Goal: Task Accomplishment & Management: Manage account settings

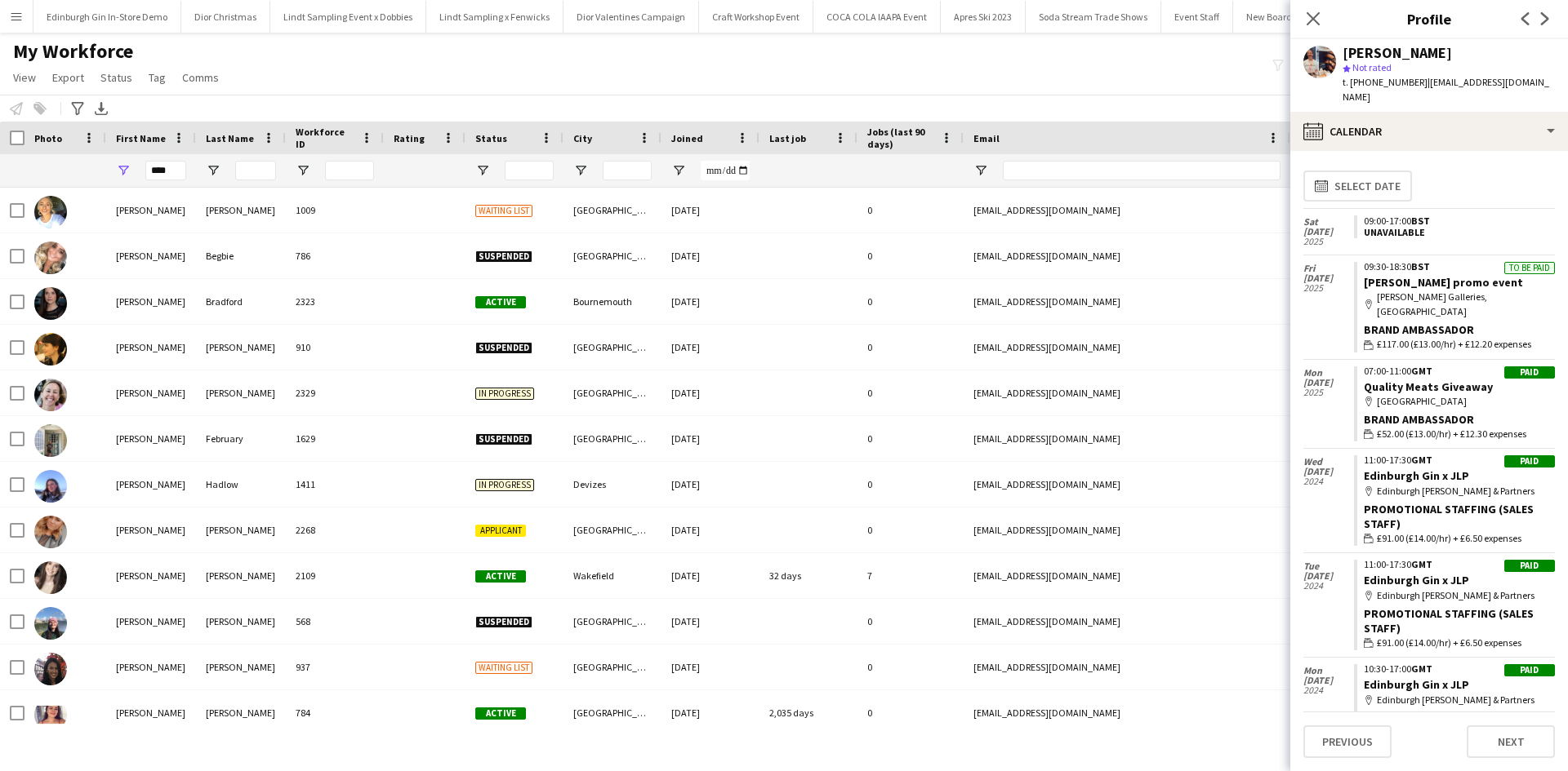
scroll to position [897, 0]
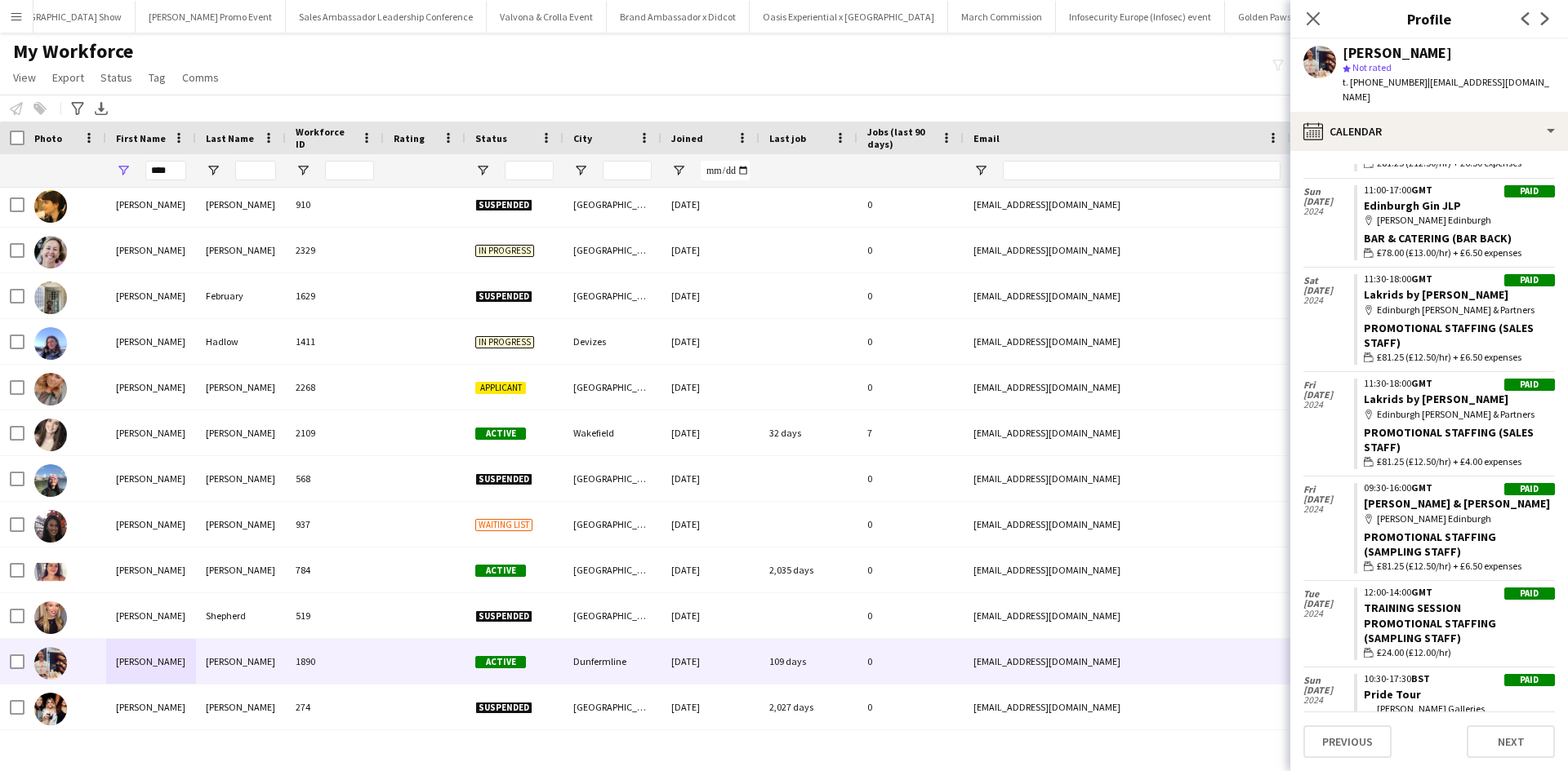
click at [14, 18] on app-icon "Menu" at bounding box center [16, 16] width 14 height 14
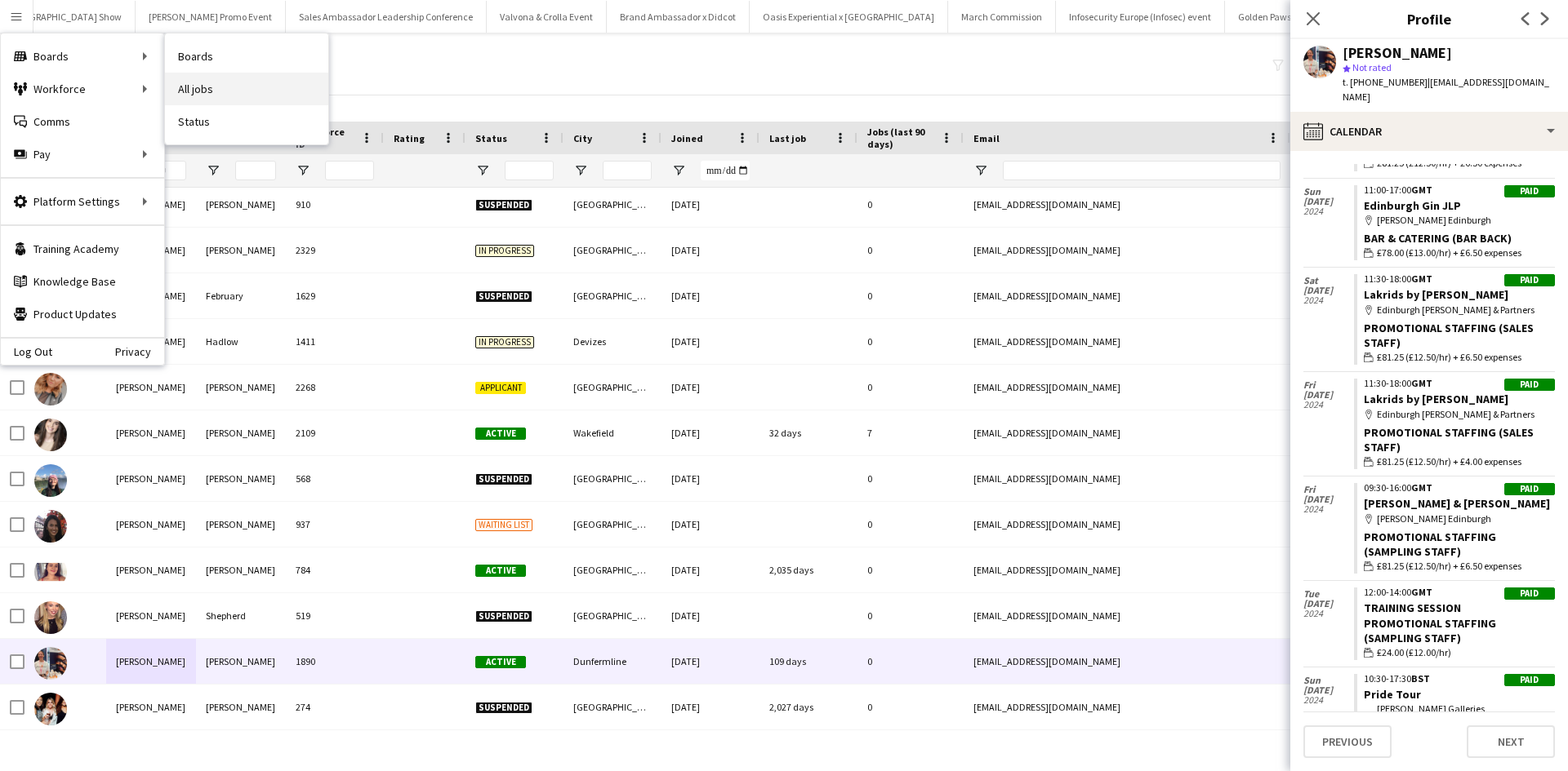
click at [191, 89] on link "All jobs" at bounding box center [246, 89] width 163 height 33
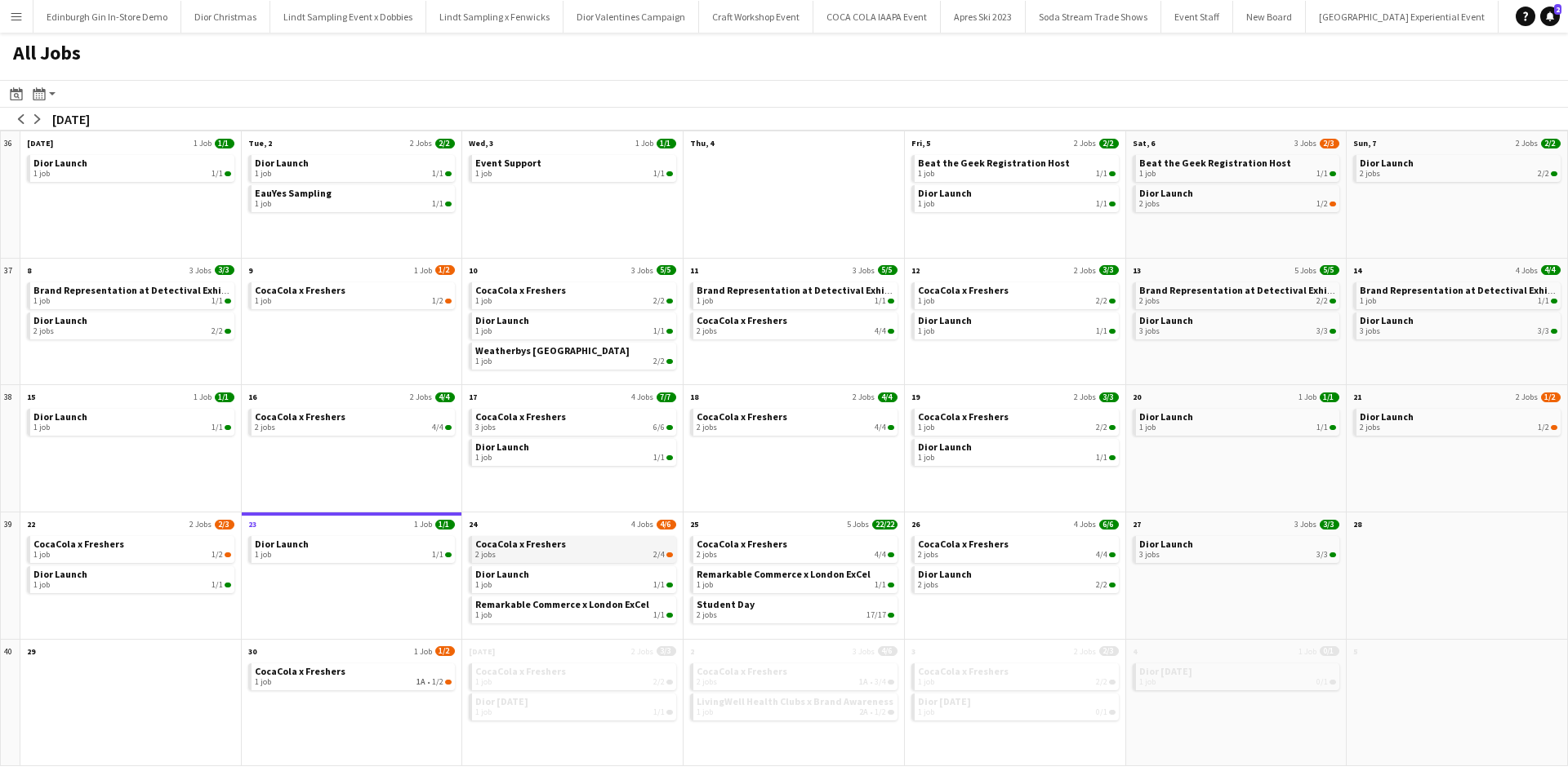
click at [579, 547] on link "CocaCola x Freshers 2 jobs 2/4" at bounding box center [574, 548] width 198 height 24
click at [534, 574] on link "Dior Launch 1 job 1/1" at bounding box center [574, 578] width 198 height 24
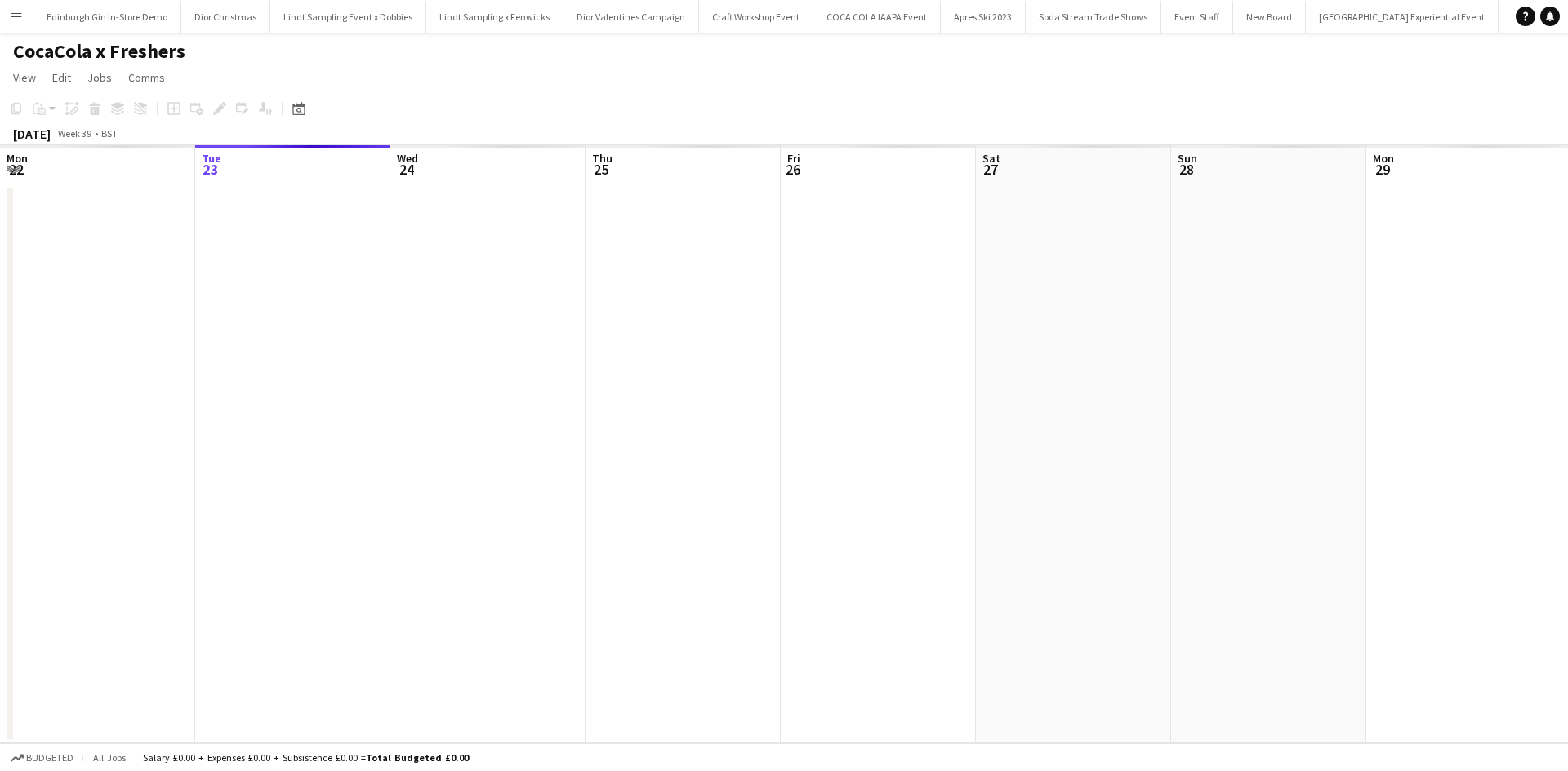
scroll to position [0, 360]
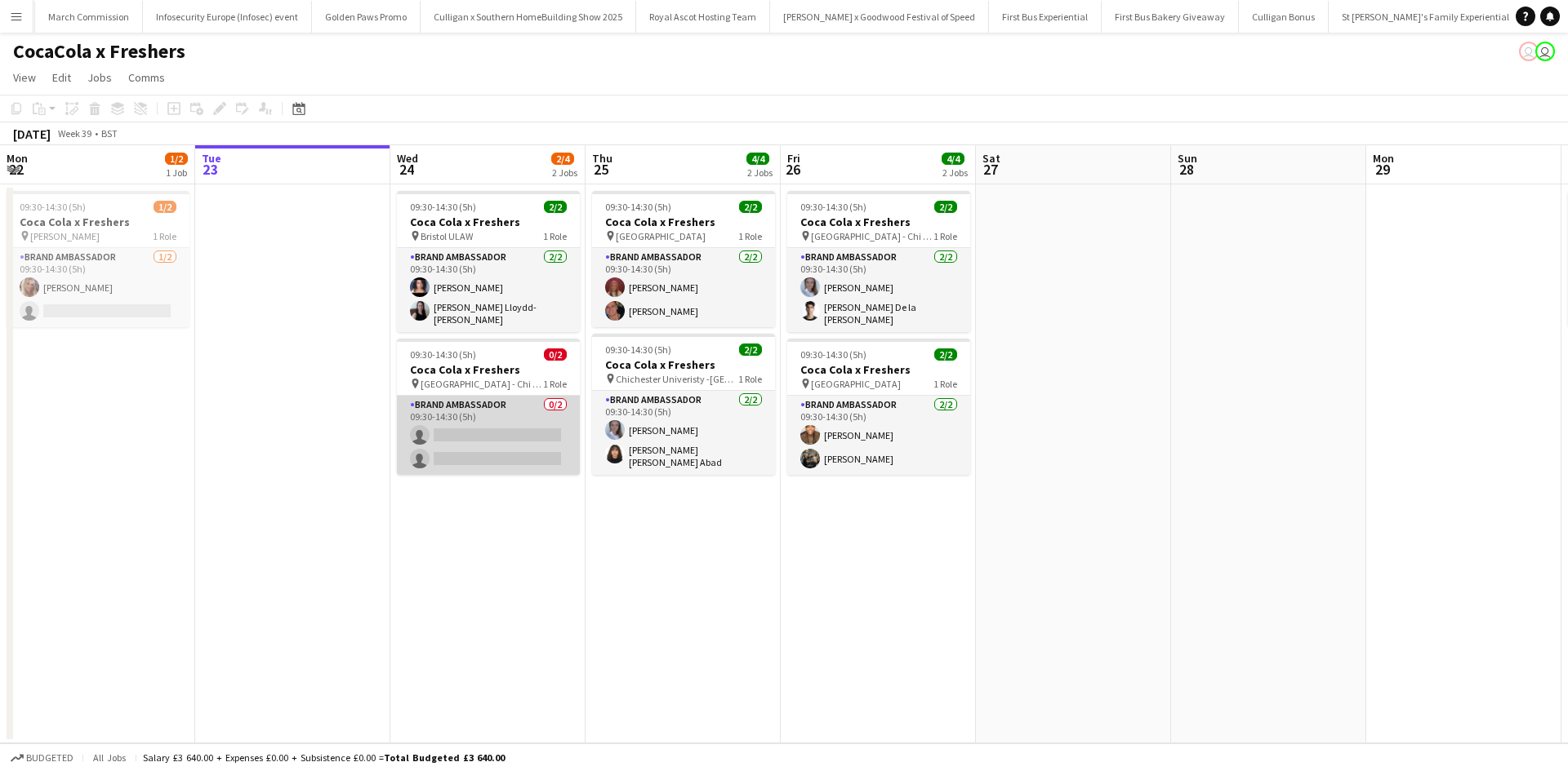
click at [533, 410] on app-card-role "Brand Ambassador 0/2 09:30-14:30 (5h) single-neutral-actions single-neutral-act…" at bounding box center [488, 435] width 182 height 79
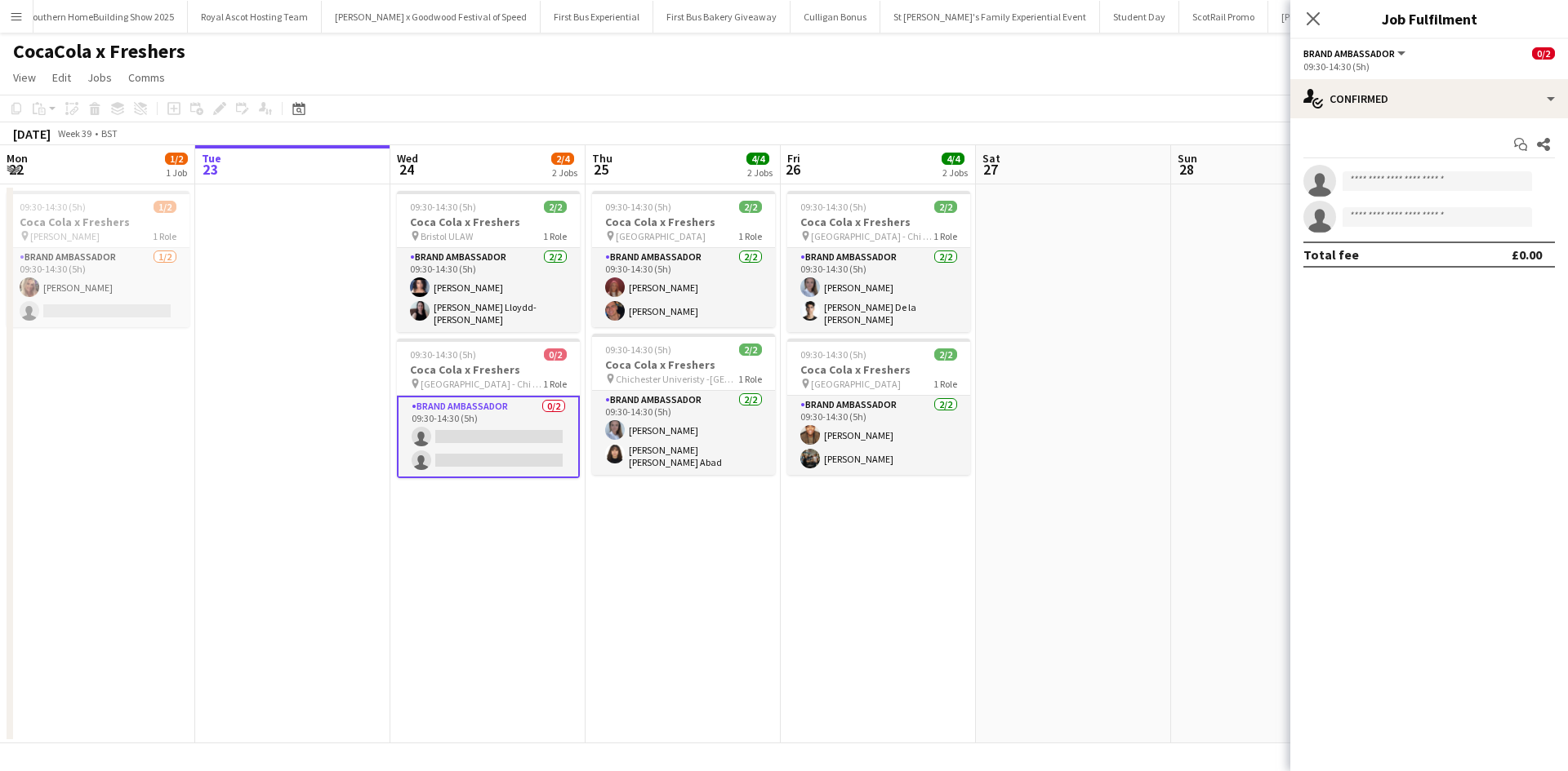
scroll to position [0, 16336]
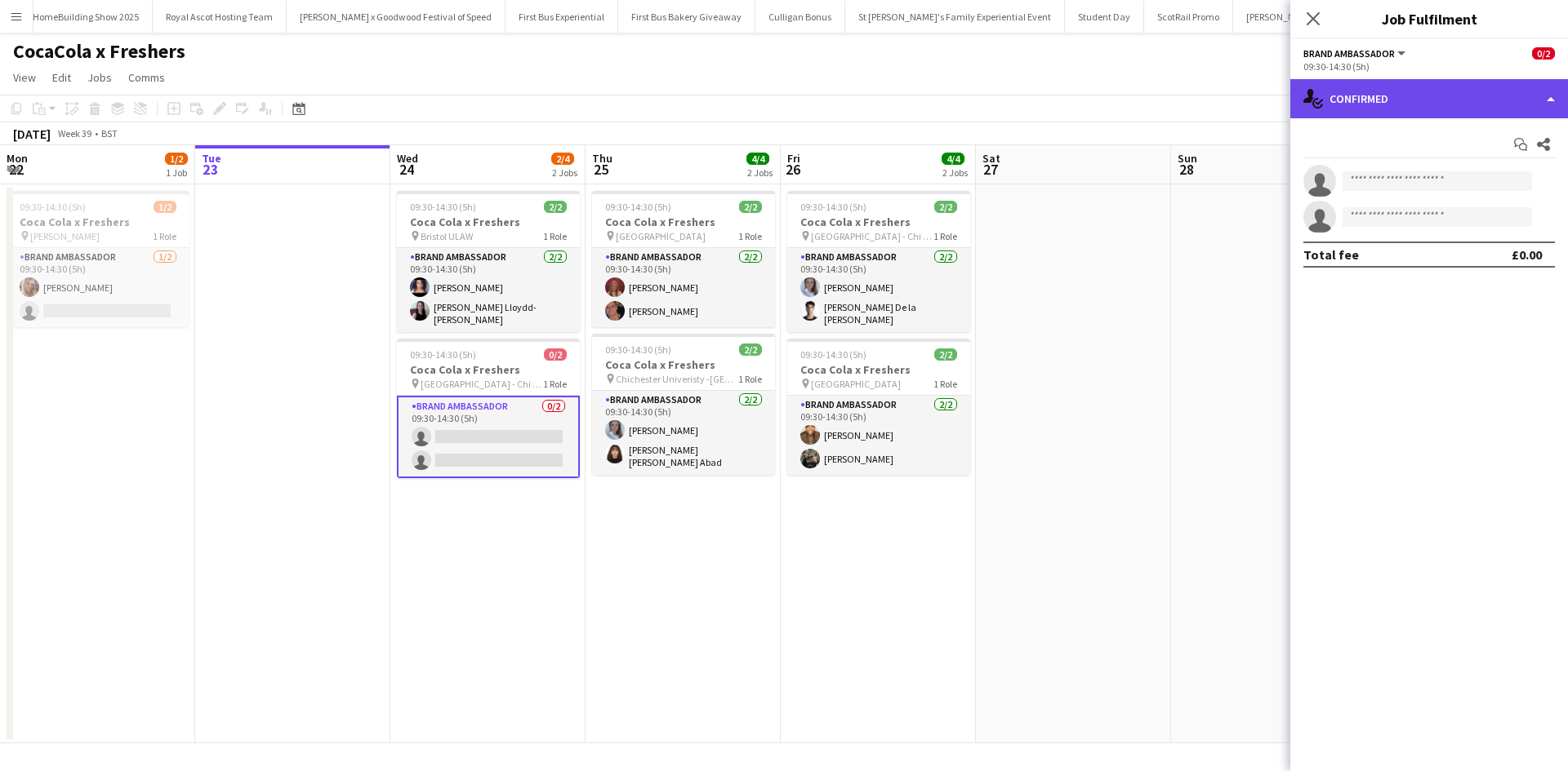
click at [1446, 99] on div "single-neutral-actions-check-2 Confirmed" at bounding box center [1429, 98] width 278 height 40
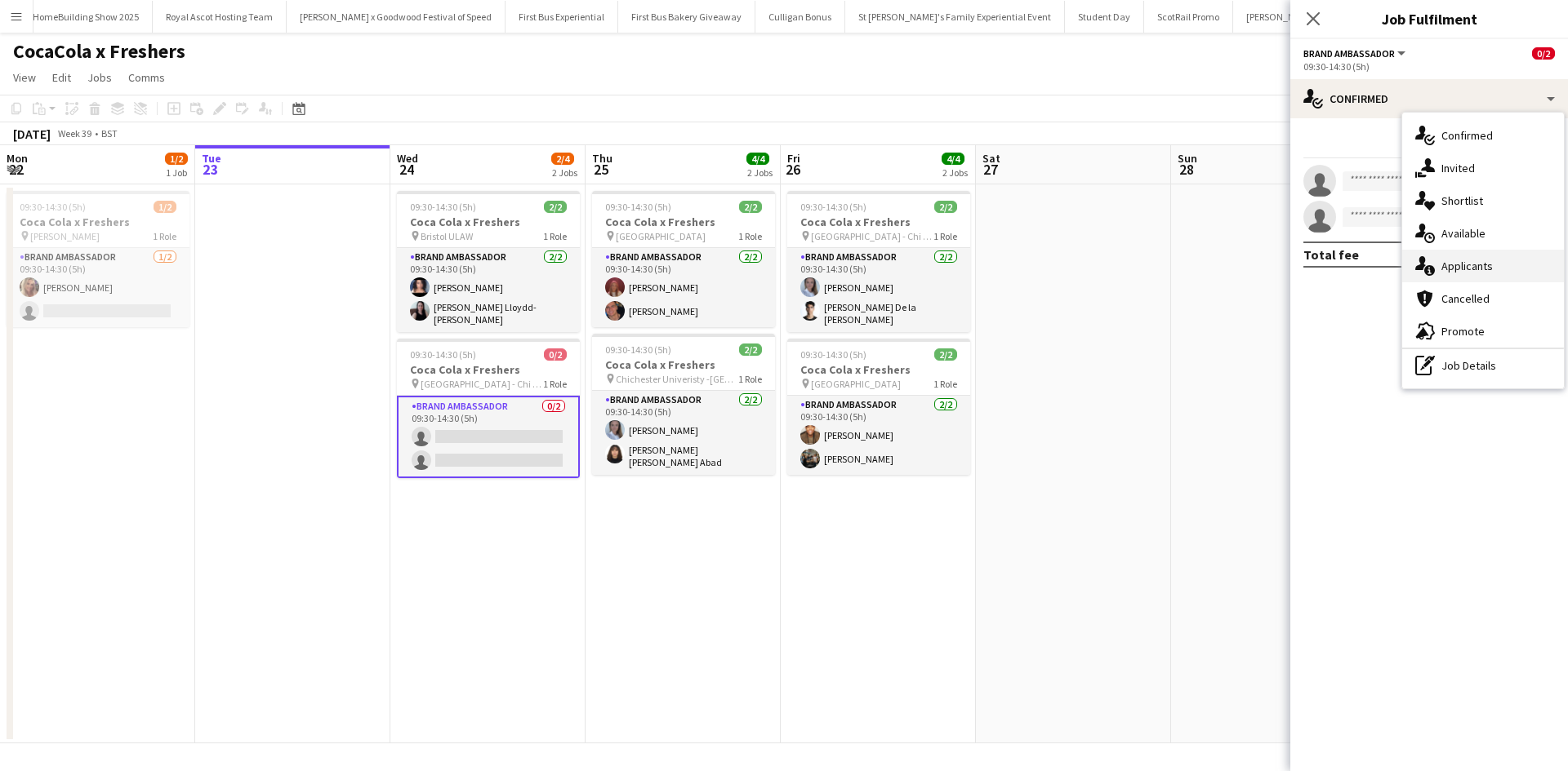
click at [1499, 262] on div "single-neutral-actions-information Applicants" at bounding box center [1482, 266] width 161 height 33
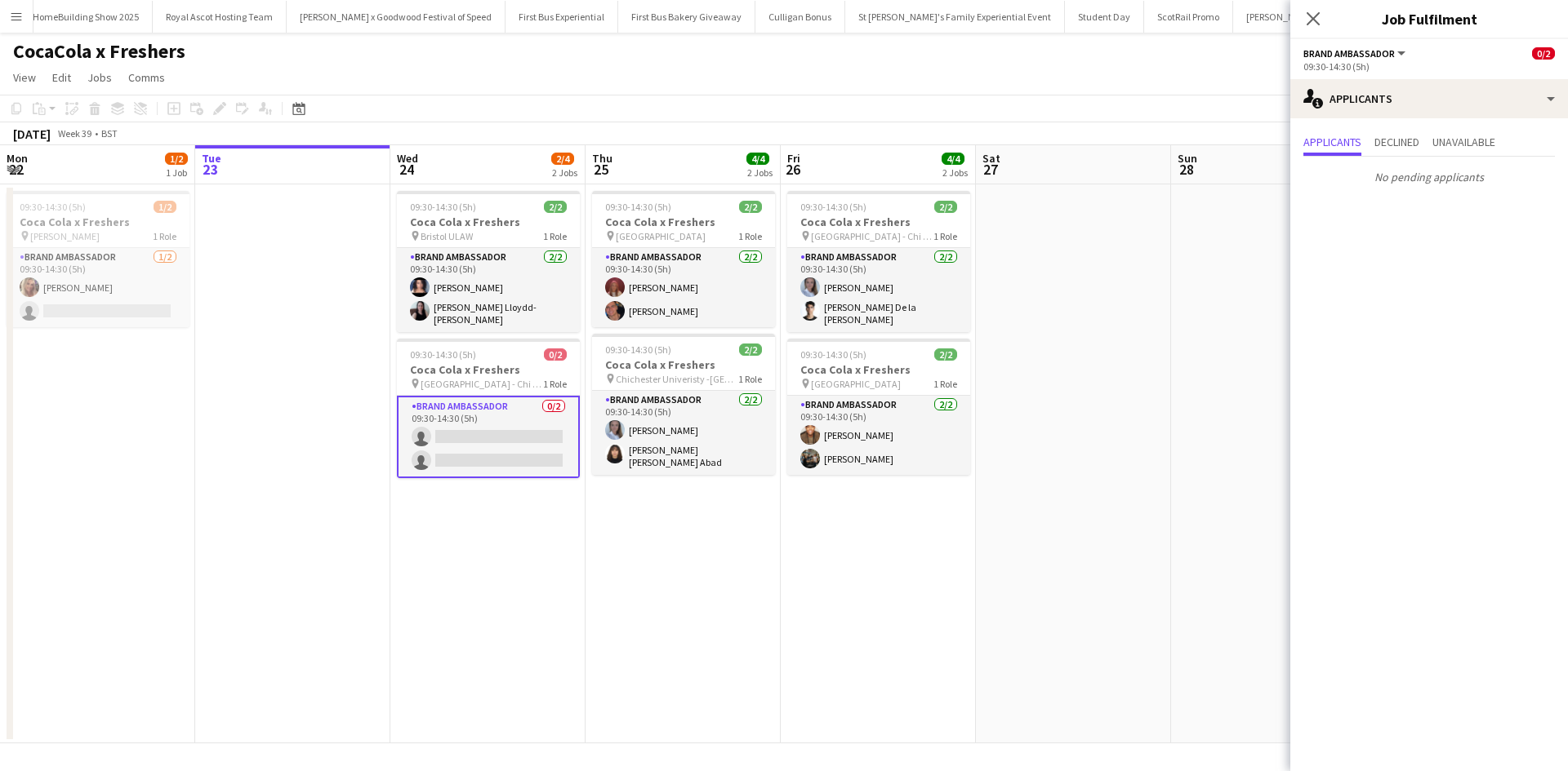
click at [14, 18] on app-icon "Menu" at bounding box center [16, 16] width 14 height 14
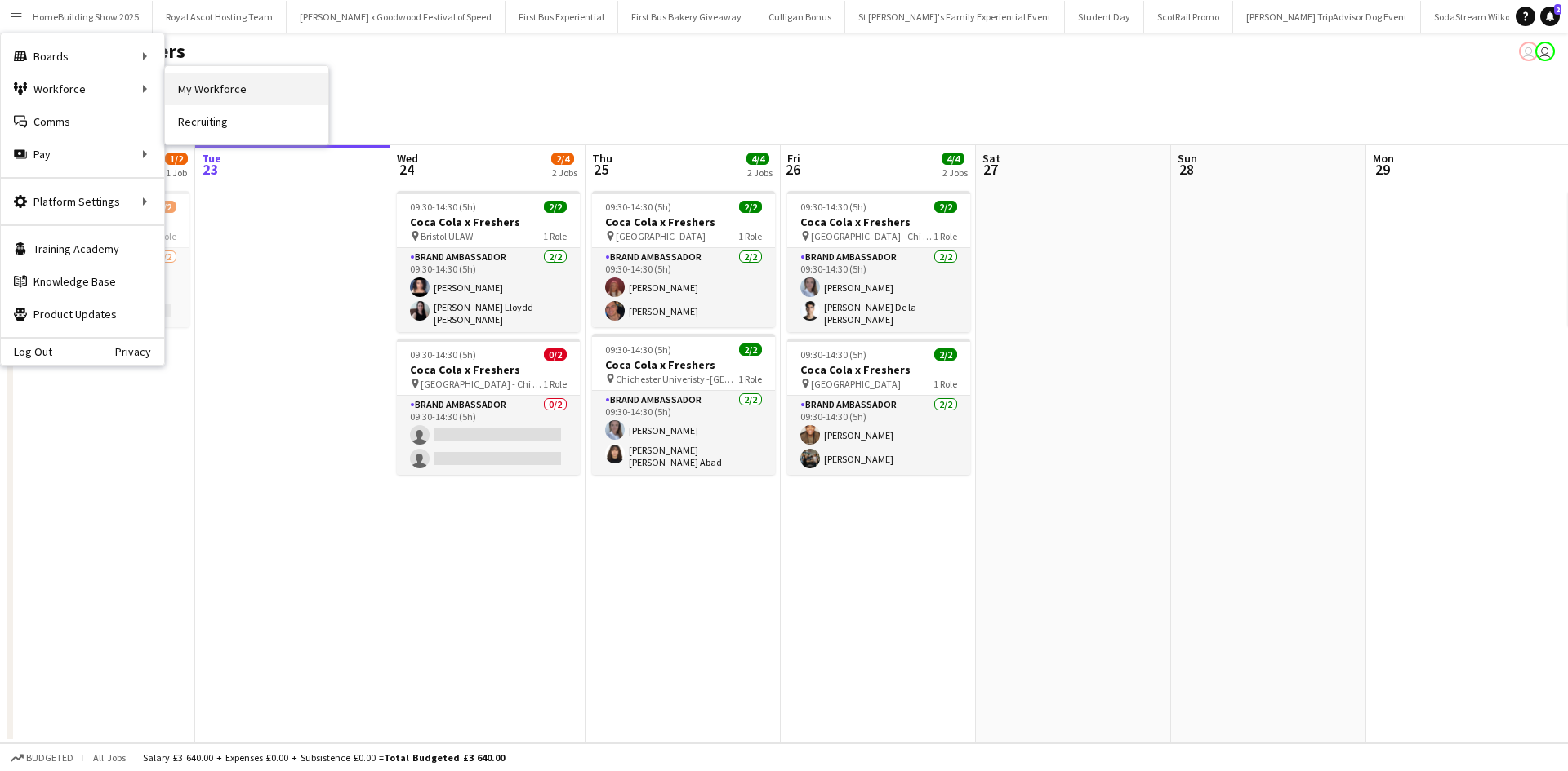
click at [207, 76] on link "My Workforce" at bounding box center [246, 89] width 163 height 33
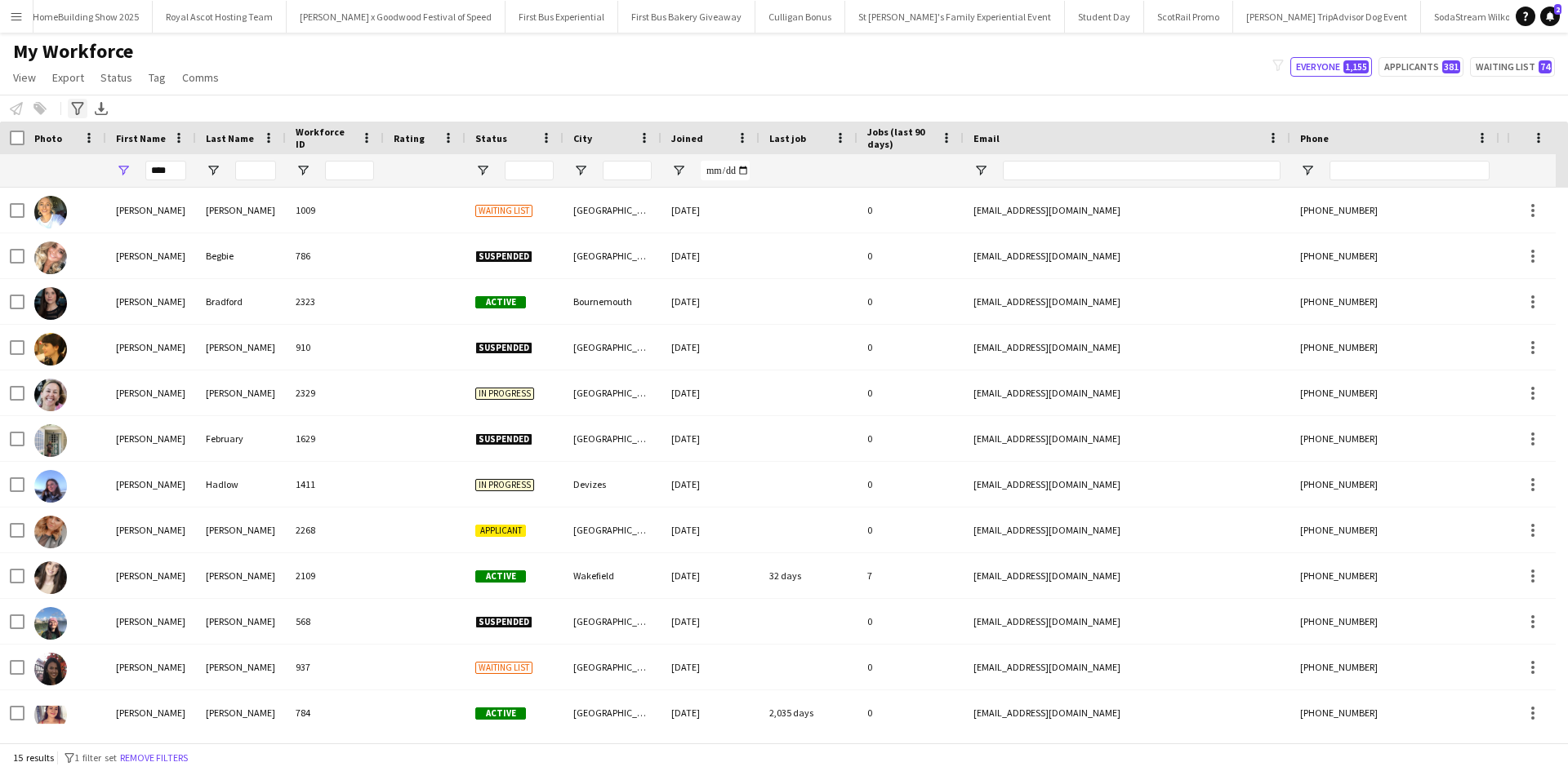
click at [84, 105] on div "Advanced filters" at bounding box center [77, 108] width 19 height 19
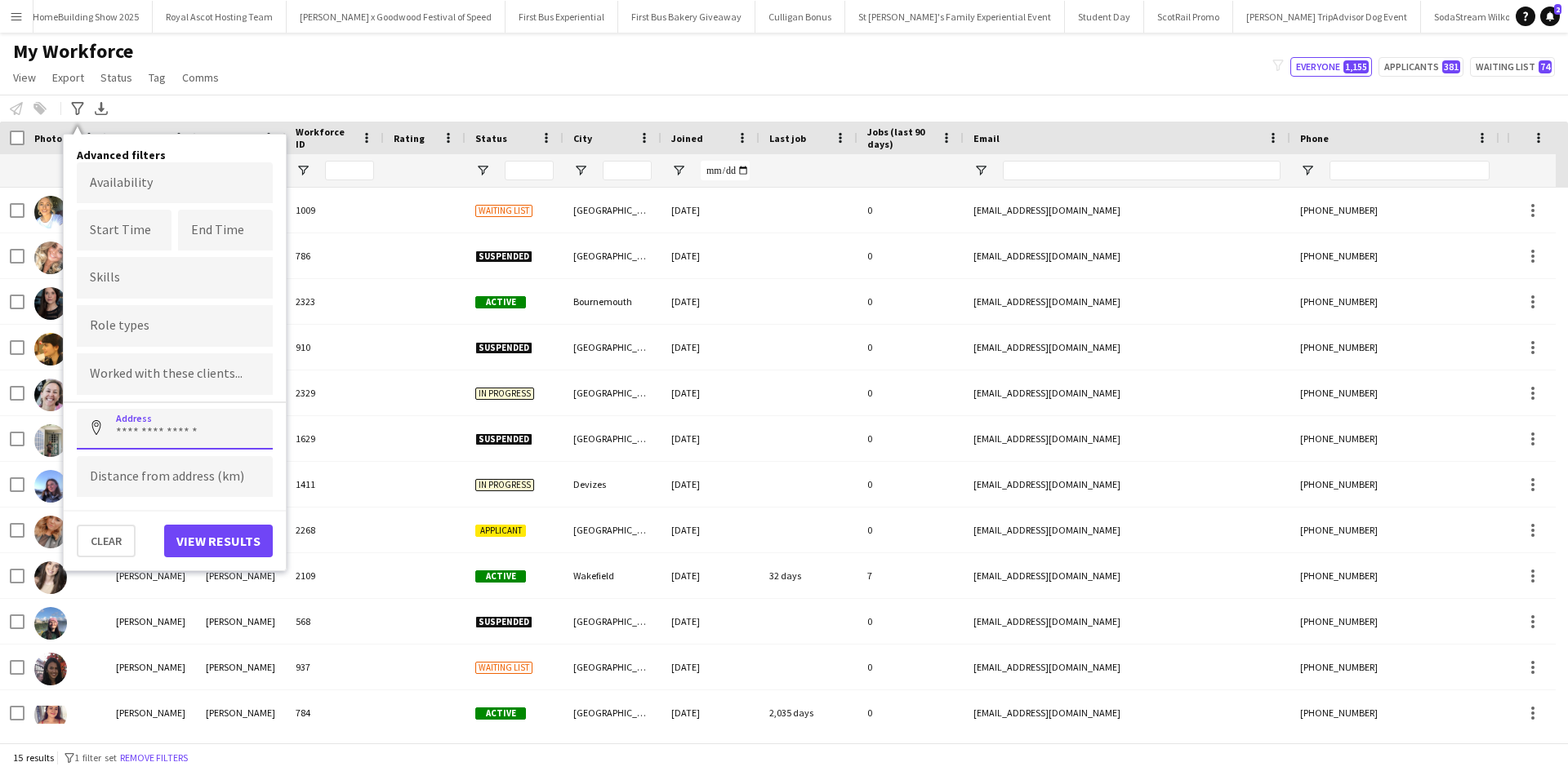
click at [141, 436] on input at bounding box center [174, 429] width 196 height 41
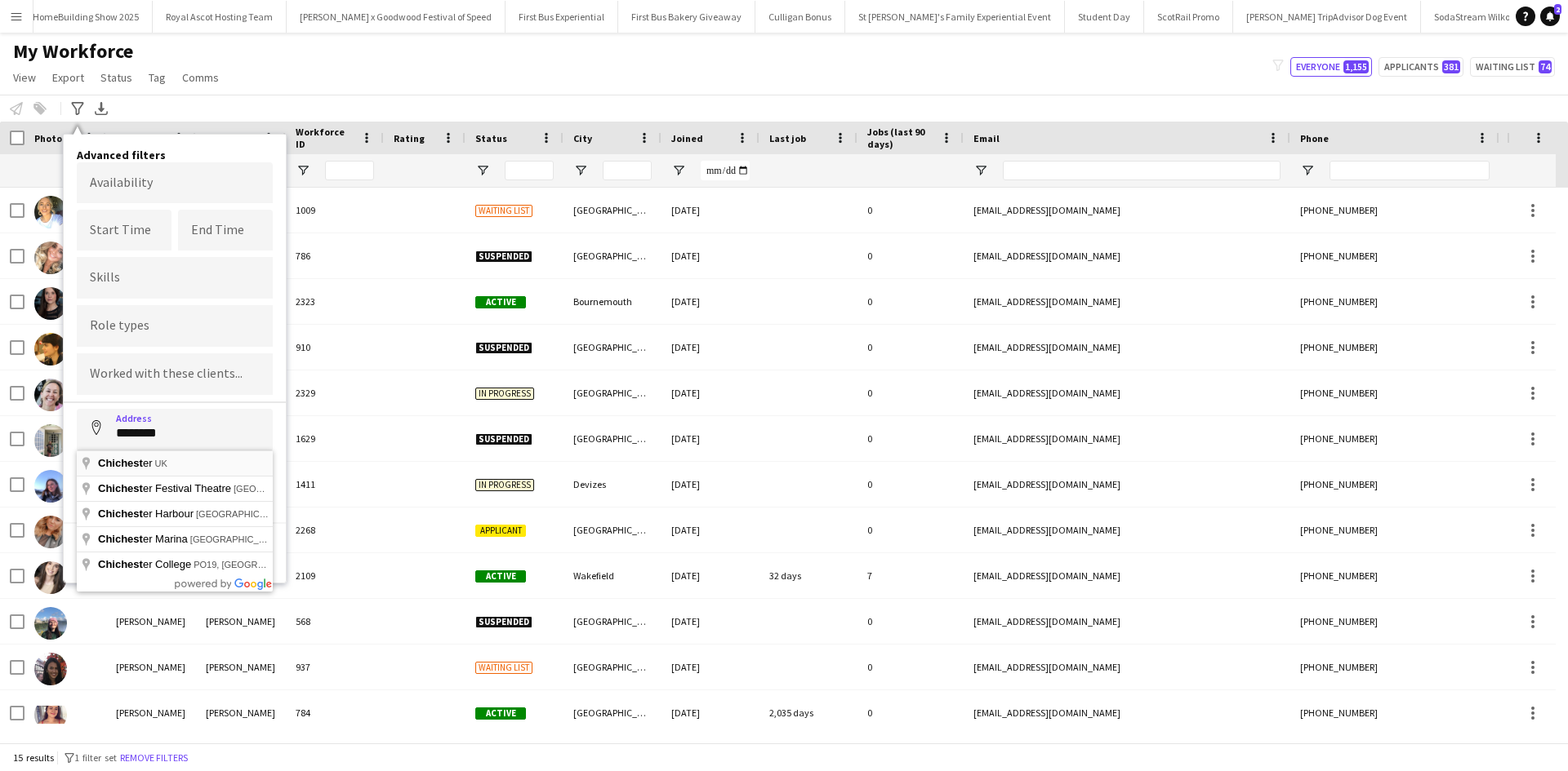
type input "**********"
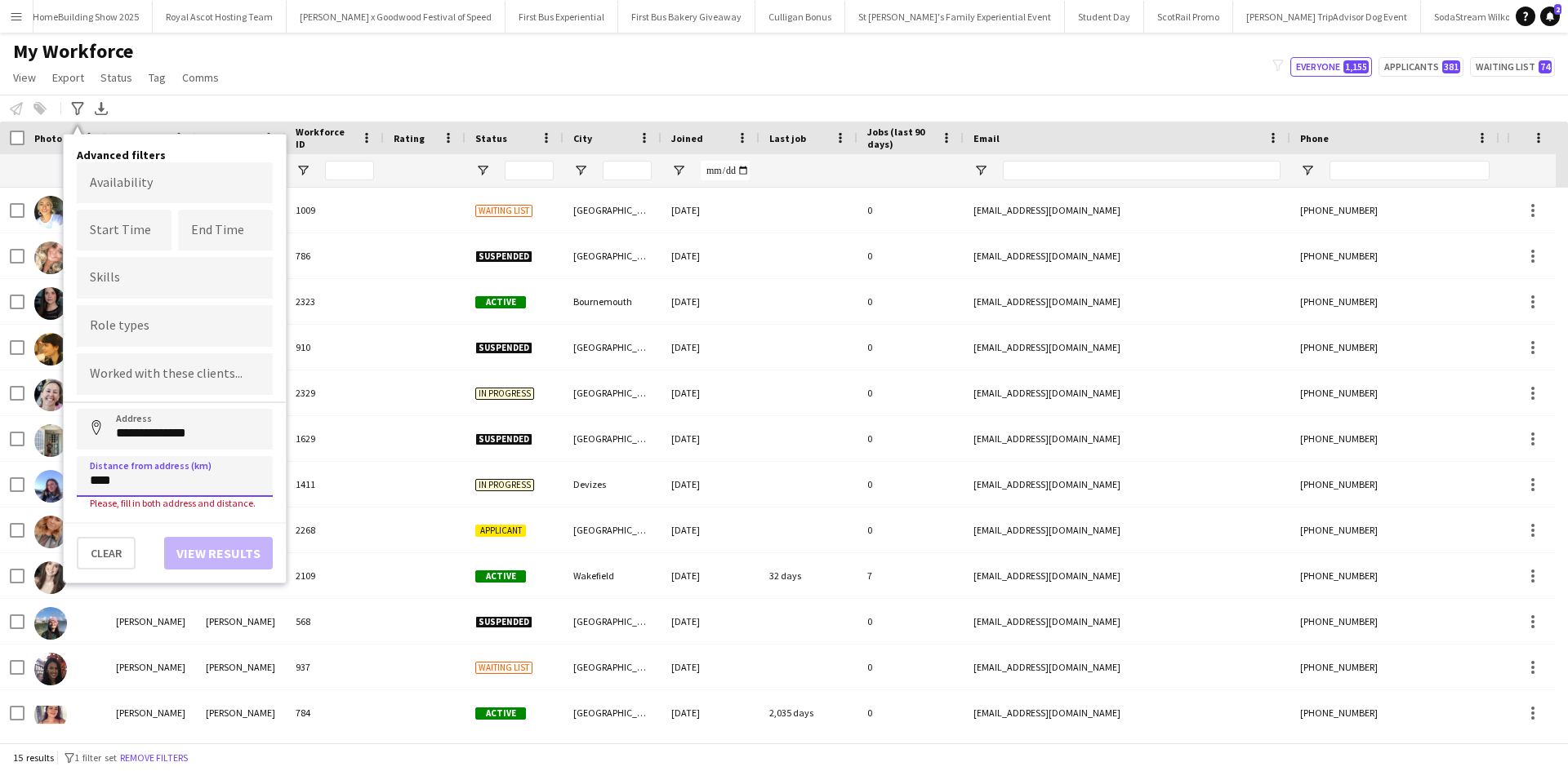
type input "*****"
click button "Address" at bounding box center [96, 428] width 40 height 40
type input "**********"
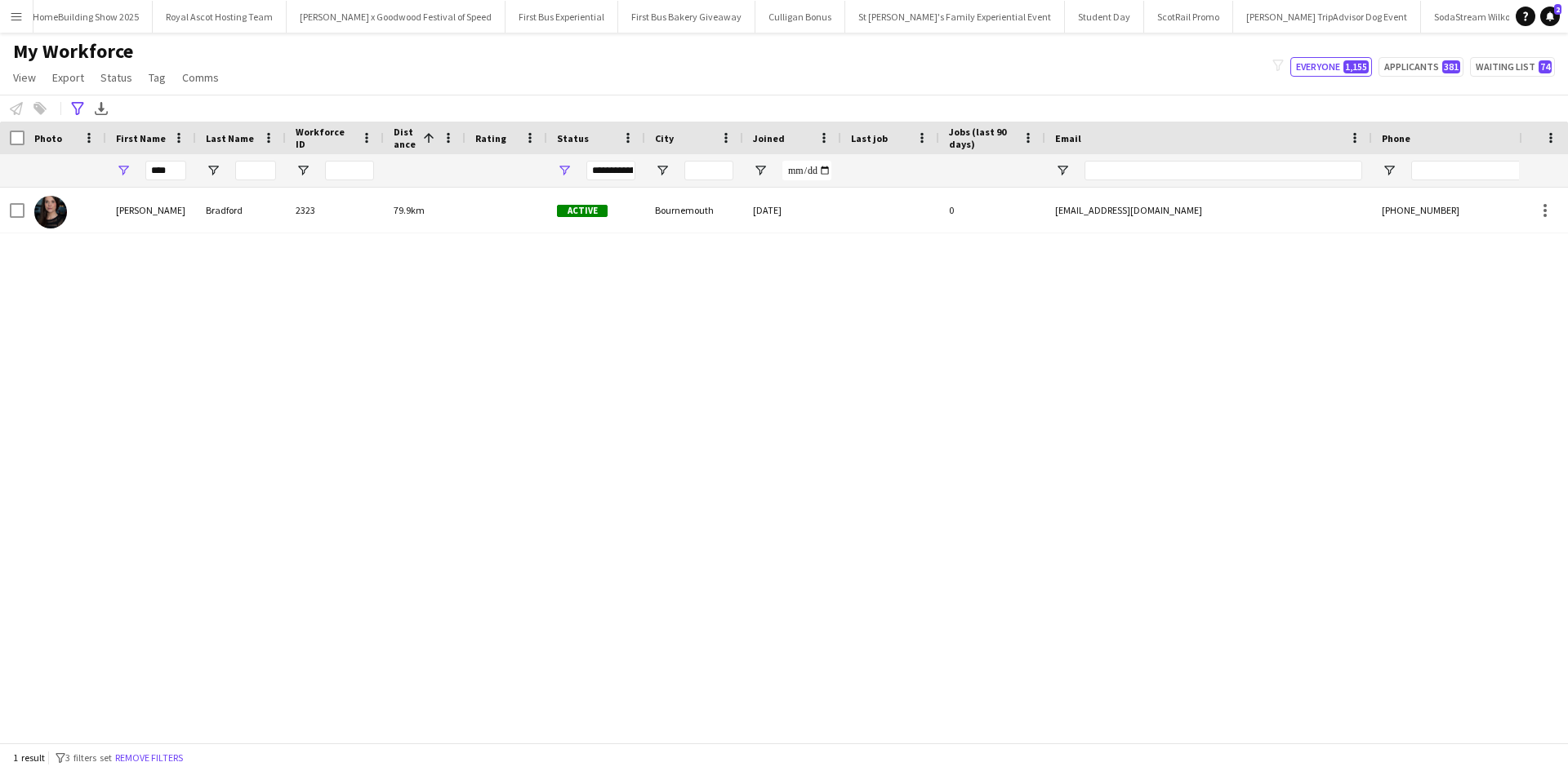
click at [335, 438] on div "Lucy Bradford 2323 79.9km Active Bournemouth 11-09-2025 0 lucybradford88@gmail.…" at bounding box center [759, 458] width 1519 height 542
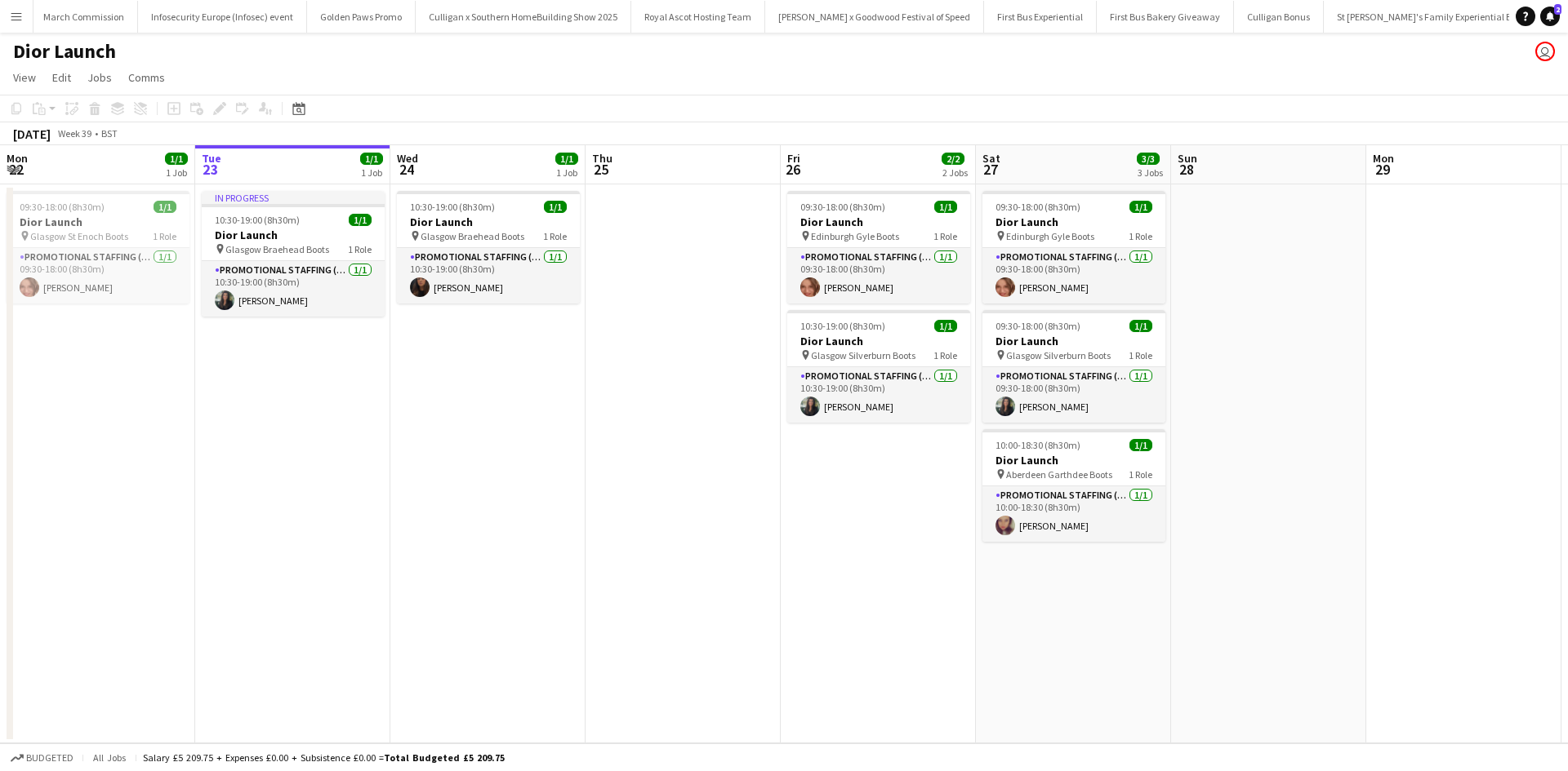
scroll to position [0, 15859]
click at [481, 289] on app-card-role "Promotional Staffing (Sales Staff) [DATE] 10:30-19:00 (8h30m) [PERSON_NAME]" at bounding box center [488, 276] width 182 height 56
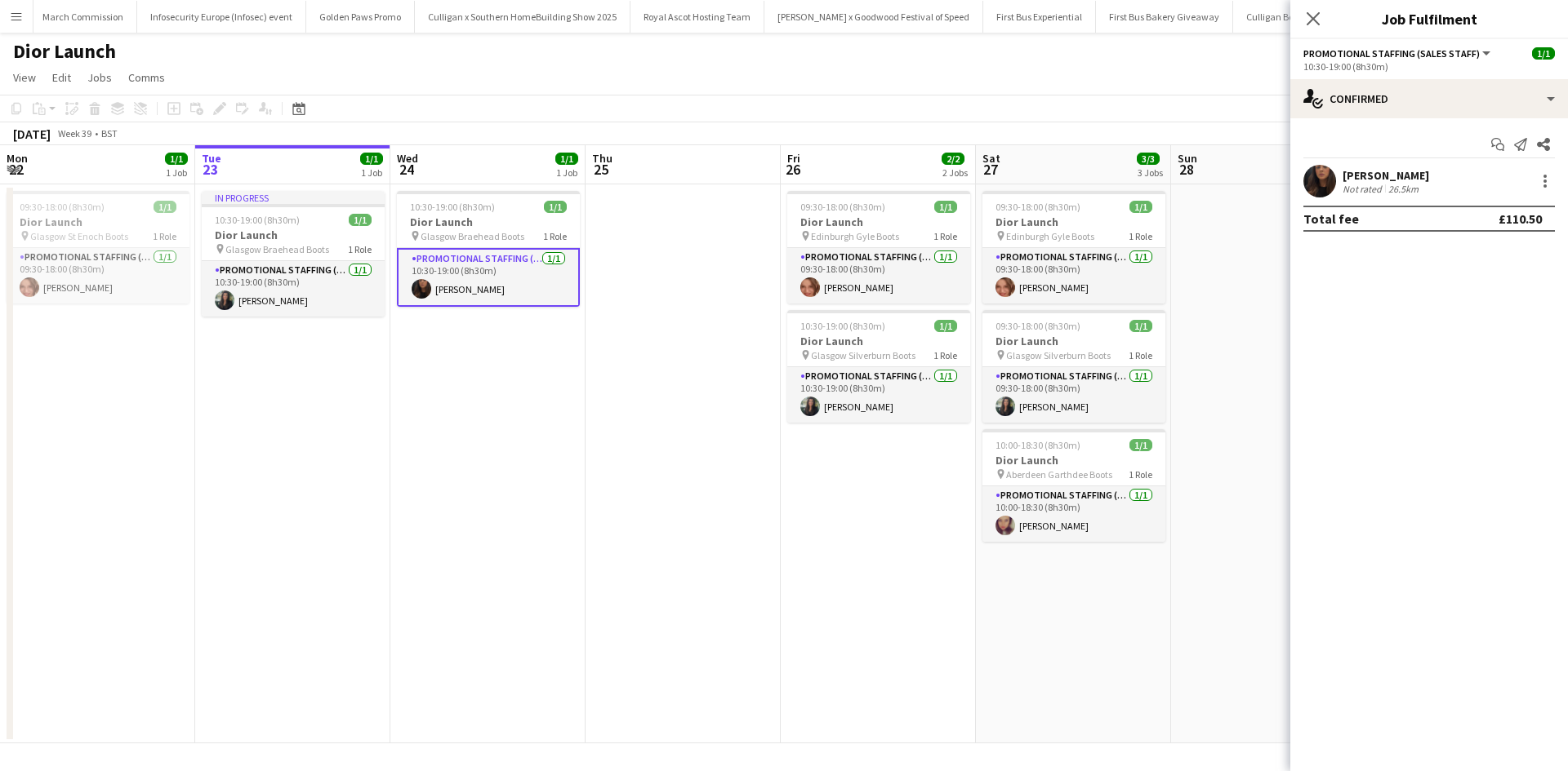
click at [1365, 173] on div "[PERSON_NAME]" at bounding box center [1386, 175] width 87 height 14
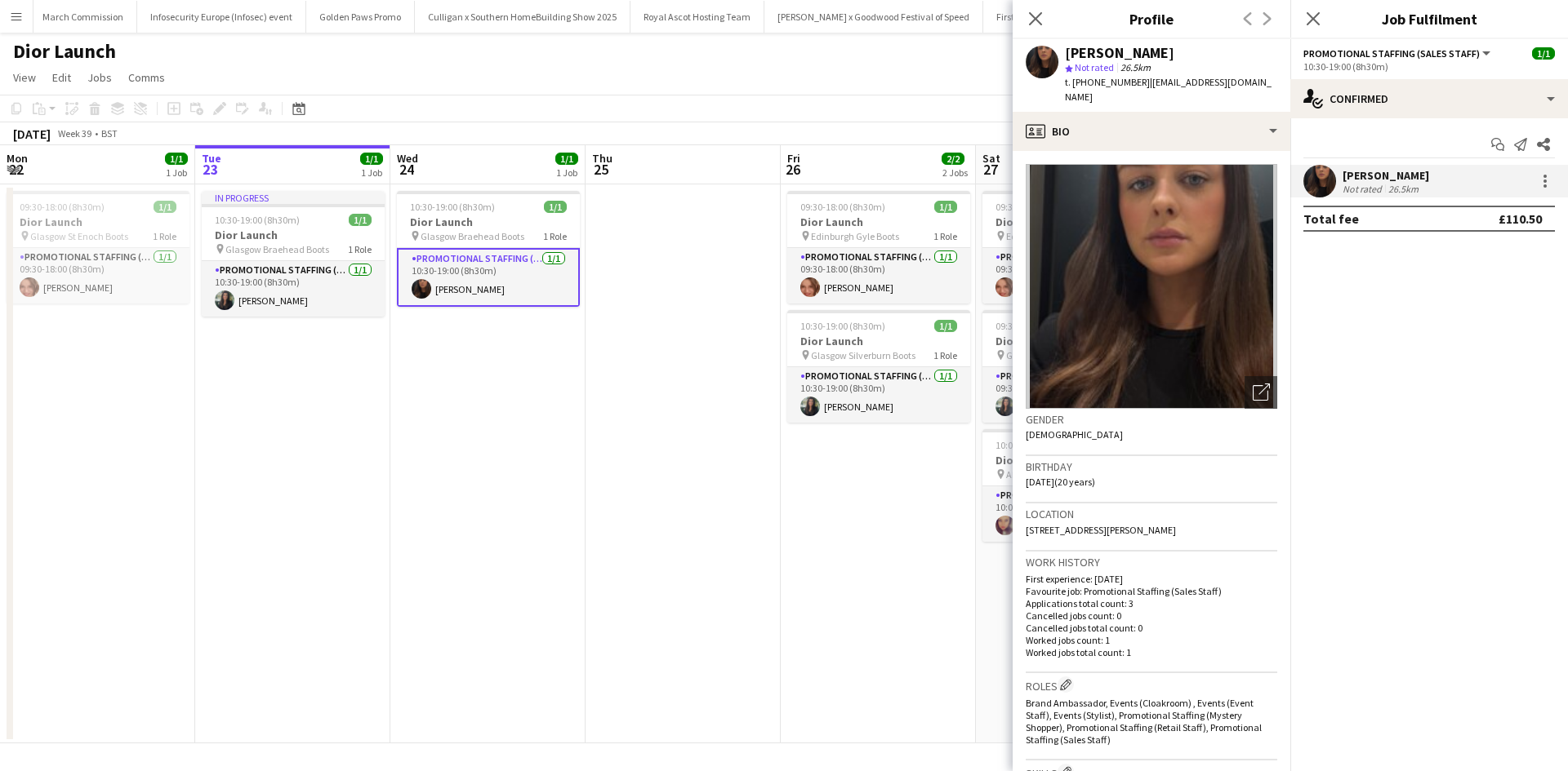
click at [941, 480] on app-date-cell "09:30-18:00 (8h30m) 1/1 Dior Launch pin Edinburgh Gyle Boots 1 Role Promotional…" at bounding box center [878, 463] width 195 height 559
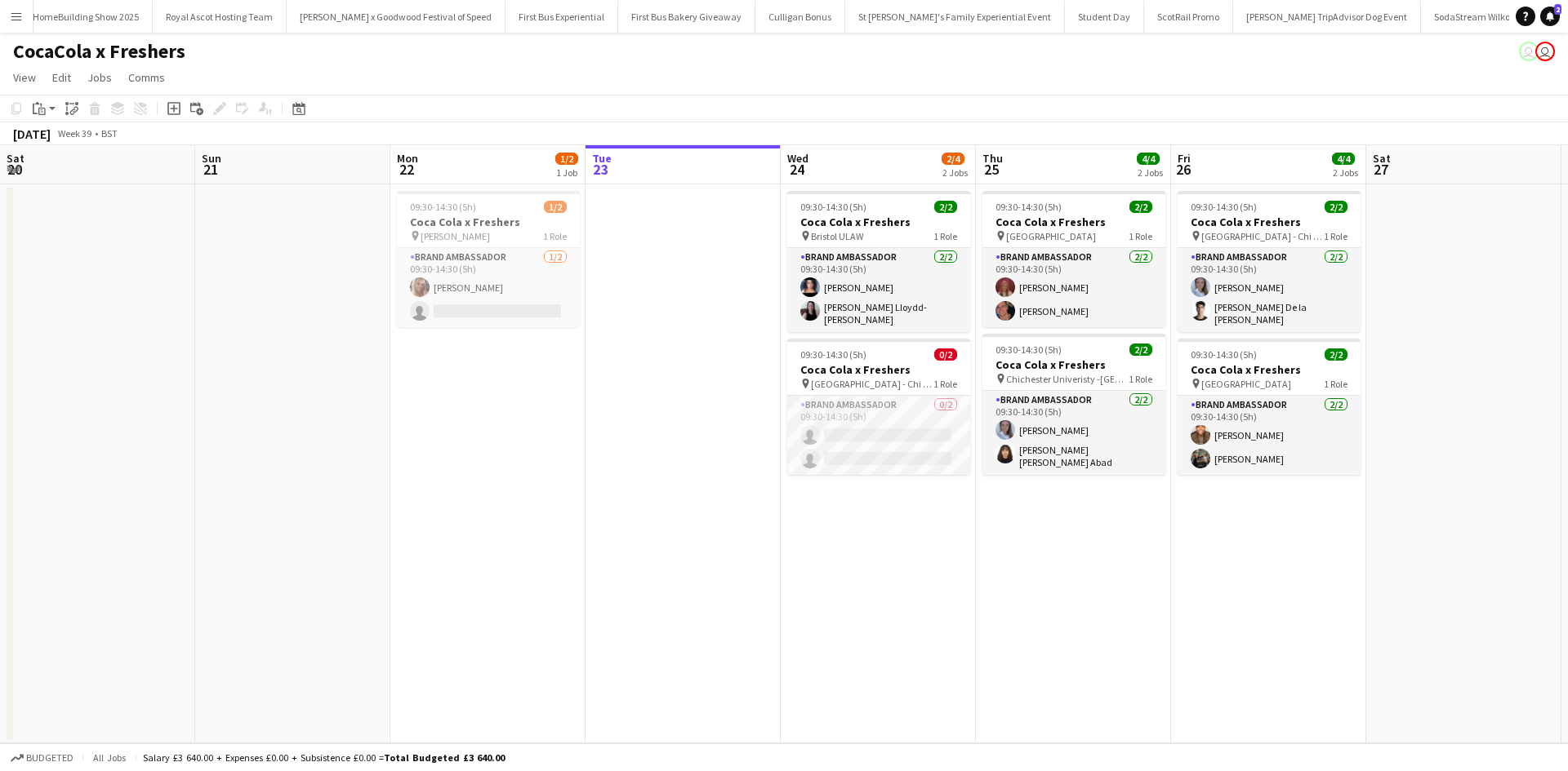
scroll to position [0, 390]
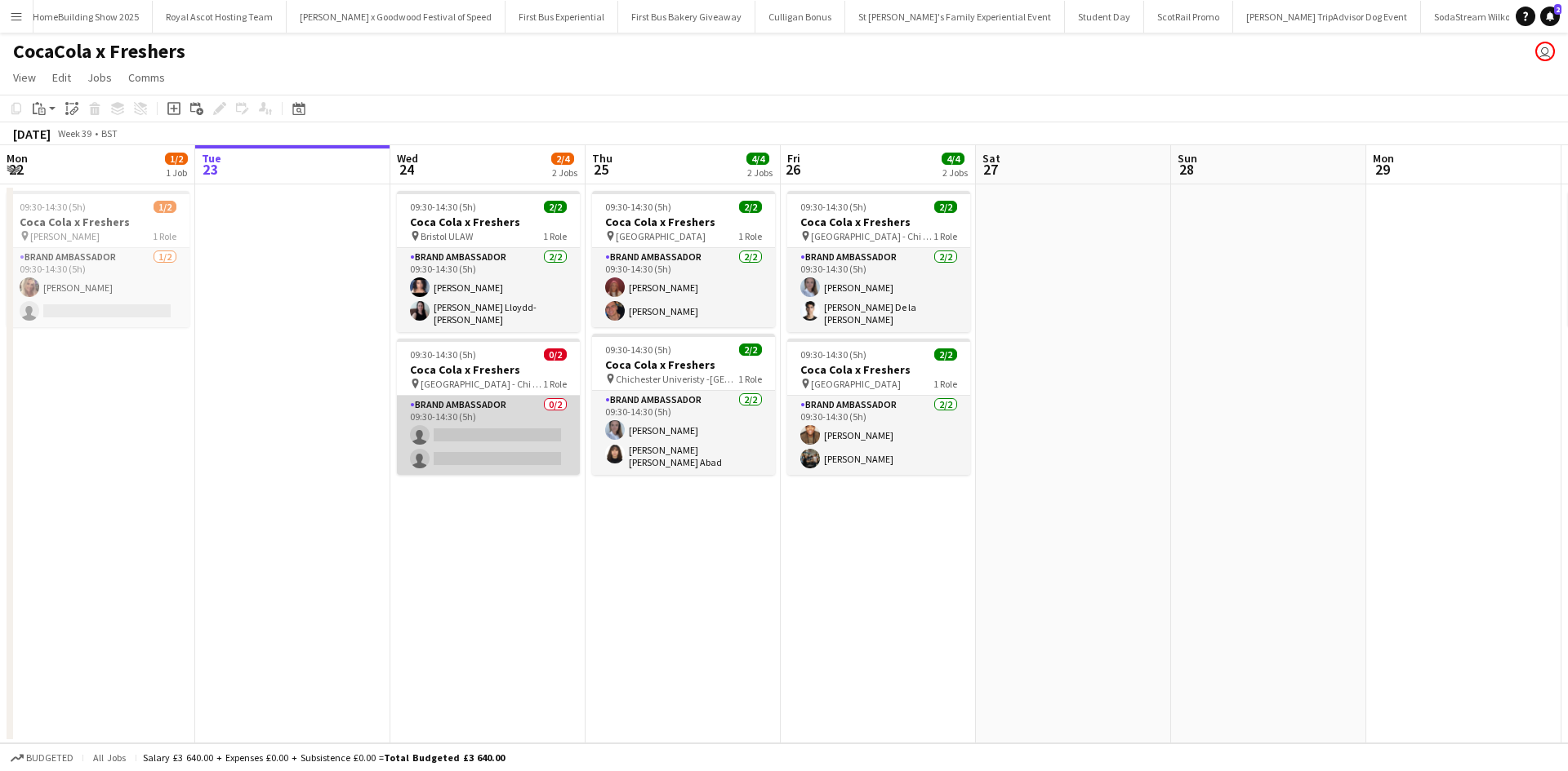
click at [520, 409] on app-card-role "Brand Ambassador 0/2 09:30-14:30 (5h) single-neutral-actions single-neutral-act…" at bounding box center [488, 435] width 182 height 79
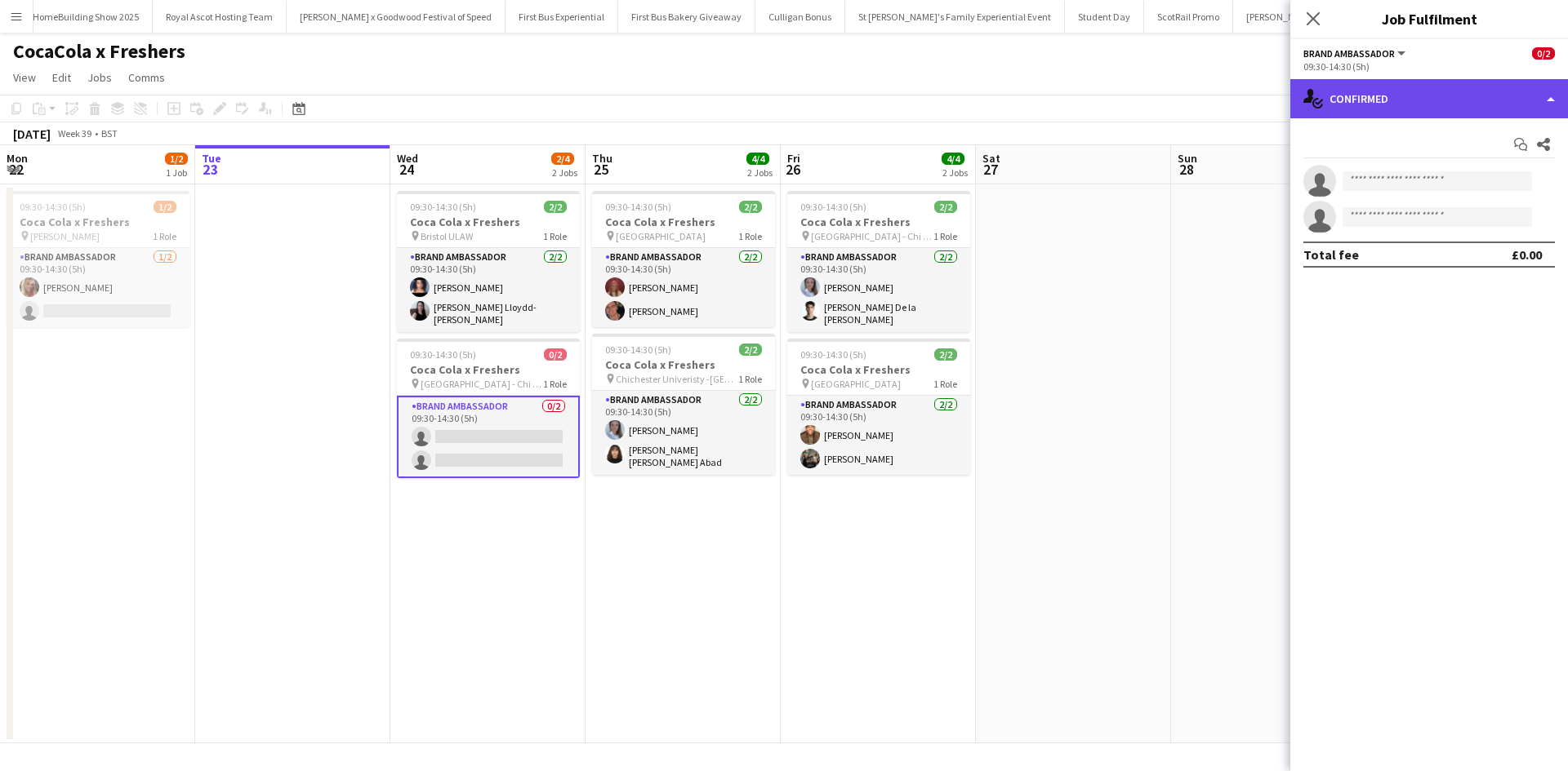
click at [1368, 93] on div "single-neutral-actions-check-2 Confirmed" at bounding box center [1429, 98] width 278 height 40
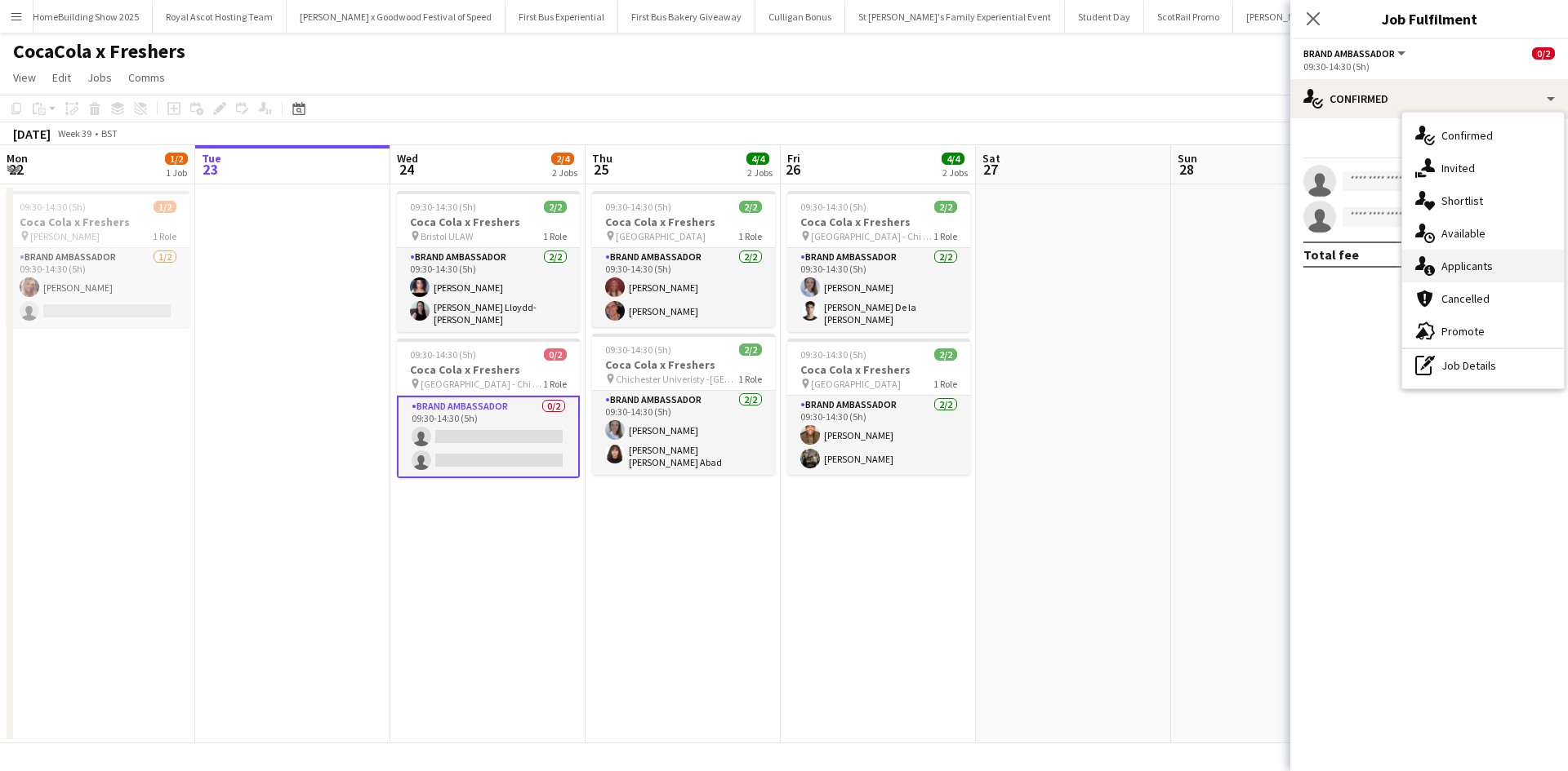
click at [1446, 262] on span "Applicants" at bounding box center [1466, 265] width 51 height 14
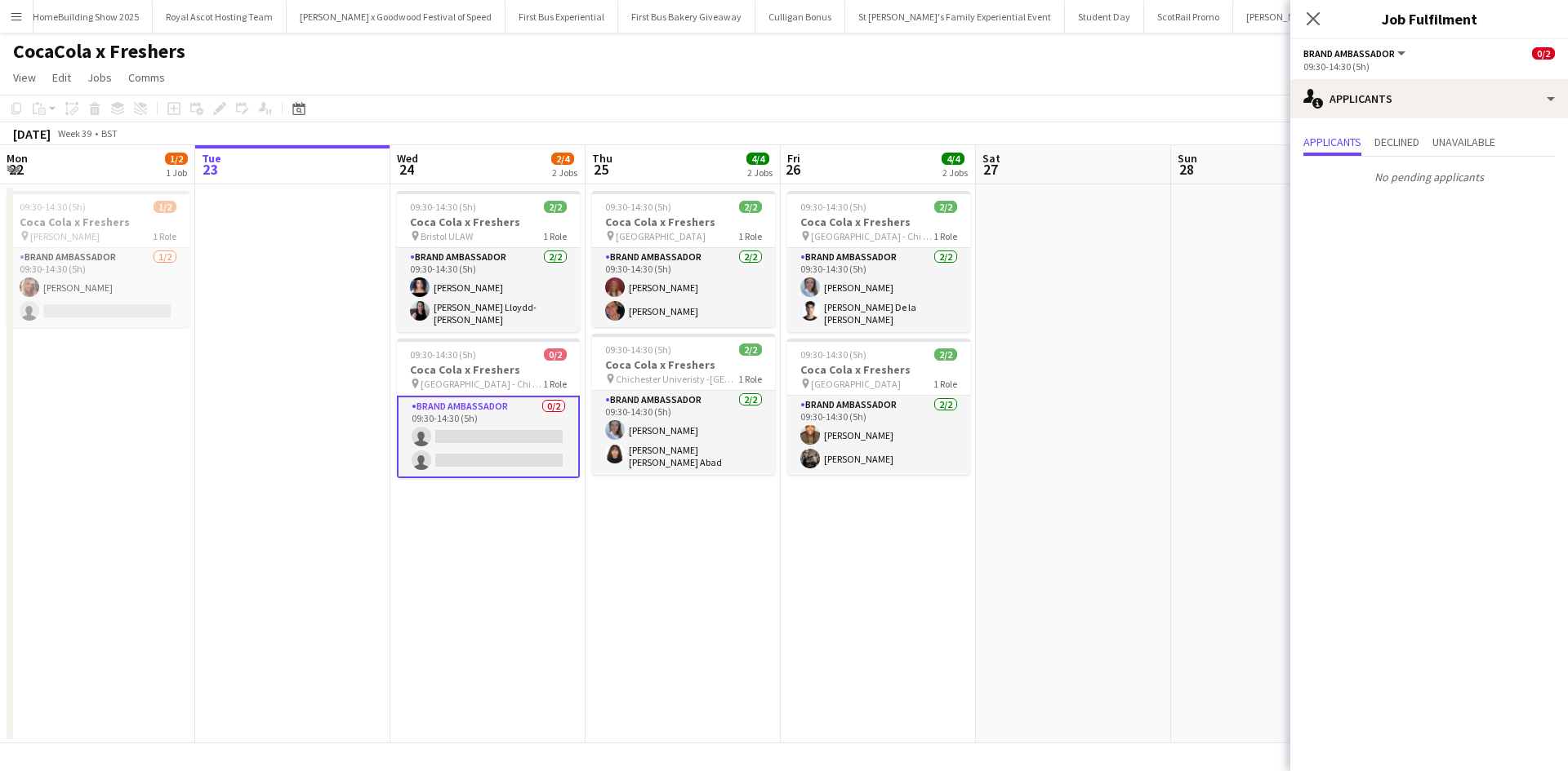
click at [1188, 335] on app-date-cell at bounding box center [1269, 463] width 195 height 559
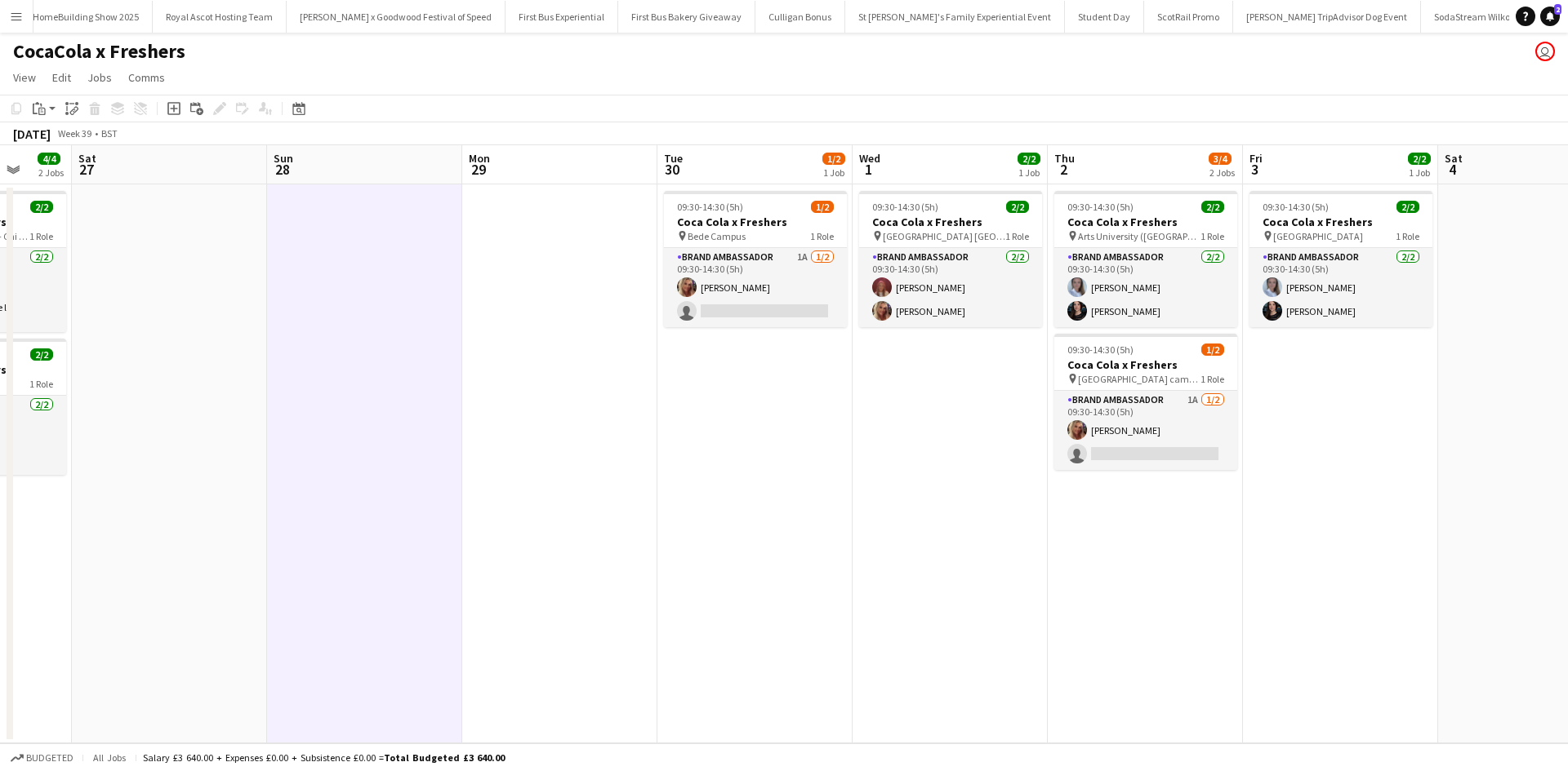
drag, startPoint x: 1171, startPoint y: 408, endPoint x: 237, endPoint y: 309, distance: 939.2
click at [237, 309] on app-calendar-viewport "Wed 24 2/4 2 Jobs Thu 25 4/4 2 Jobs Fri 26 4/4 2 Jobs Sat 27 Sun 28 Mon 29 Tue …" at bounding box center [784, 445] width 1568 height 598
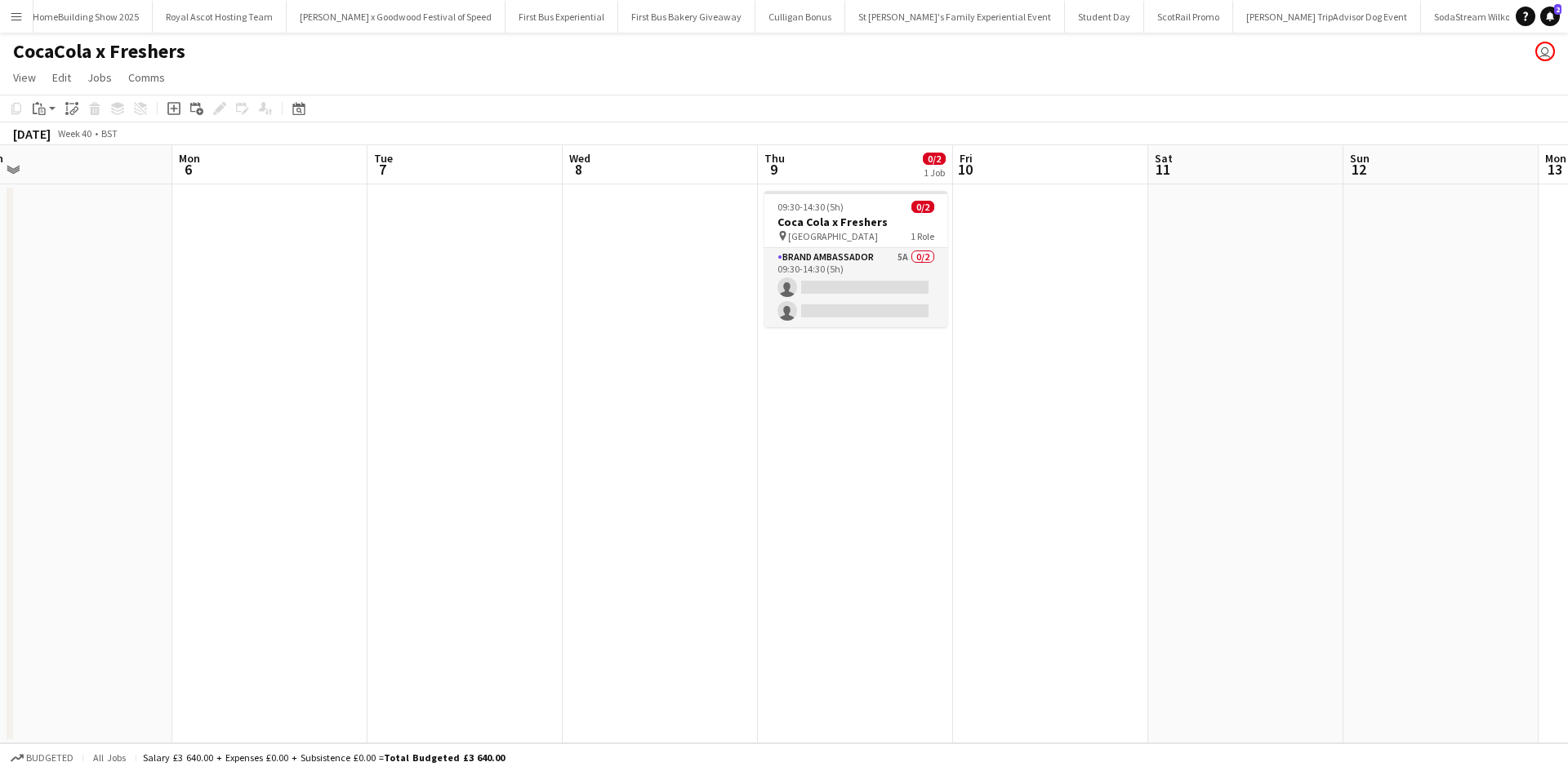
scroll to position [0, 470]
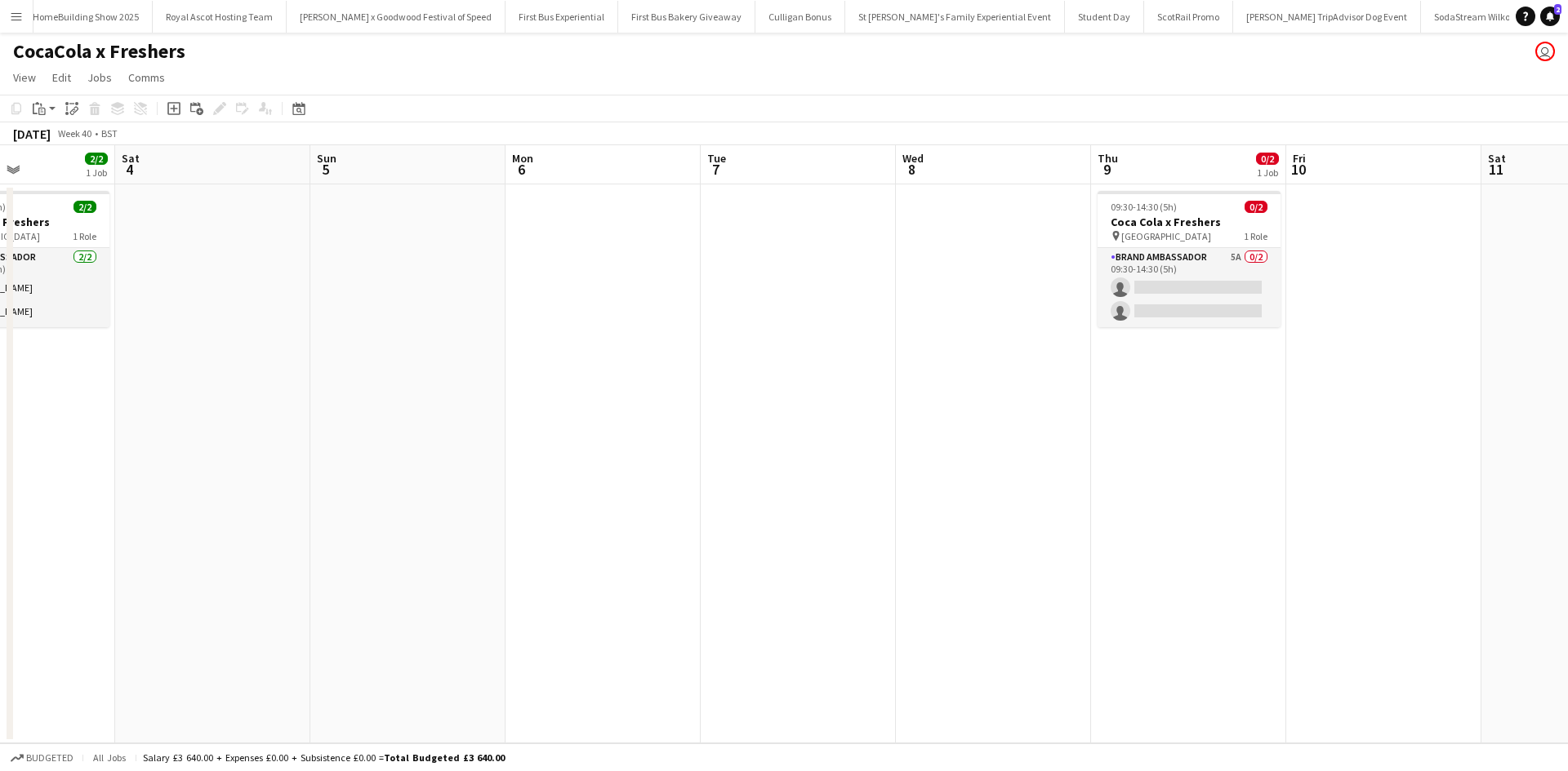
drag, startPoint x: 1271, startPoint y: 494, endPoint x: 0, endPoint y: 402, distance: 1274.3
click at [0, 402] on app-calendar-viewport "Wed 1 2/2 1 Job Thu 2 3/4 2 Jobs Fri 3 2/2 1 Job Sat 4 Sun 5 Mon 6 Tue 7 Wed 8 …" at bounding box center [784, 445] width 1568 height 598
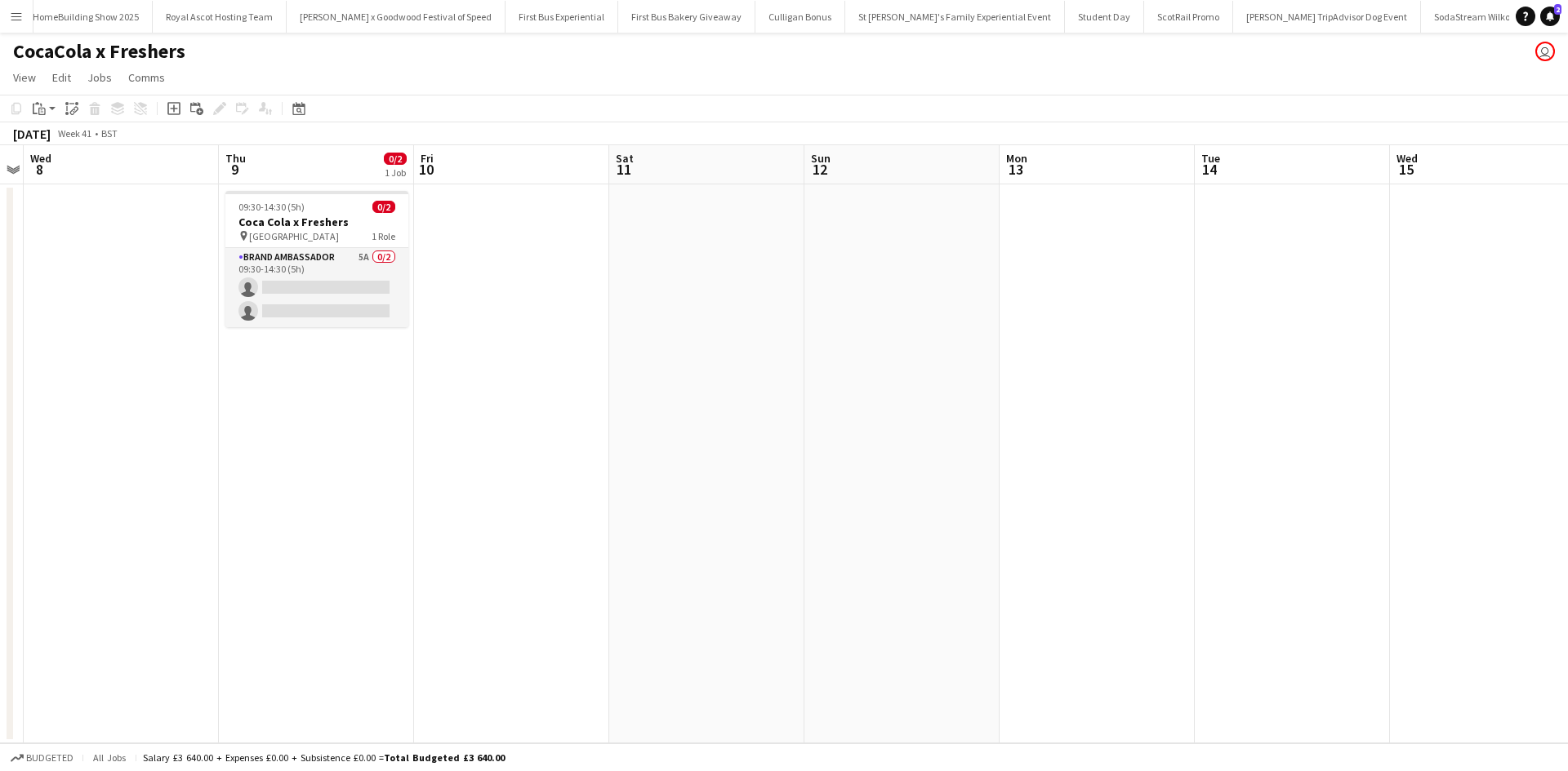
scroll to position [0, 785]
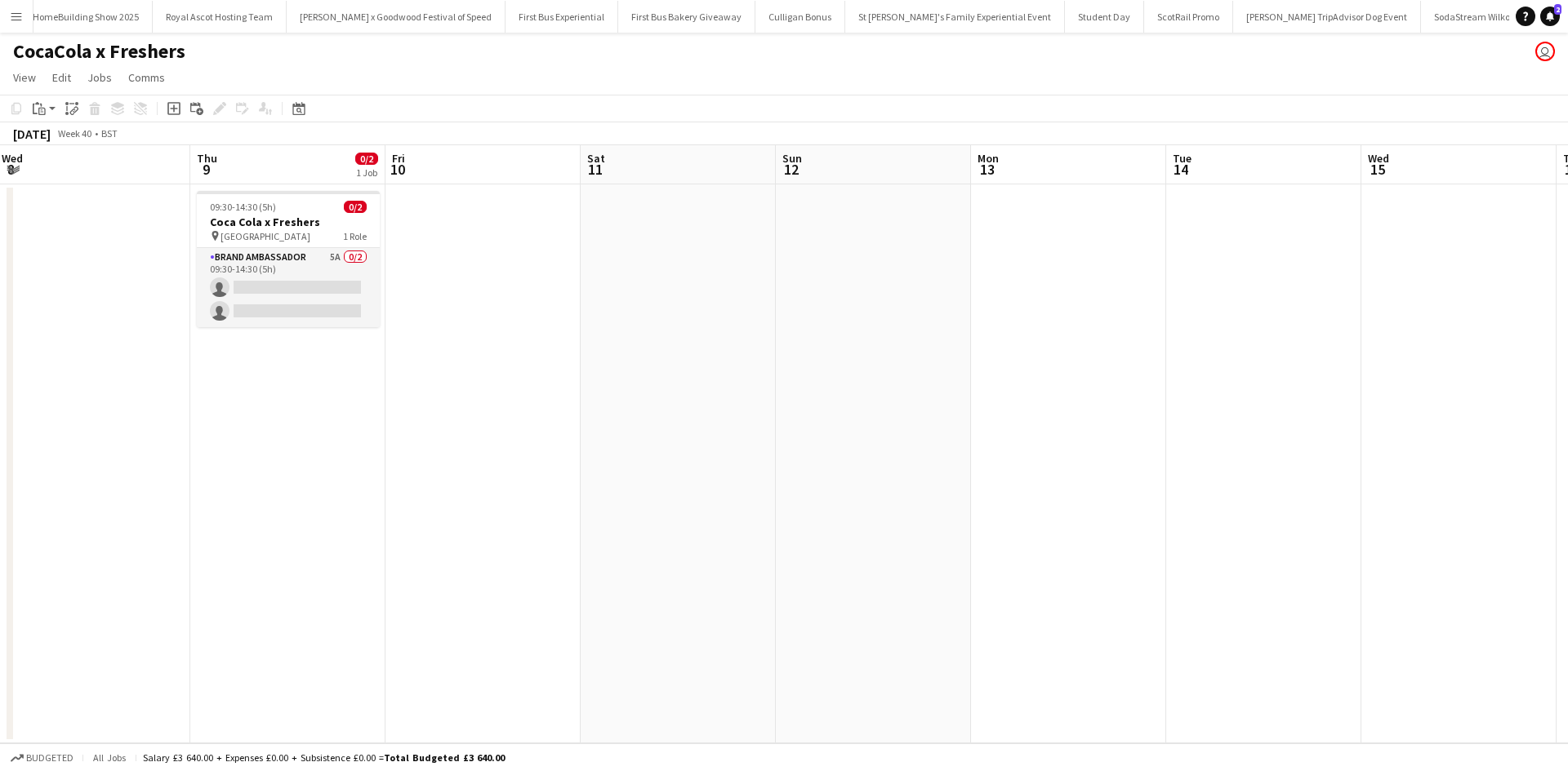
drag, startPoint x: 1308, startPoint y: 439, endPoint x: 407, endPoint y: 372, distance: 903.5
click at [407, 372] on app-calendar-viewport "Sat 4 Sun 5 Mon 6 Tue 7 Wed 8 Thu 9 0/2 1 Job Fri 10 Sat 11 Sun 12 Mon 13 Tue 1…" at bounding box center [784, 445] width 1568 height 598
click at [26, 22] on button "Menu" at bounding box center [16, 16] width 33 height 33
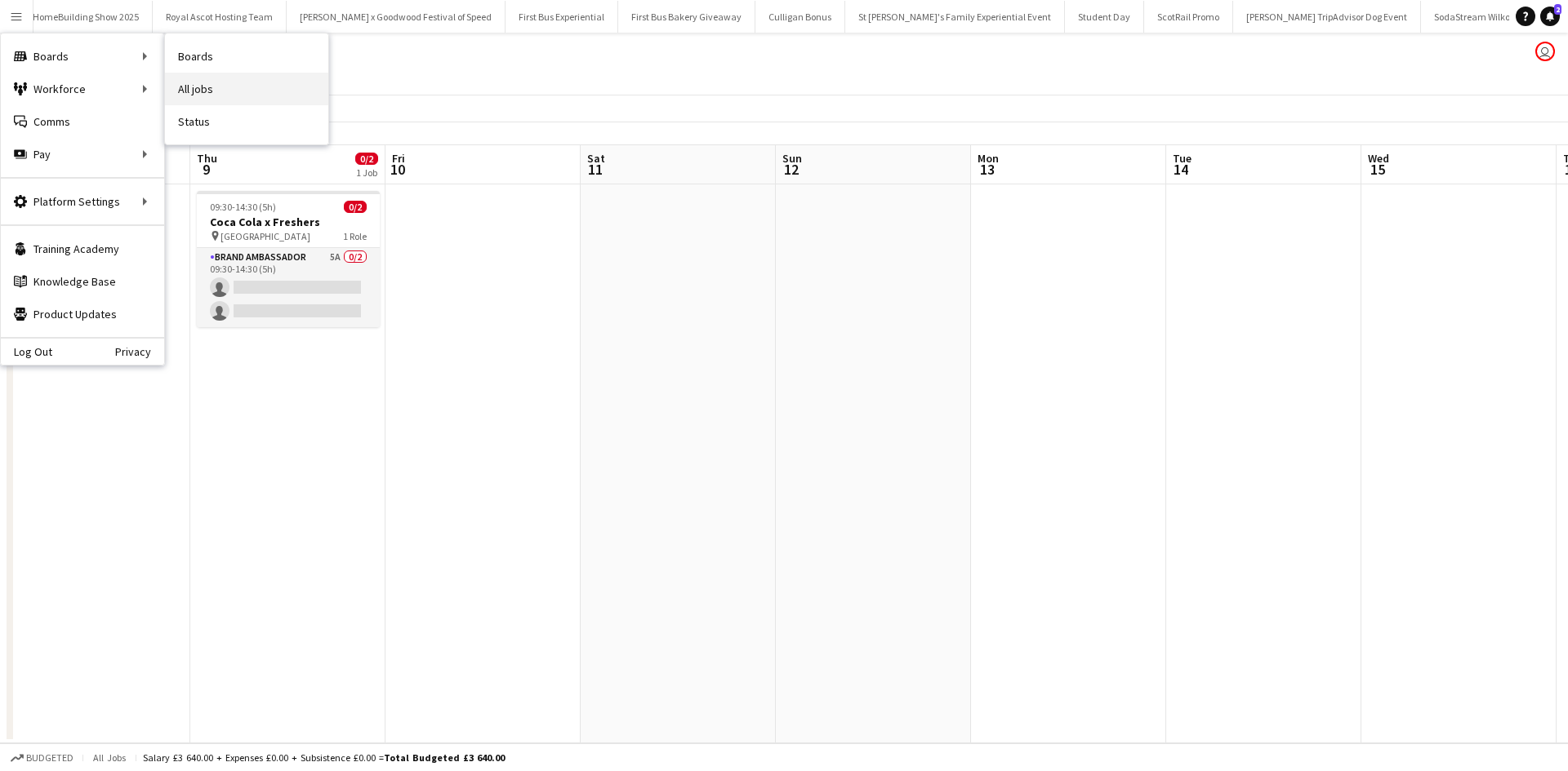
click at [216, 87] on link "All jobs" at bounding box center [246, 89] width 163 height 33
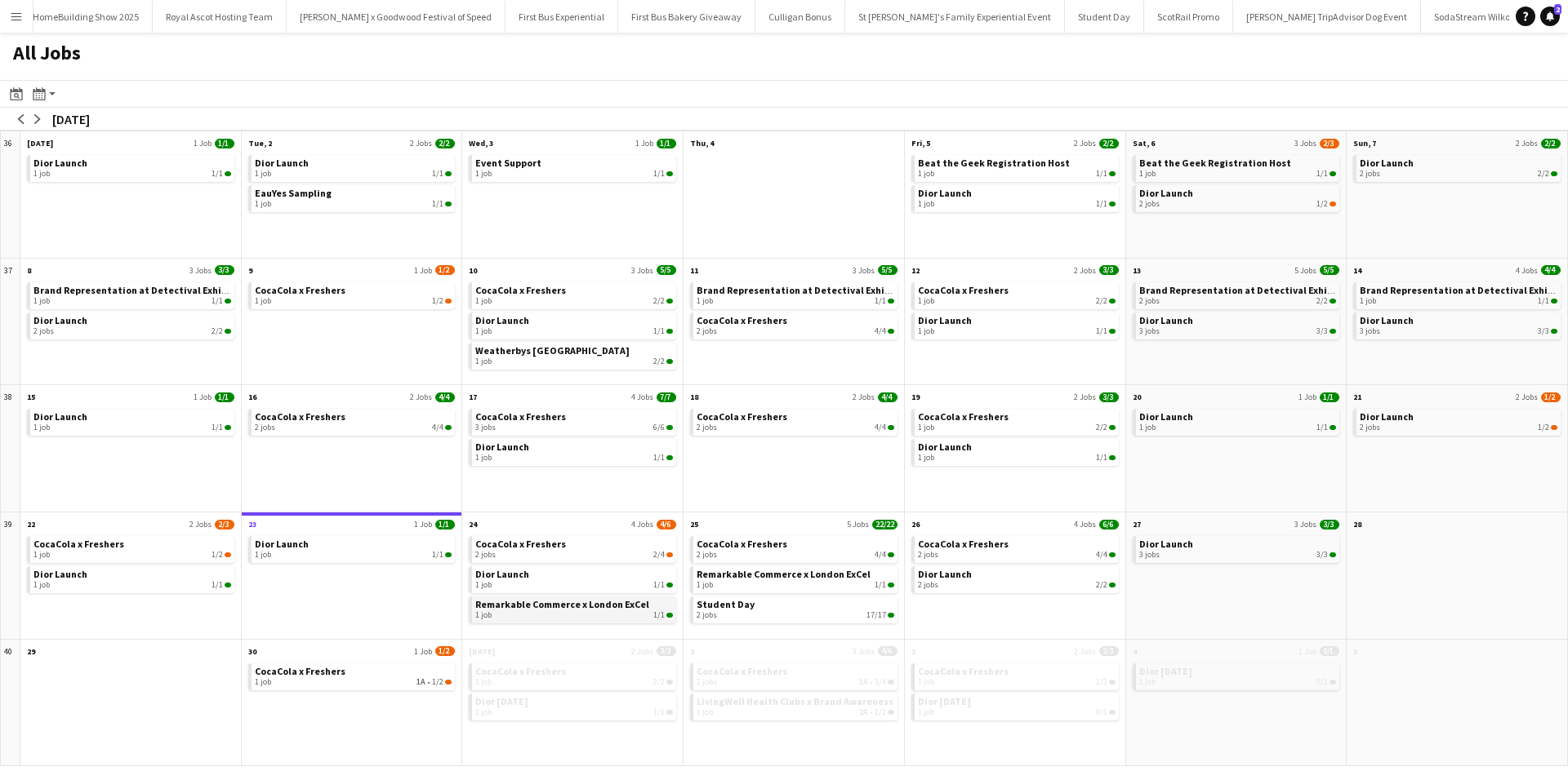
click at [537, 611] on div "1 job 1/1" at bounding box center [574, 616] width 198 height 10
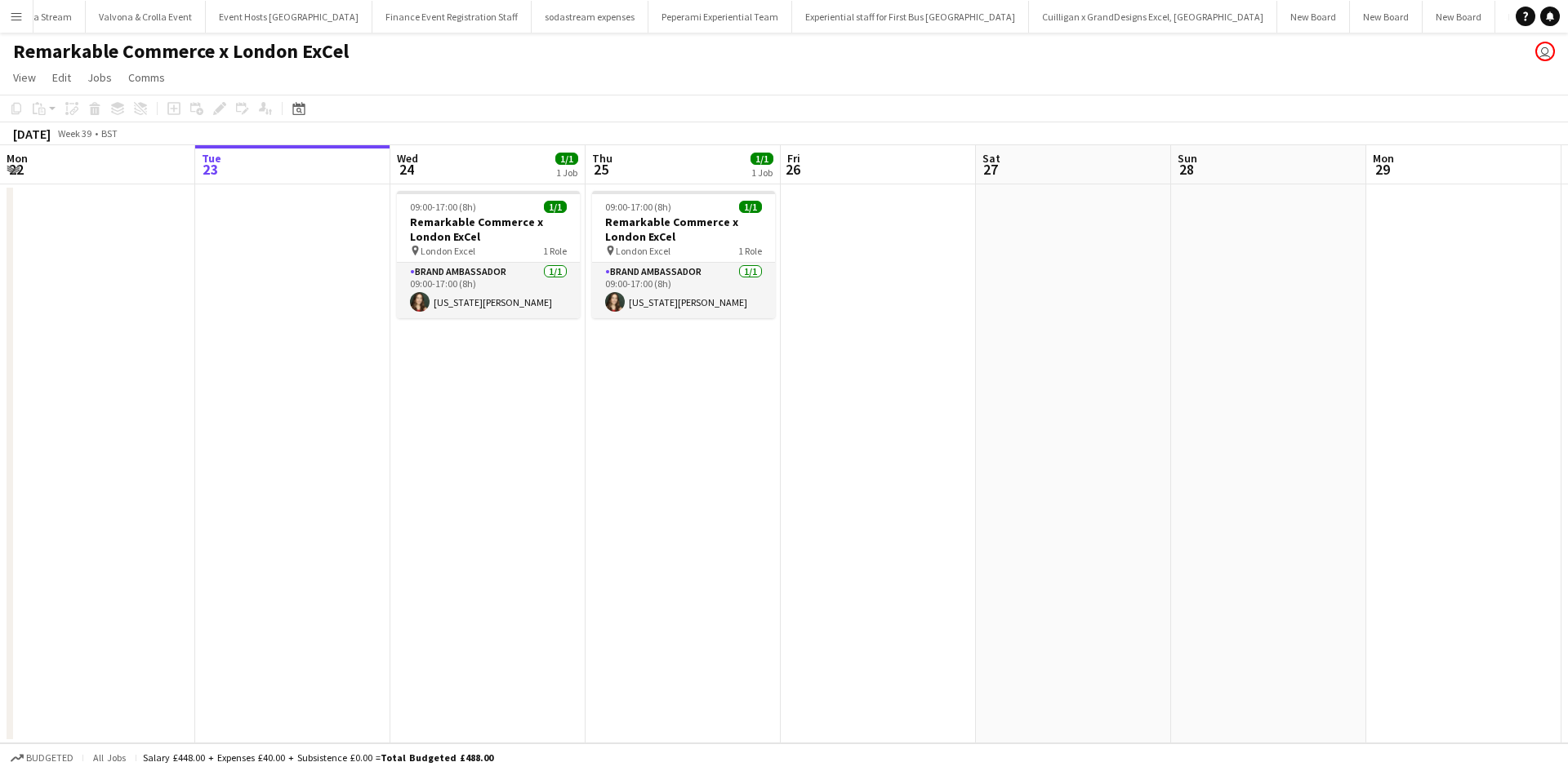
scroll to position [0, 13422]
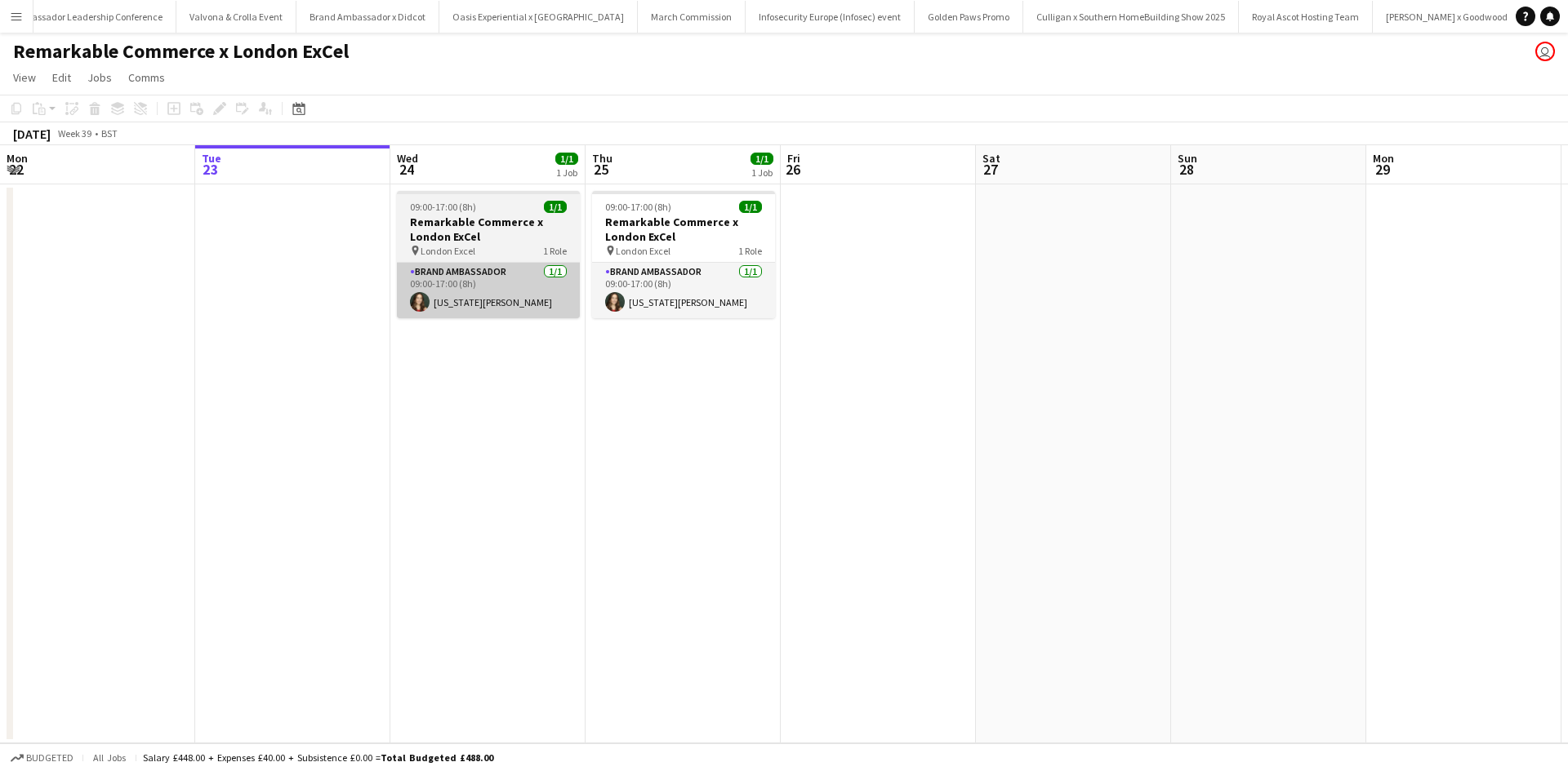
click at [529, 315] on app-card-role "Brand Ambassador [DATE] 09:00-17:00 (8h) [US_STATE][PERSON_NAME]" at bounding box center [488, 290] width 182 height 56
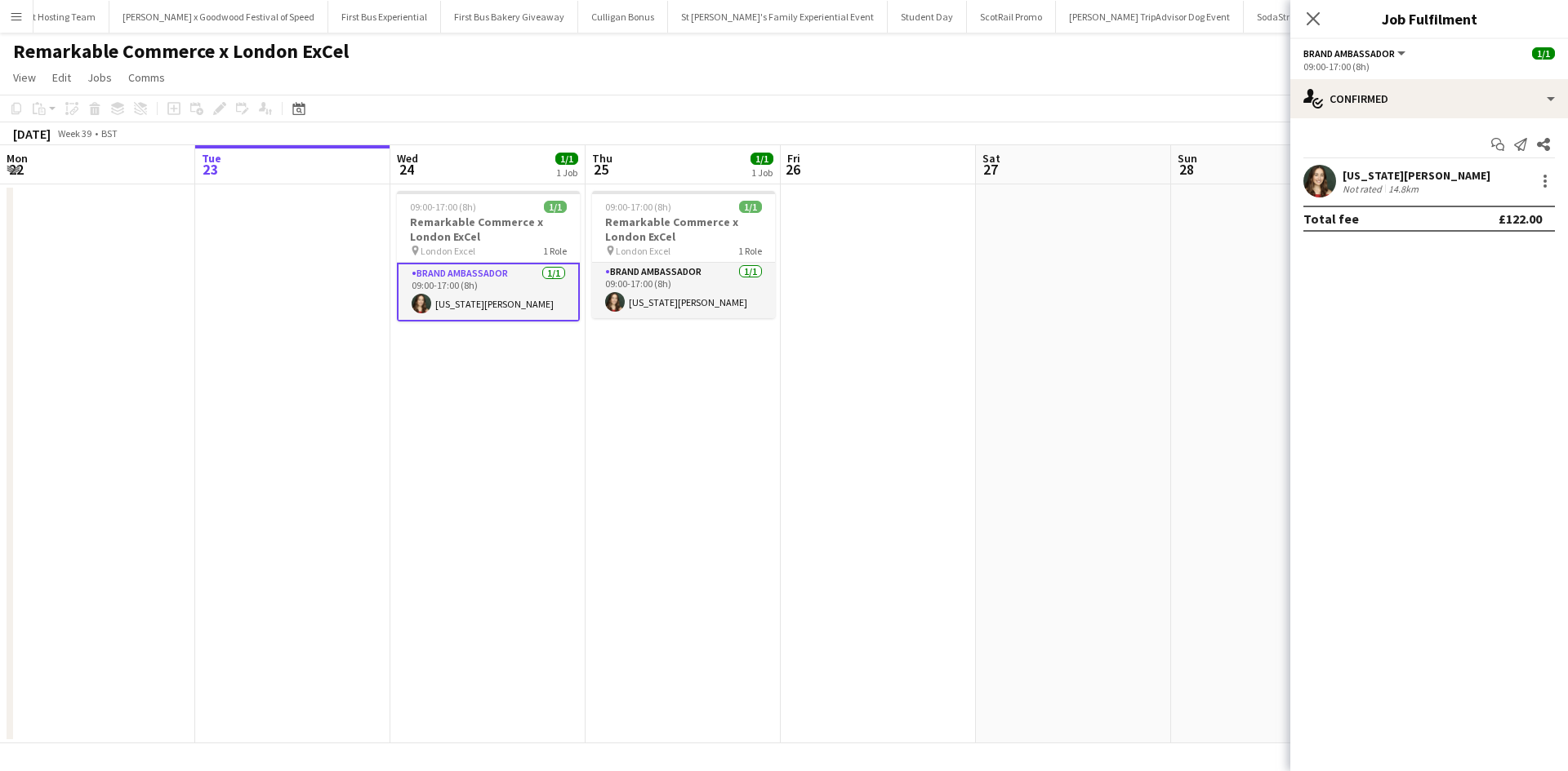
scroll to position [0, 16525]
click at [1540, 182] on div at bounding box center [1545, 181] width 19 height 19
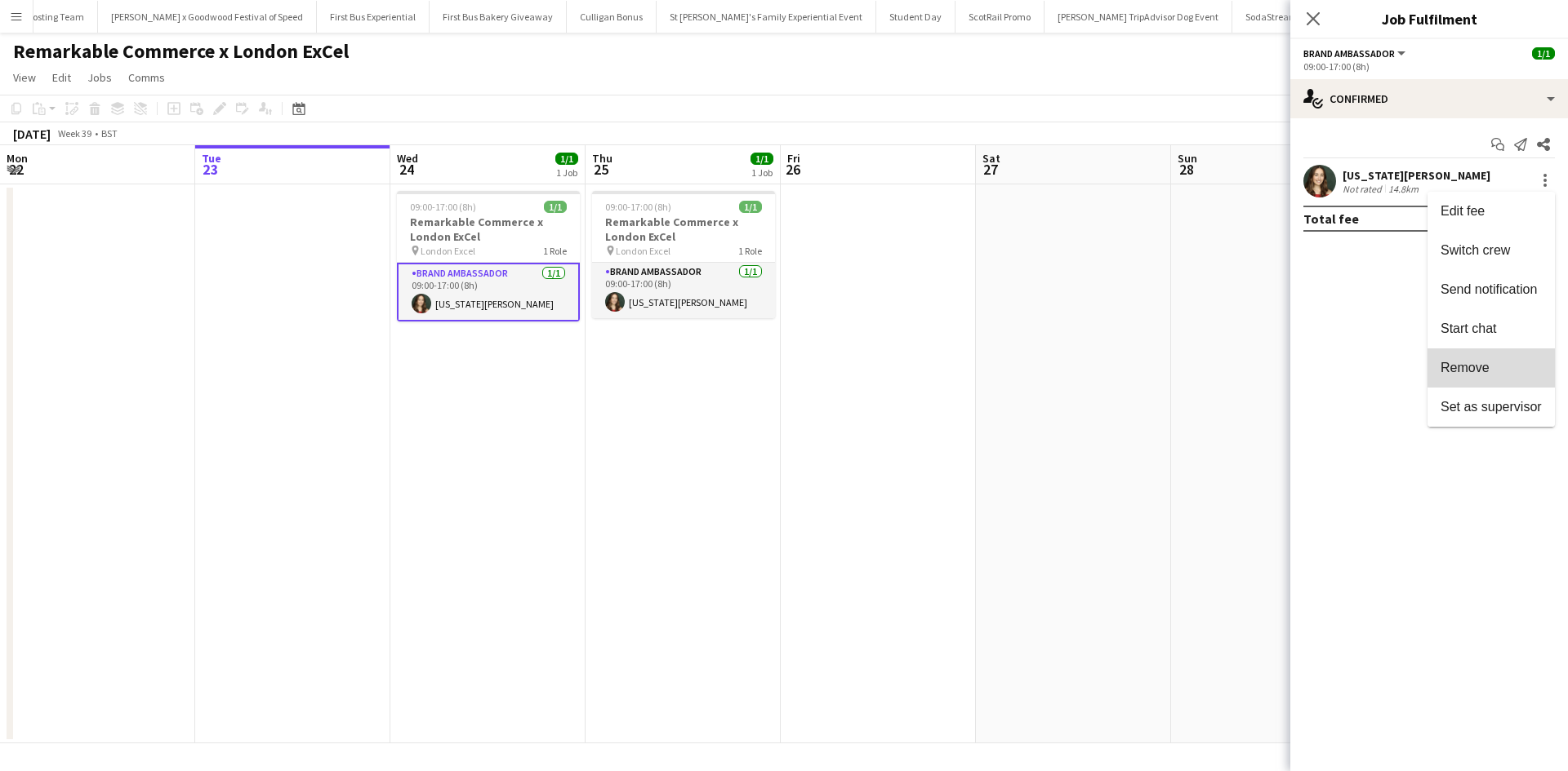
click at [1519, 362] on span "Remove" at bounding box center [1491, 368] width 101 height 14
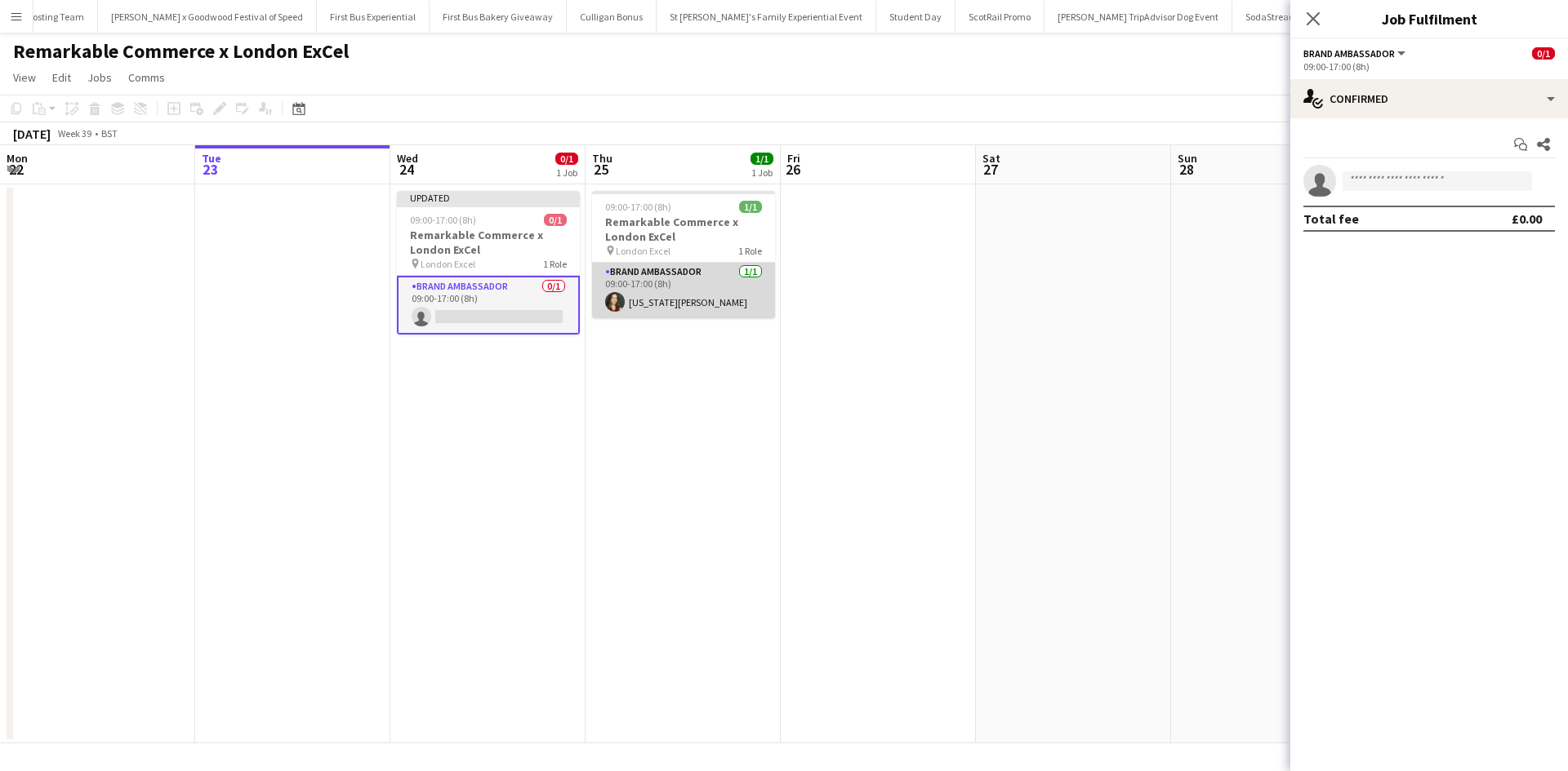
click at [753, 293] on app-card-role "Brand Ambassador [DATE] 09:00-17:00 (8h) [US_STATE][PERSON_NAME]" at bounding box center [683, 290] width 182 height 56
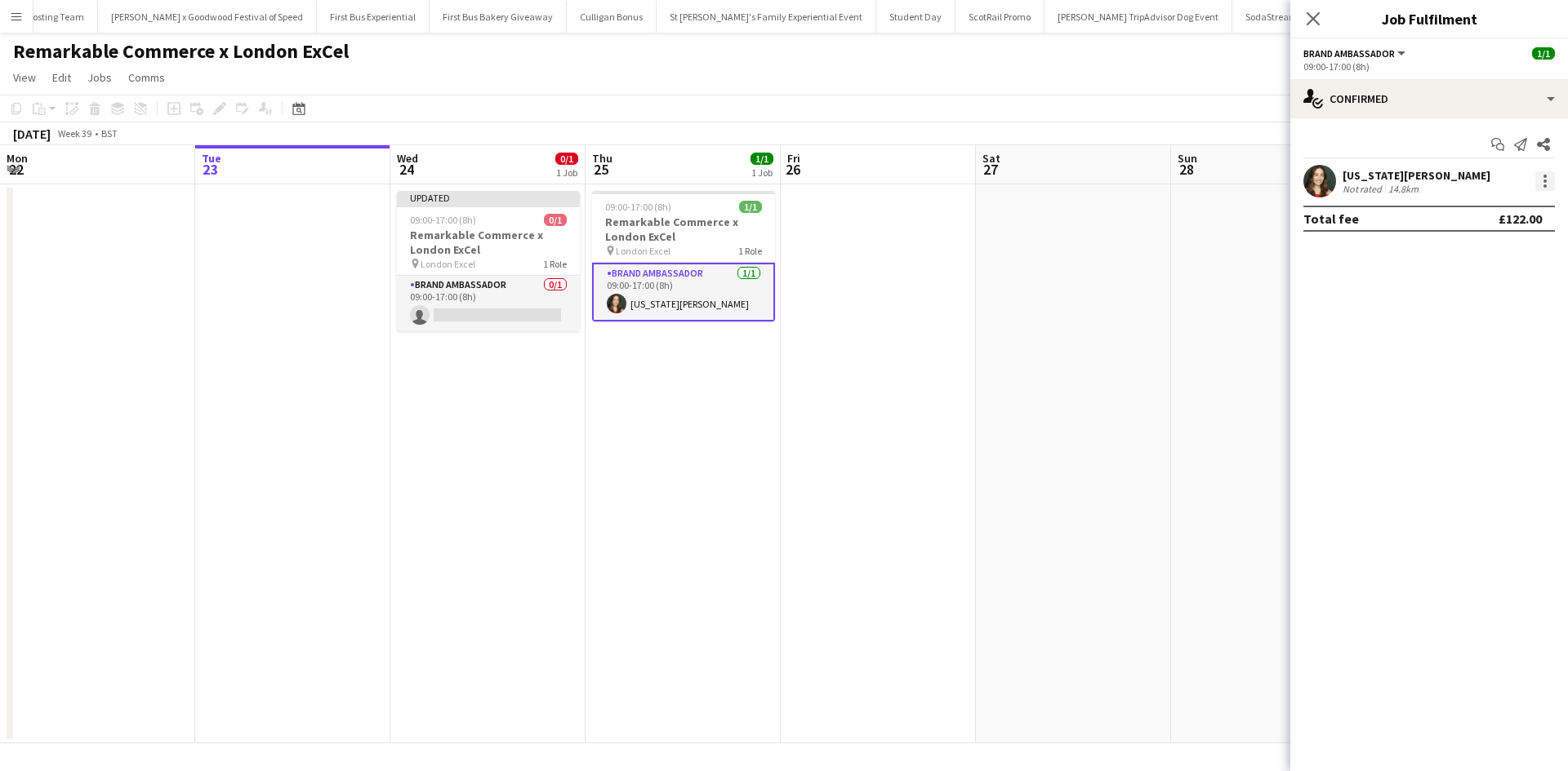
click at [1547, 182] on div at bounding box center [1545, 181] width 19 height 19
click at [1499, 361] on span "Remove" at bounding box center [1491, 368] width 101 height 14
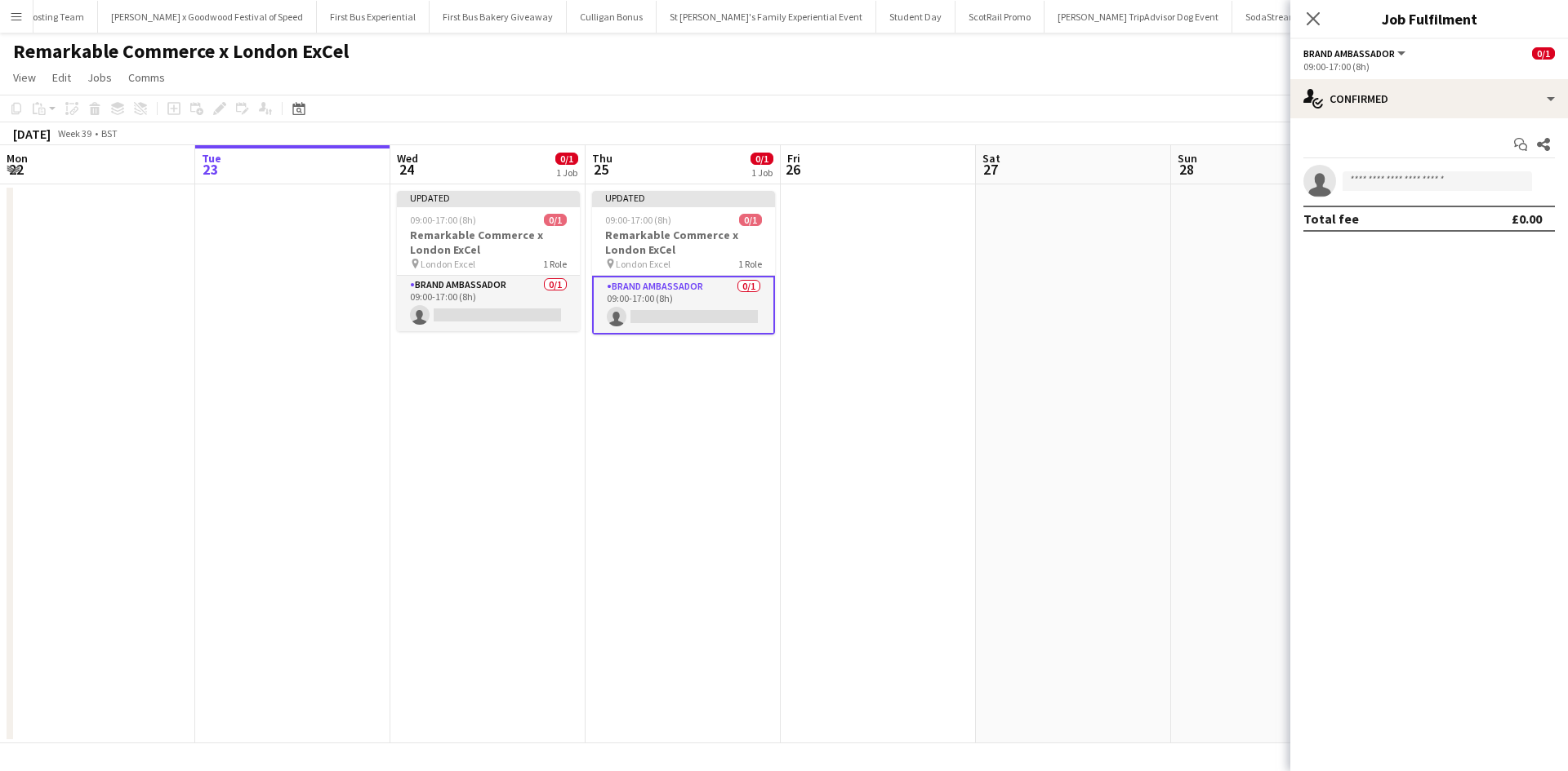
click at [1295, 371] on mat-expansion-panel "check Confirmed Start chat Share single-neutral-actions Total fee £0.00" at bounding box center [1429, 445] width 278 height 652
click at [1267, 351] on app-date-cell at bounding box center [1269, 463] width 195 height 559
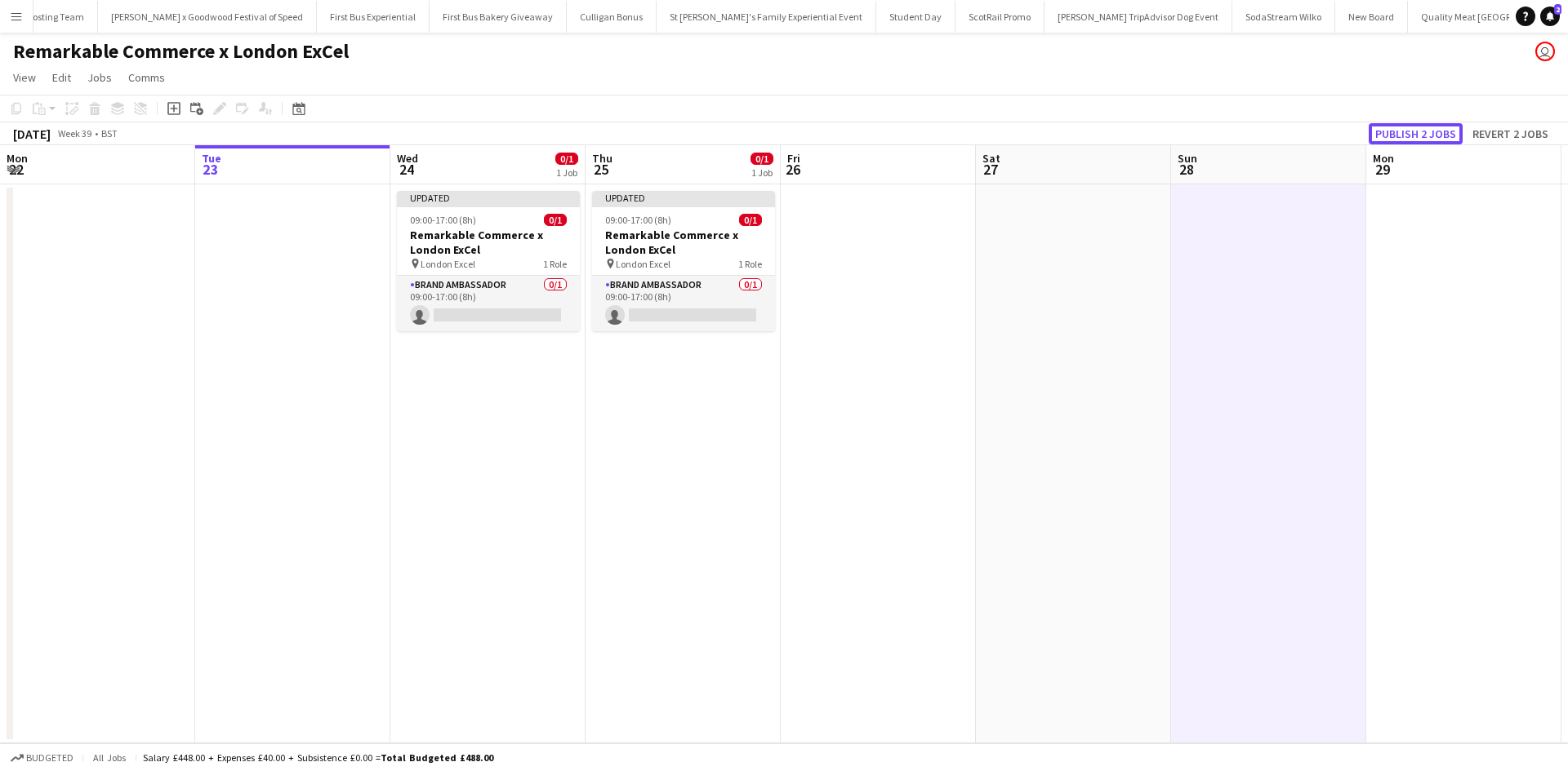
drag, startPoint x: 1415, startPoint y: 133, endPoint x: 1417, endPoint y: 141, distance: 8.2
click at [1416, 133] on button "Publish 2 jobs" at bounding box center [1414, 134] width 94 height 21
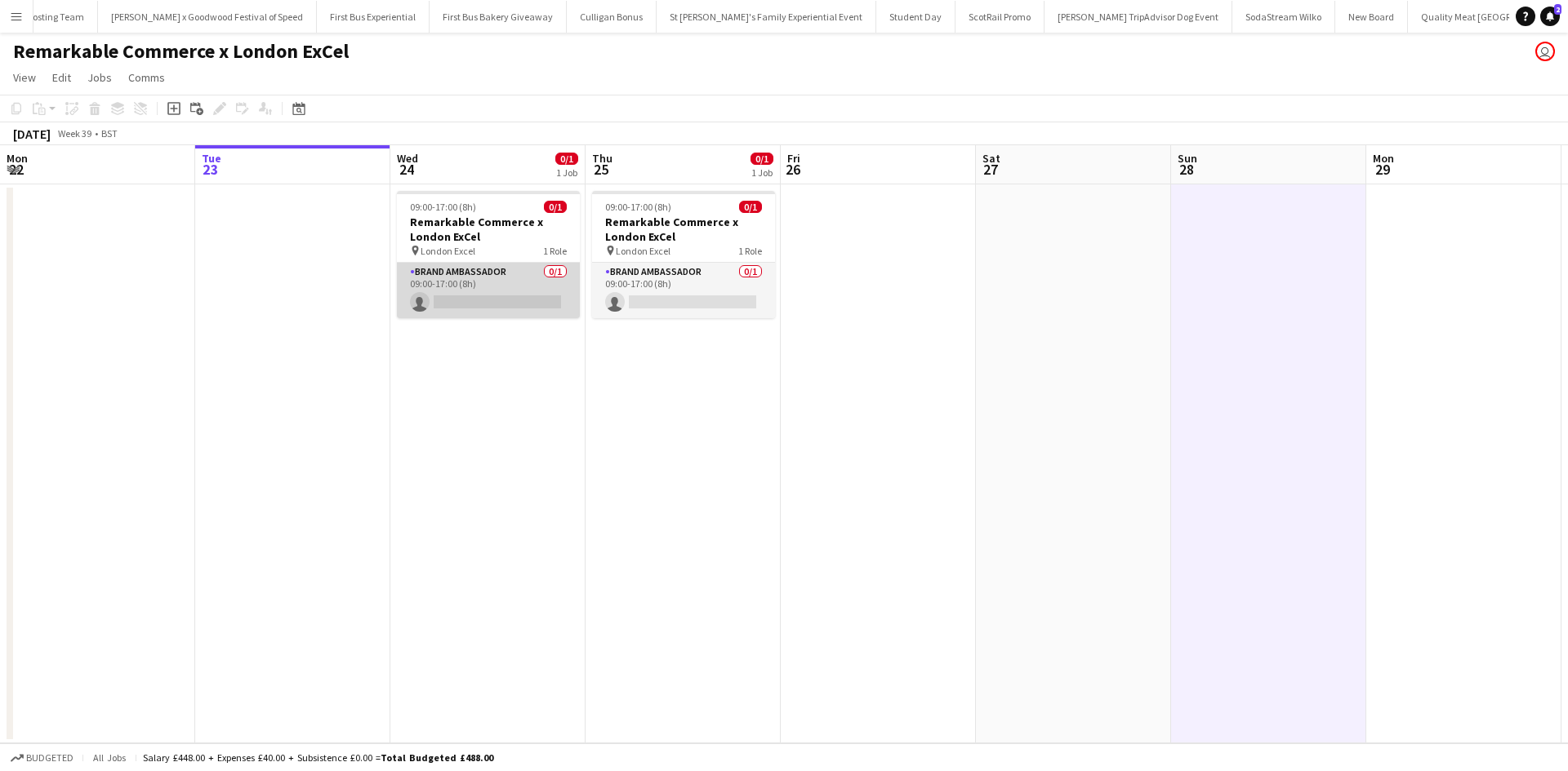
click at [520, 283] on app-card-role "Brand Ambassador 0/1 09:00-17:00 (8h) single-neutral-actions" at bounding box center [488, 290] width 182 height 56
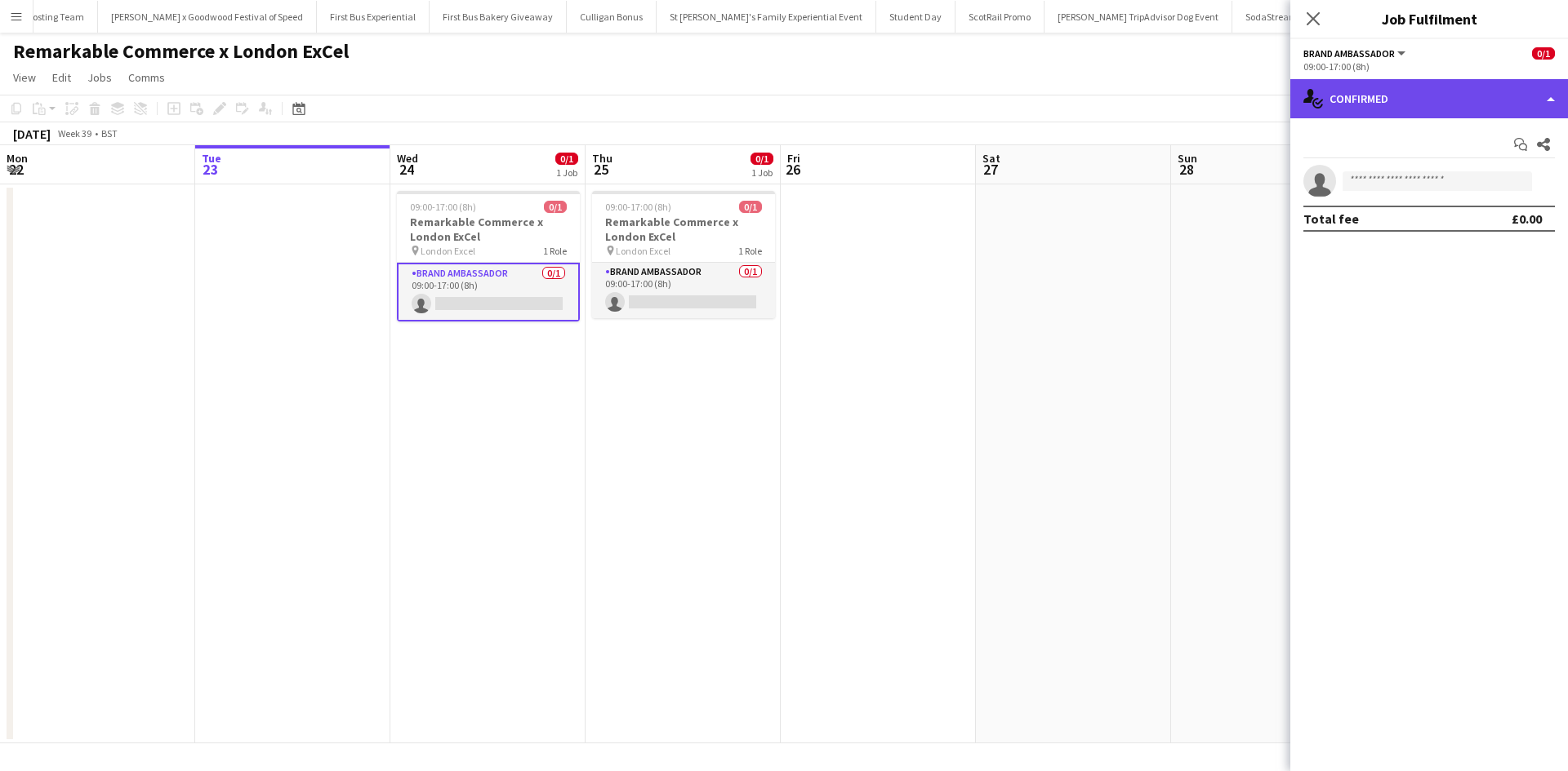
click at [1413, 96] on div "single-neutral-actions-check-2 Confirmed" at bounding box center [1429, 98] width 278 height 40
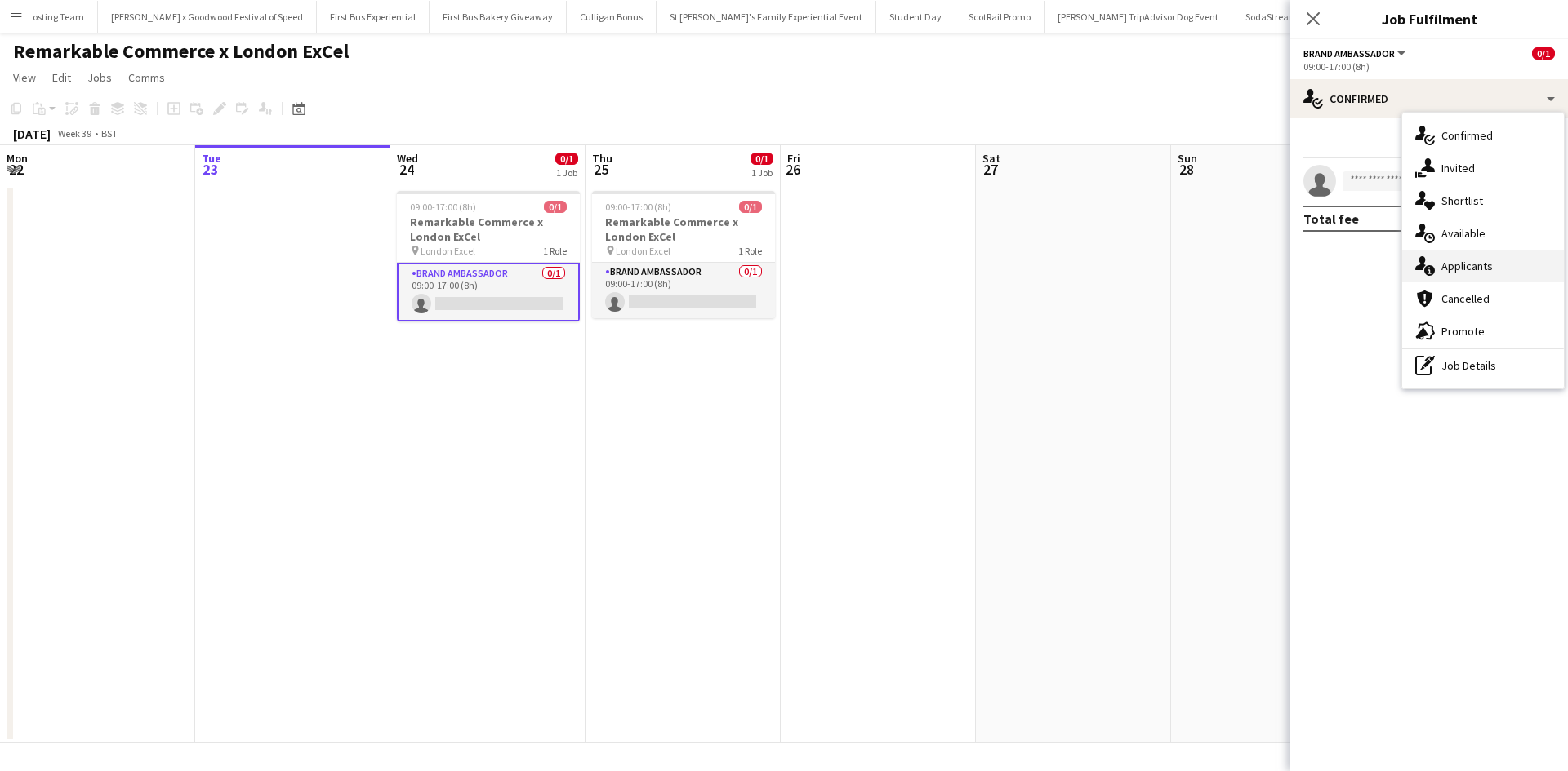
click at [1456, 278] on div "single-neutral-actions-information Applicants" at bounding box center [1482, 266] width 161 height 33
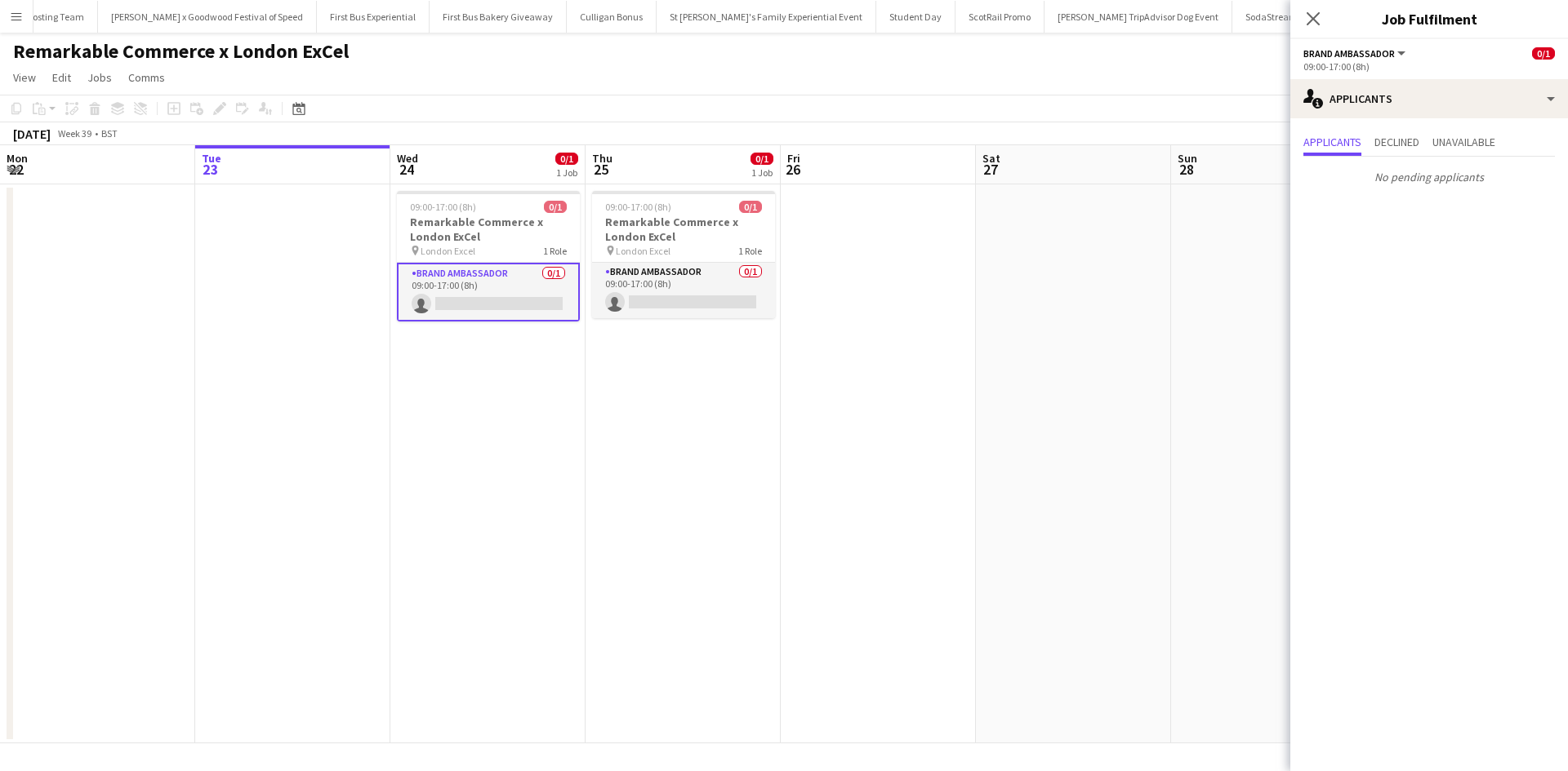
click at [1115, 339] on app-date-cell at bounding box center [1073, 463] width 195 height 559
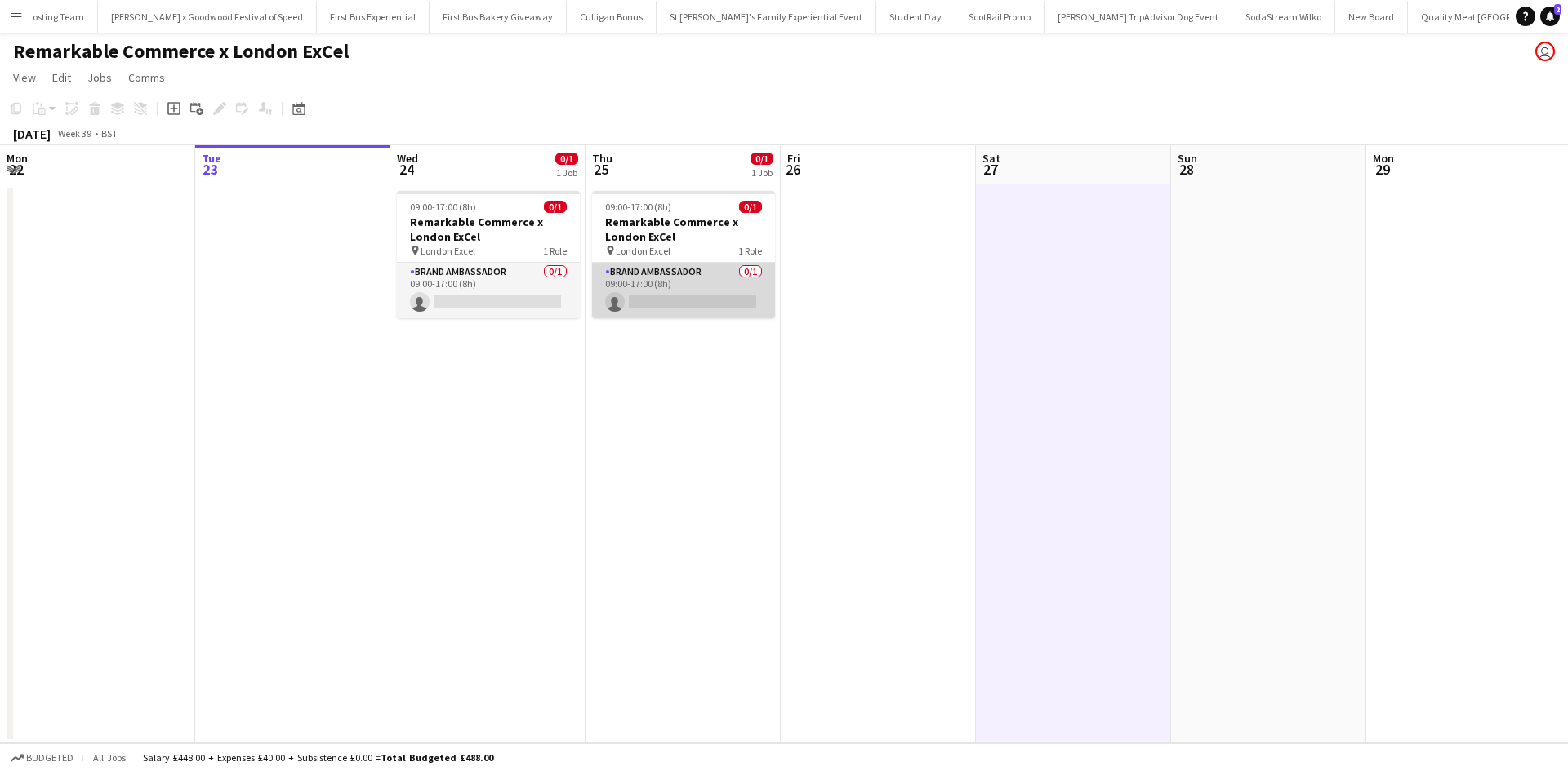
click at [701, 283] on app-card-role "Brand Ambassador 0/1 09:00-17:00 (8h) single-neutral-actions" at bounding box center [683, 290] width 182 height 56
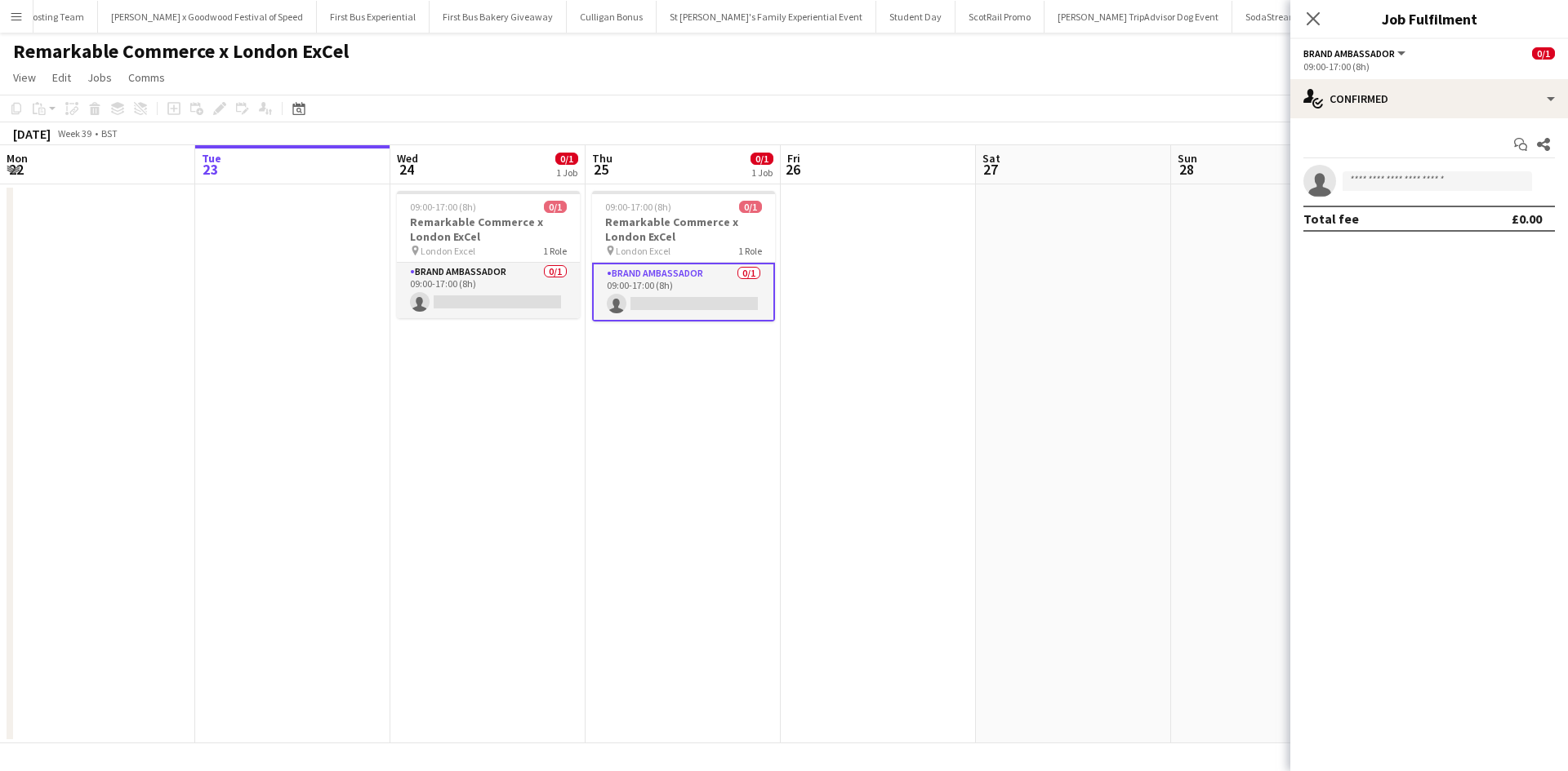
click at [648, 394] on app-date-cell "09:00-17:00 (8h) 0/1 Remarkable Commerce x London ExCel pin London Excel 1 Role…" at bounding box center [683, 463] width 195 height 559
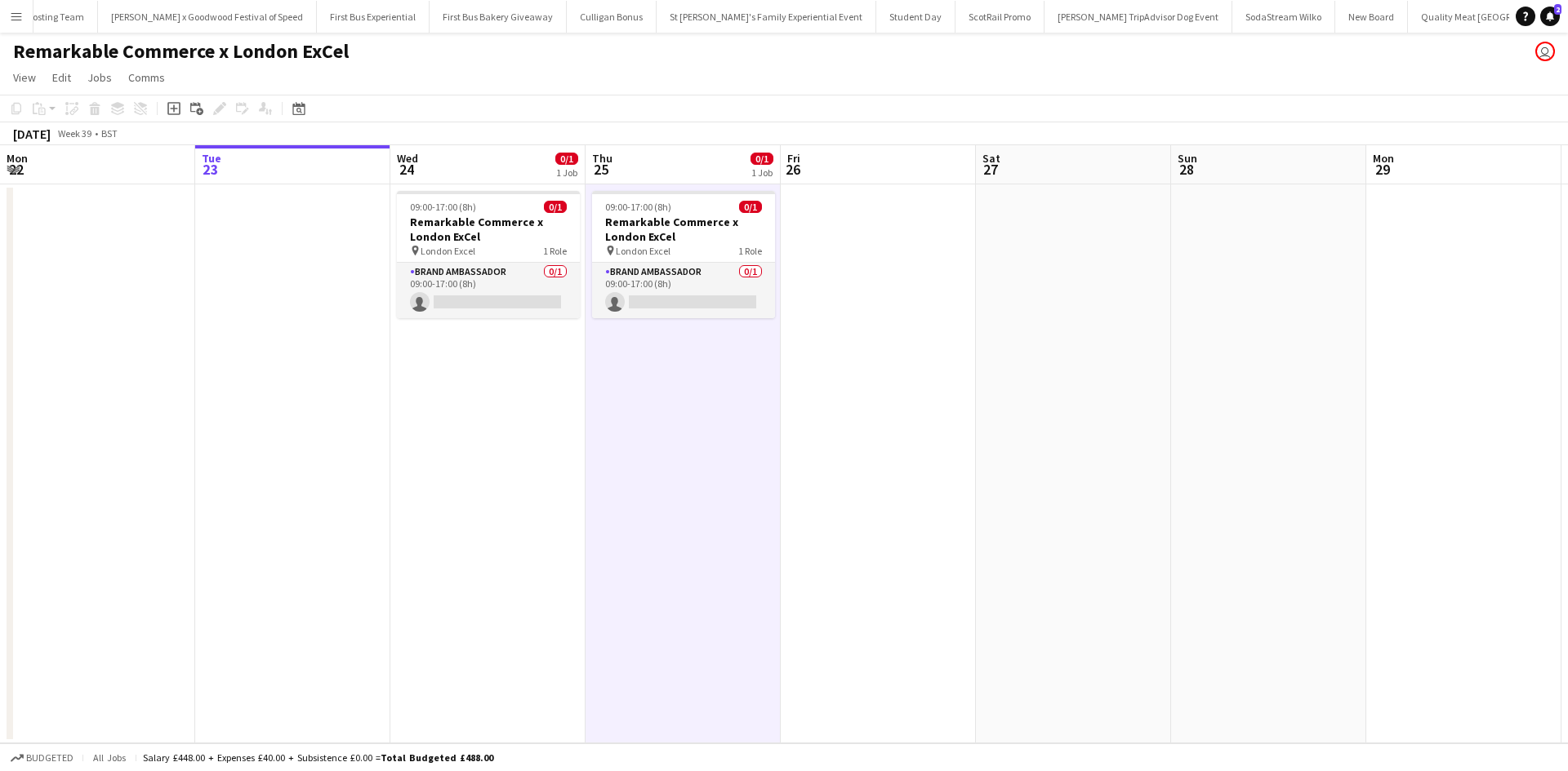
click at [13, 23] on button "Menu" at bounding box center [16, 16] width 33 height 33
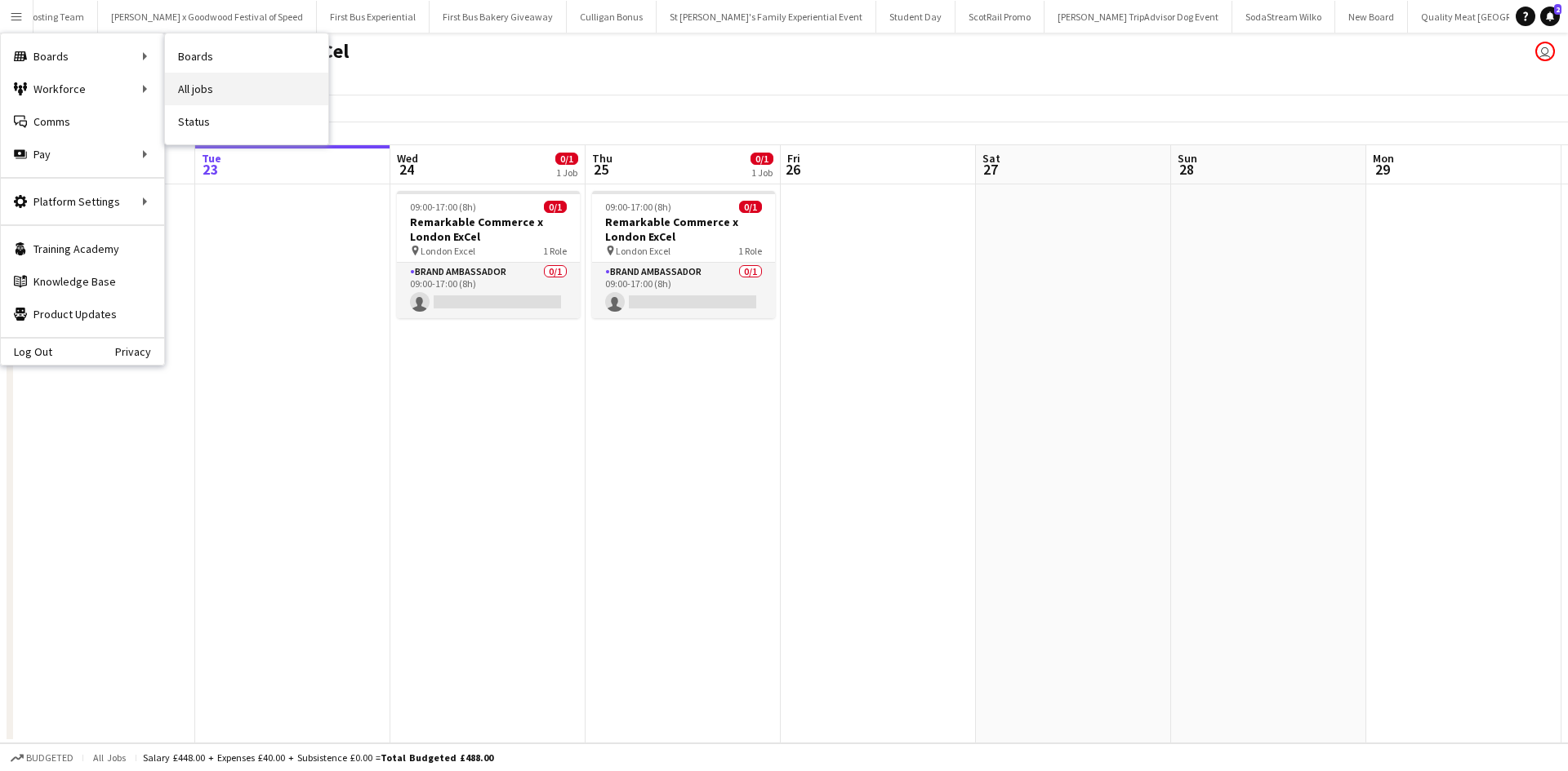
click at [212, 87] on link "All jobs" at bounding box center [246, 89] width 163 height 33
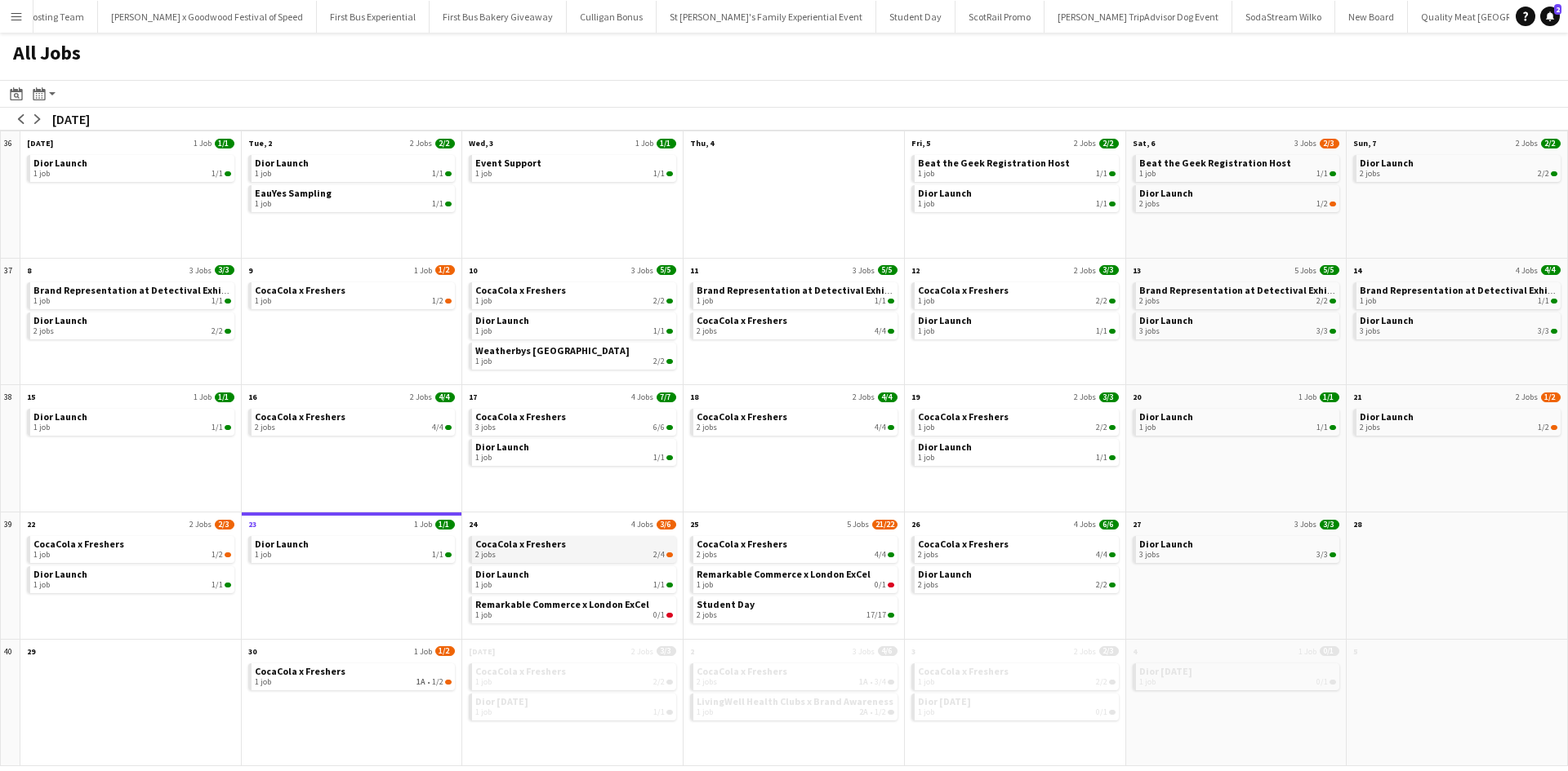
click at [563, 553] on div "2 jobs 2/4" at bounding box center [574, 555] width 198 height 10
click at [606, 615] on div "1 job 0/1" at bounding box center [574, 616] width 198 height 10
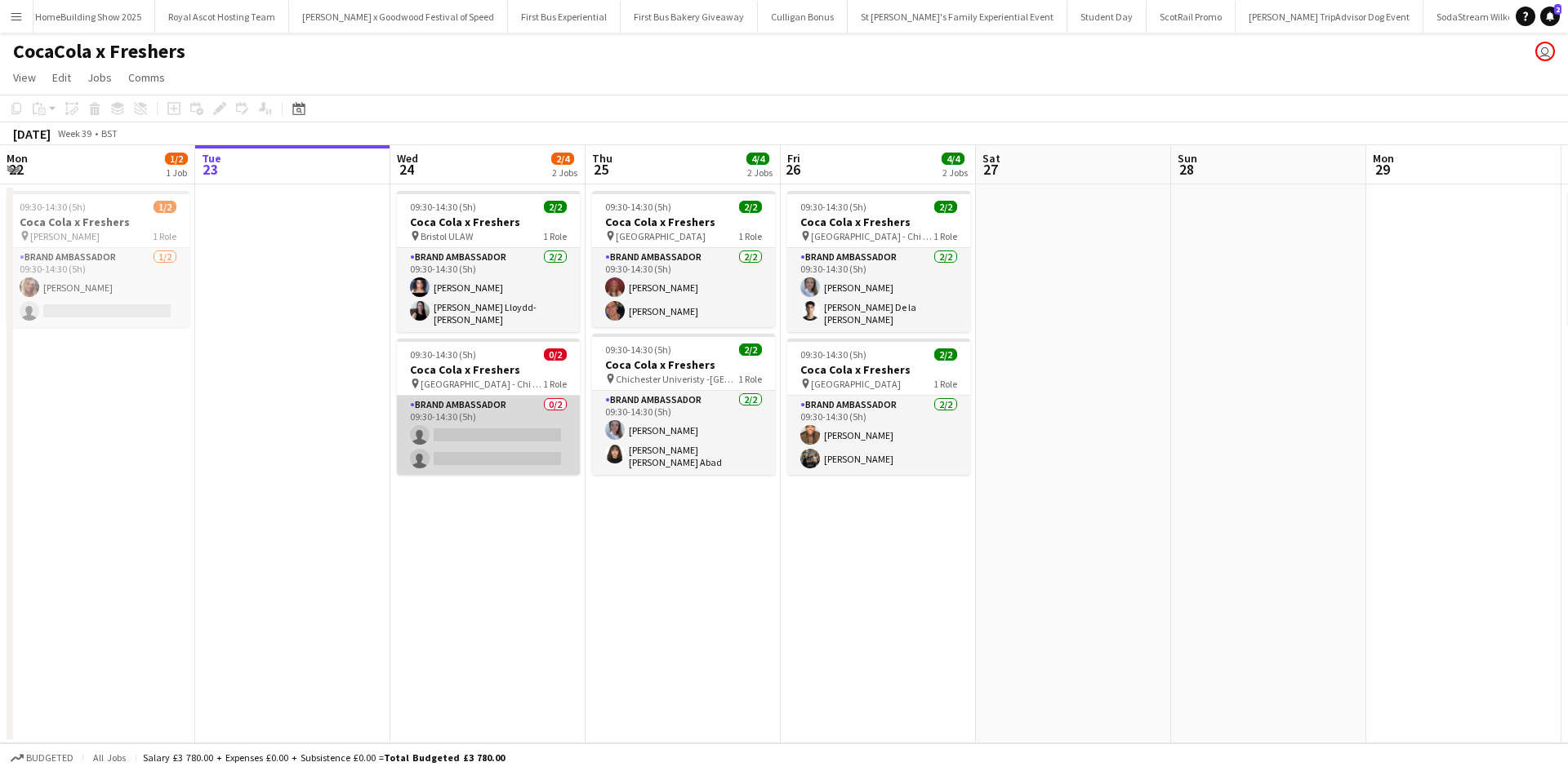
scroll to position [0, 16336]
click at [534, 416] on app-card-role "Brand Ambassador 0/2 09:30-14:30 (5h) single-neutral-actions single-neutral-act…" at bounding box center [488, 435] width 182 height 79
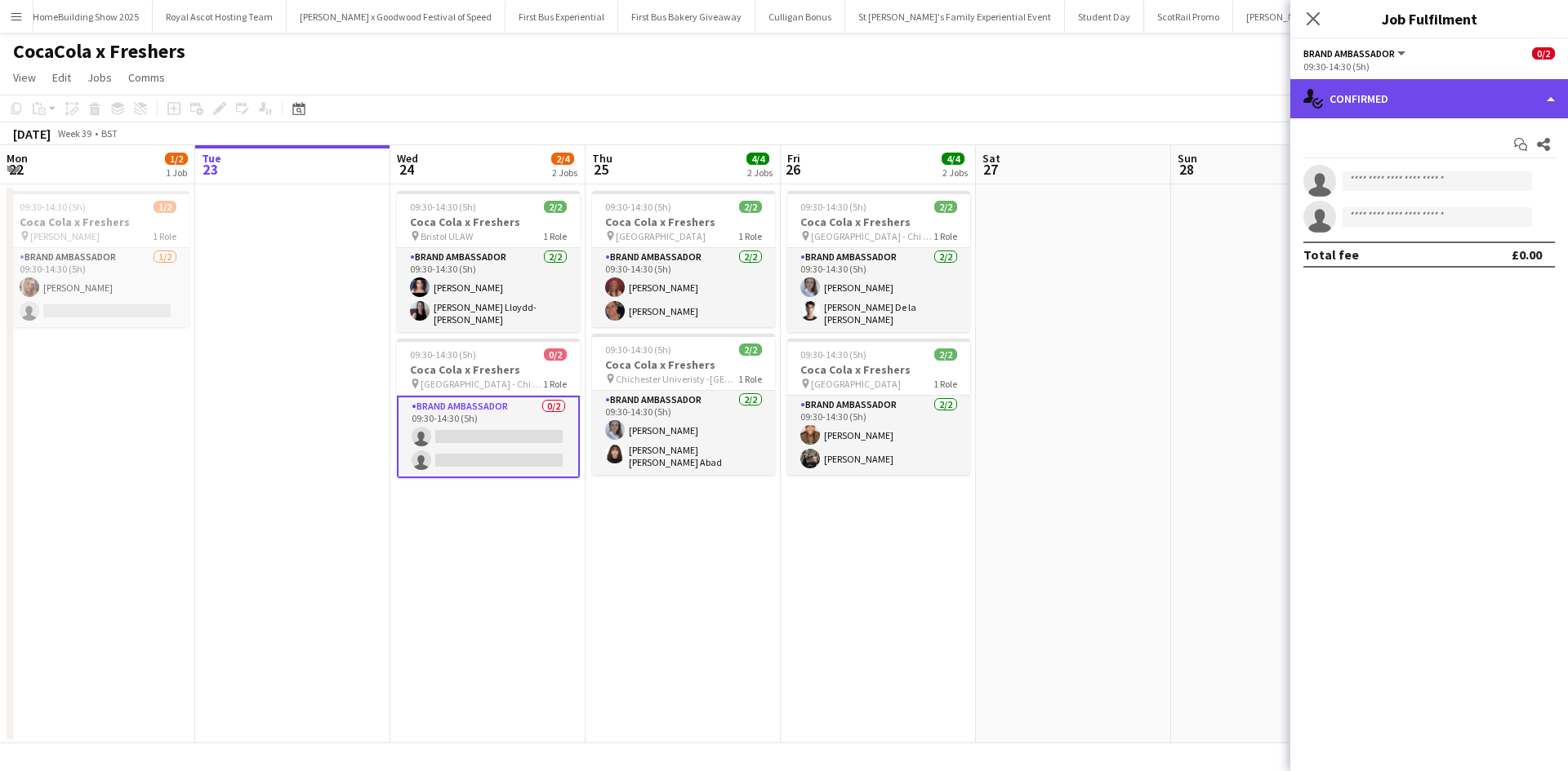
click at [1479, 105] on div "single-neutral-actions-check-2 Confirmed" at bounding box center [1429, 98] width 278 height 40
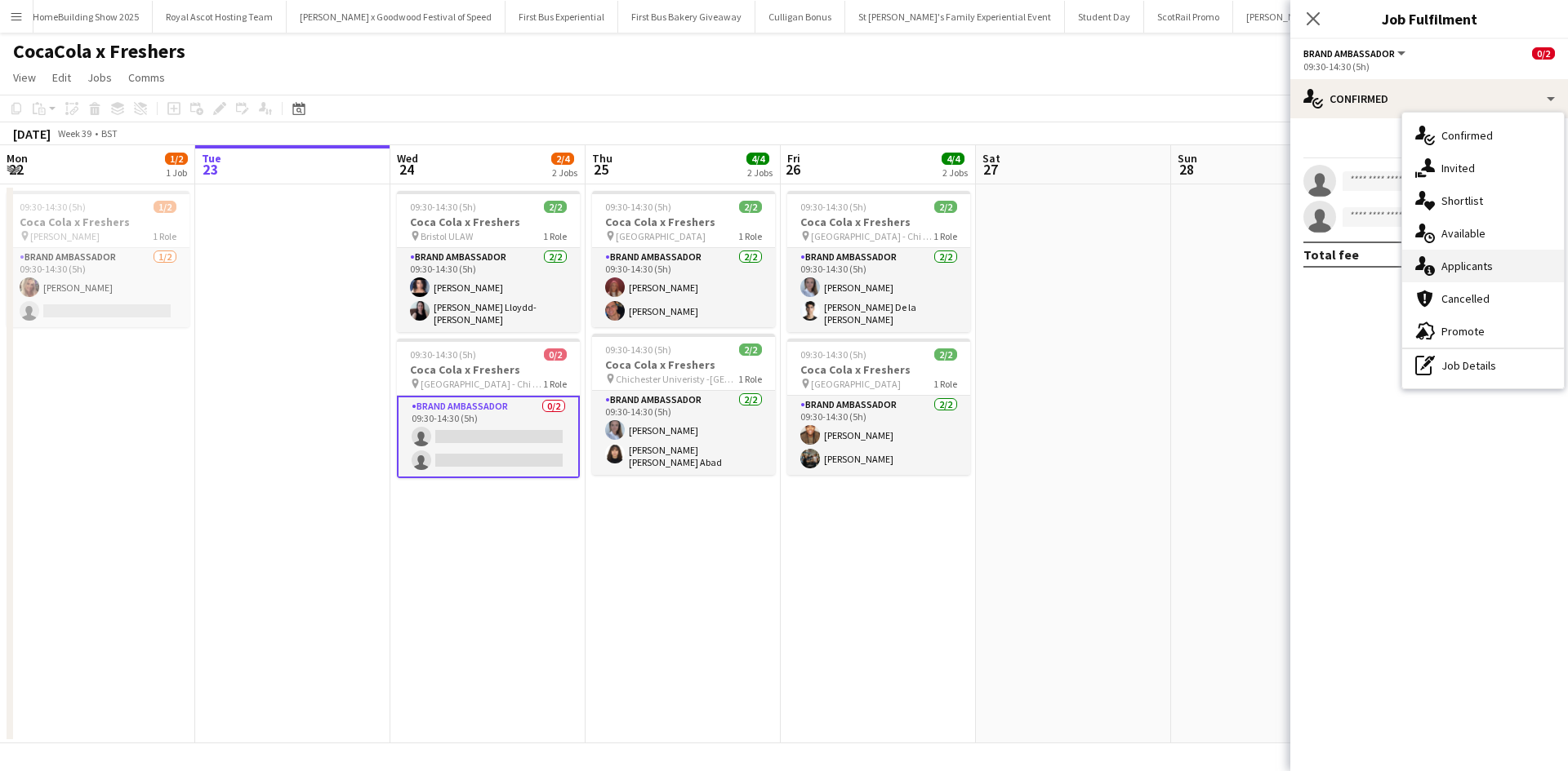
click at [1494, 260] on div "single-neutral-actions-information Applicants" at bounding box center [1482, 266] width 161 height 33
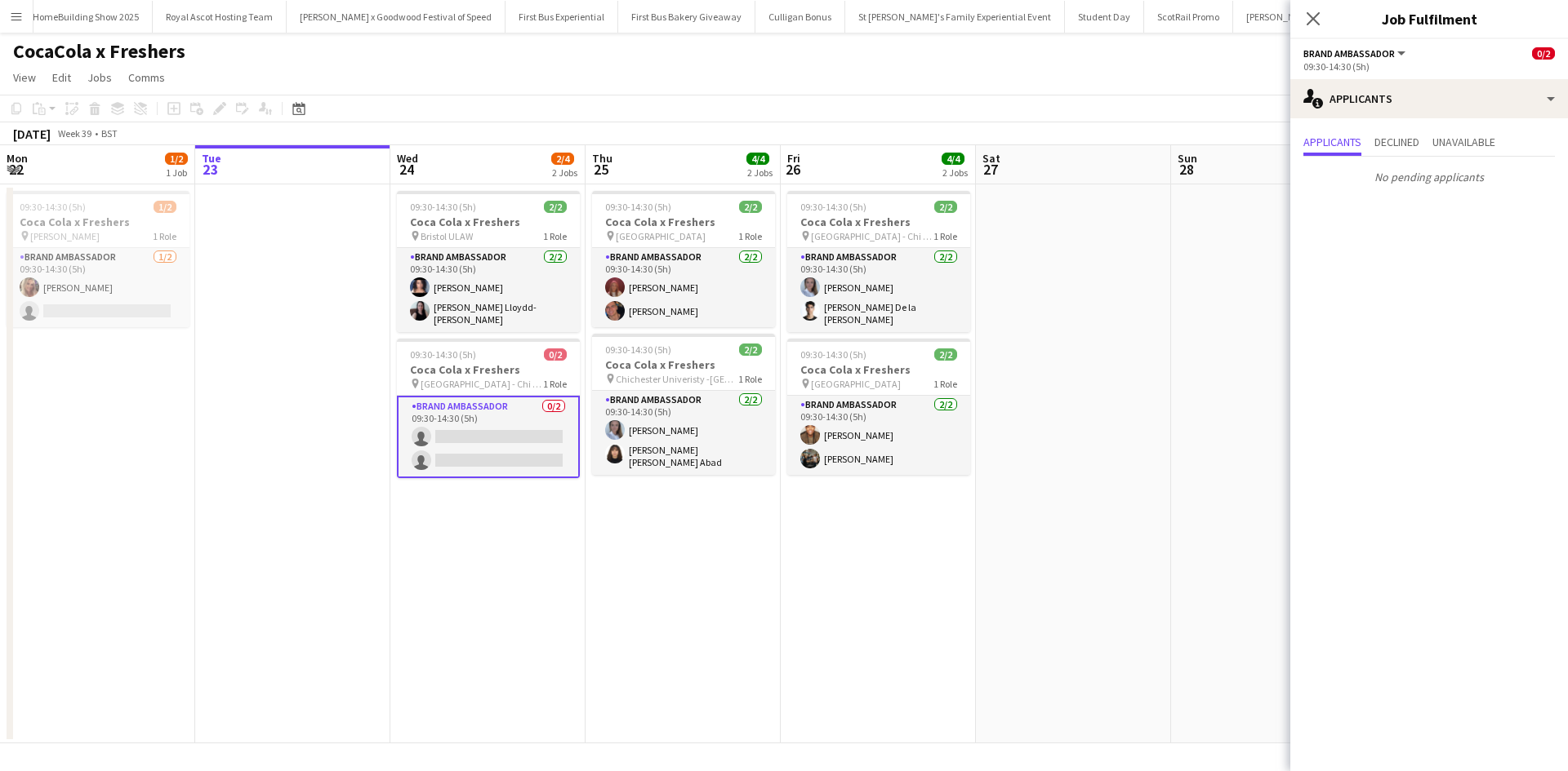
click at [1137, 359] on app-date-cell at bounding box center [1073, 463] width 195 height 559
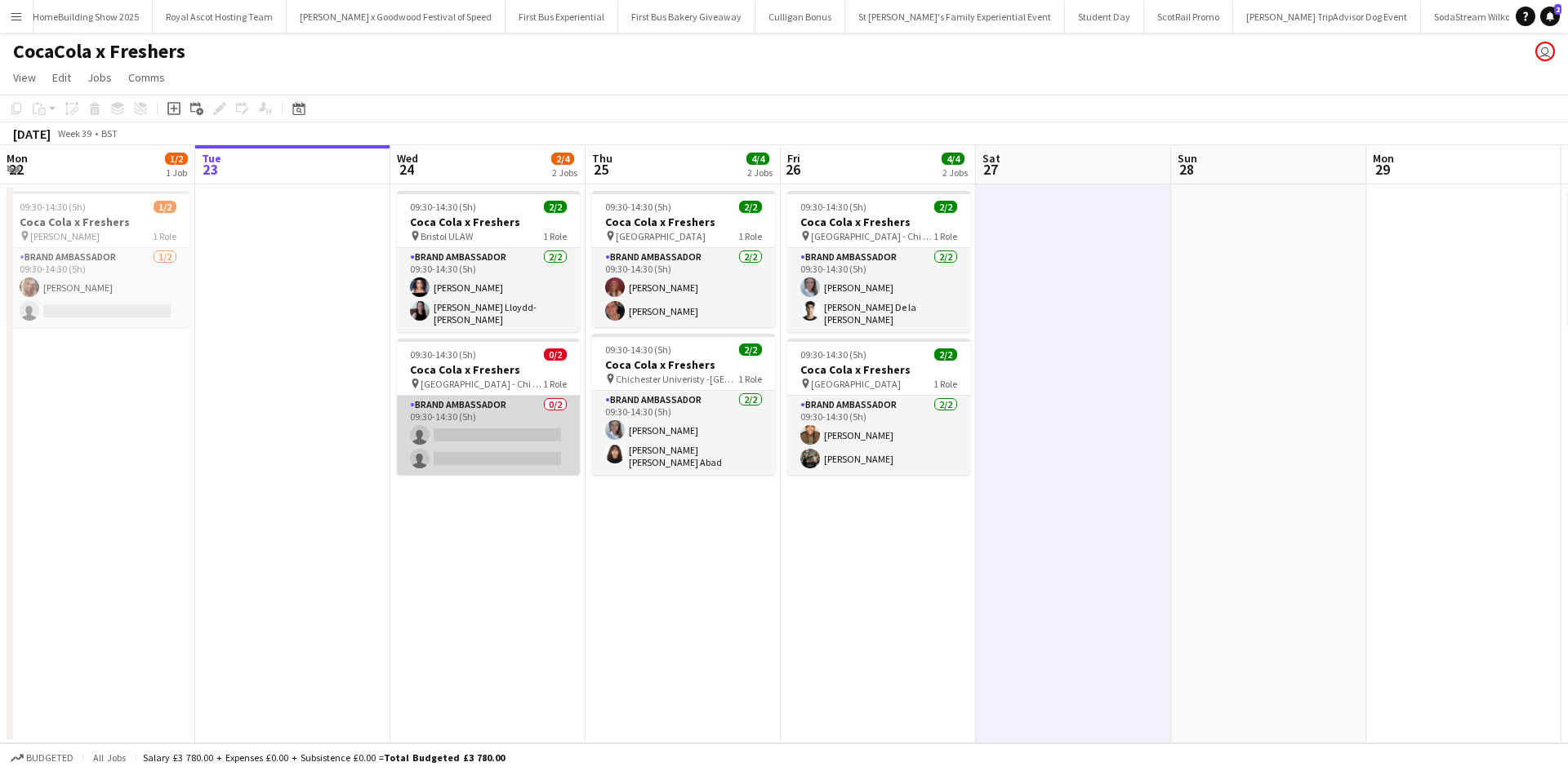
click at [535, 409] on app-card-role "Brand Ambassador 0/2 09:30-14:30 (5h) single-neutral-actions single-neutral-act…" at bounding box center [488, 435] width 182 height 79
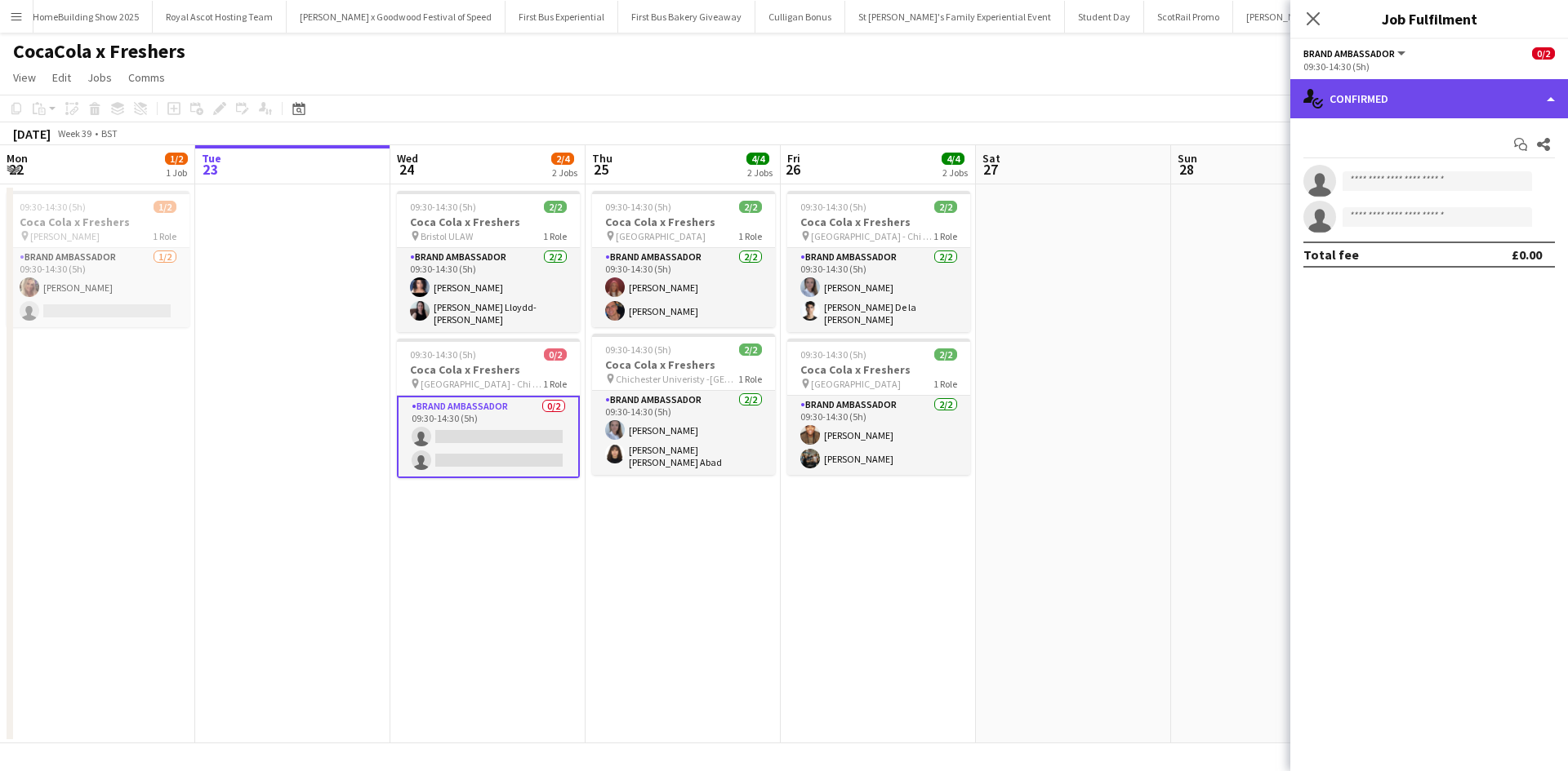
click at [1400, 111] on div "single-neutral-actions-check-2 Confirmed" at bounding box center [1429, 98] width 278 height 40
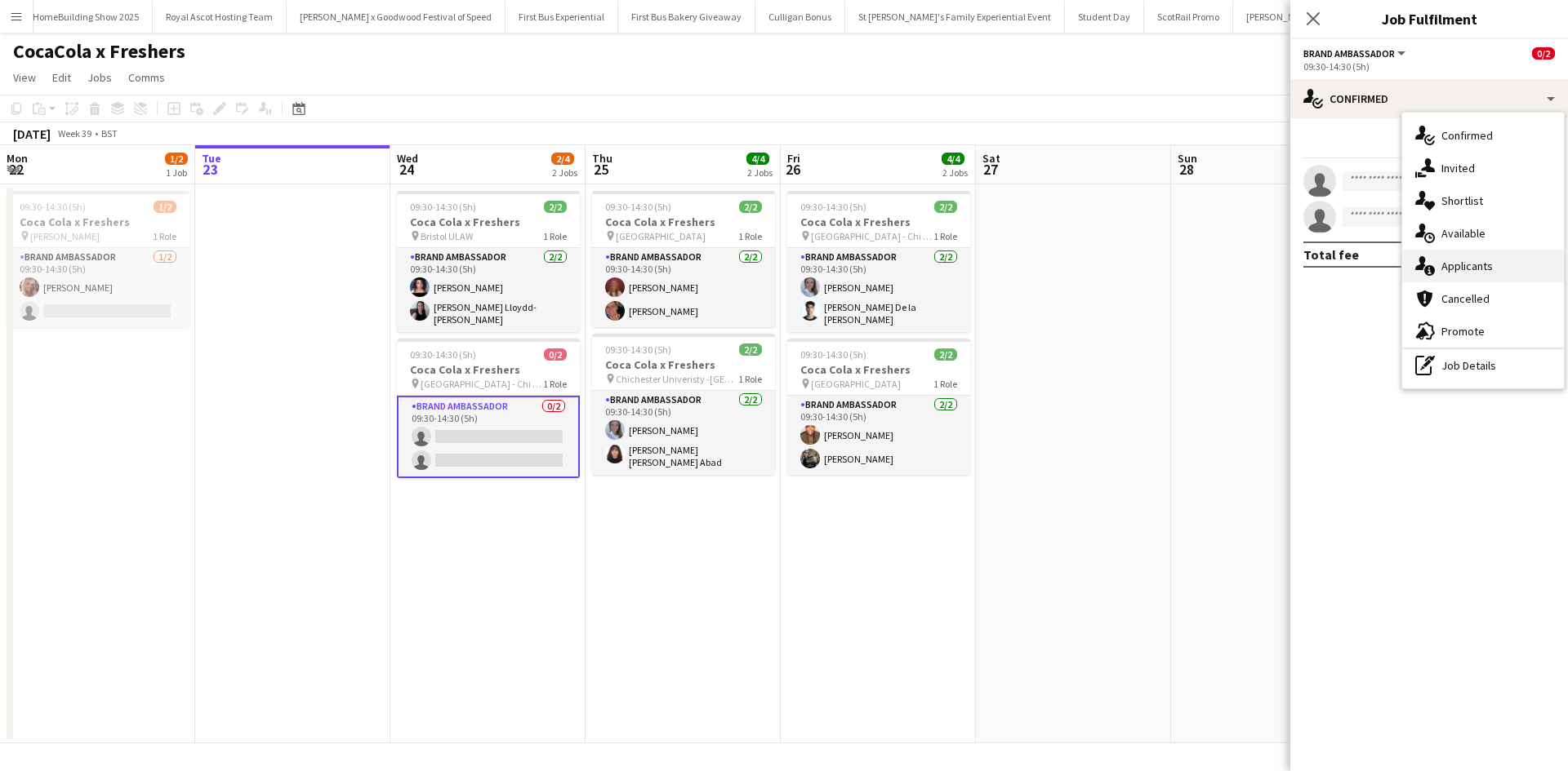
click at [1463, 262] on span "Applicants" at bounding box center [1466, 265] width 51 height 14
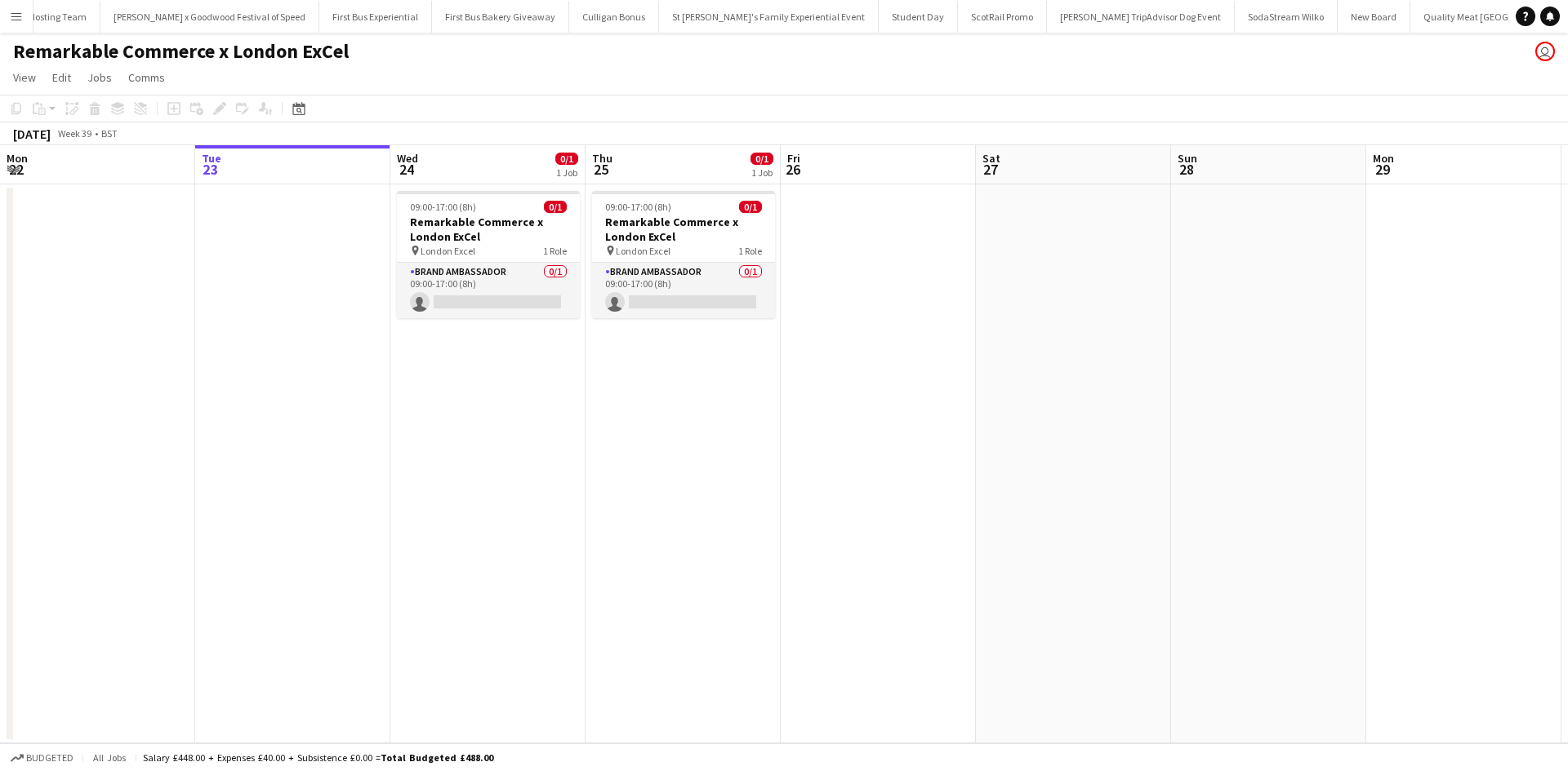
scroll to position [0, 16525]
click at [513, 293] on app-card-role "Brand Ambassador 0/1 09:00-17:00 (8h) single-neutral-actions" at bounding box center [488, 290] width 182 height 56
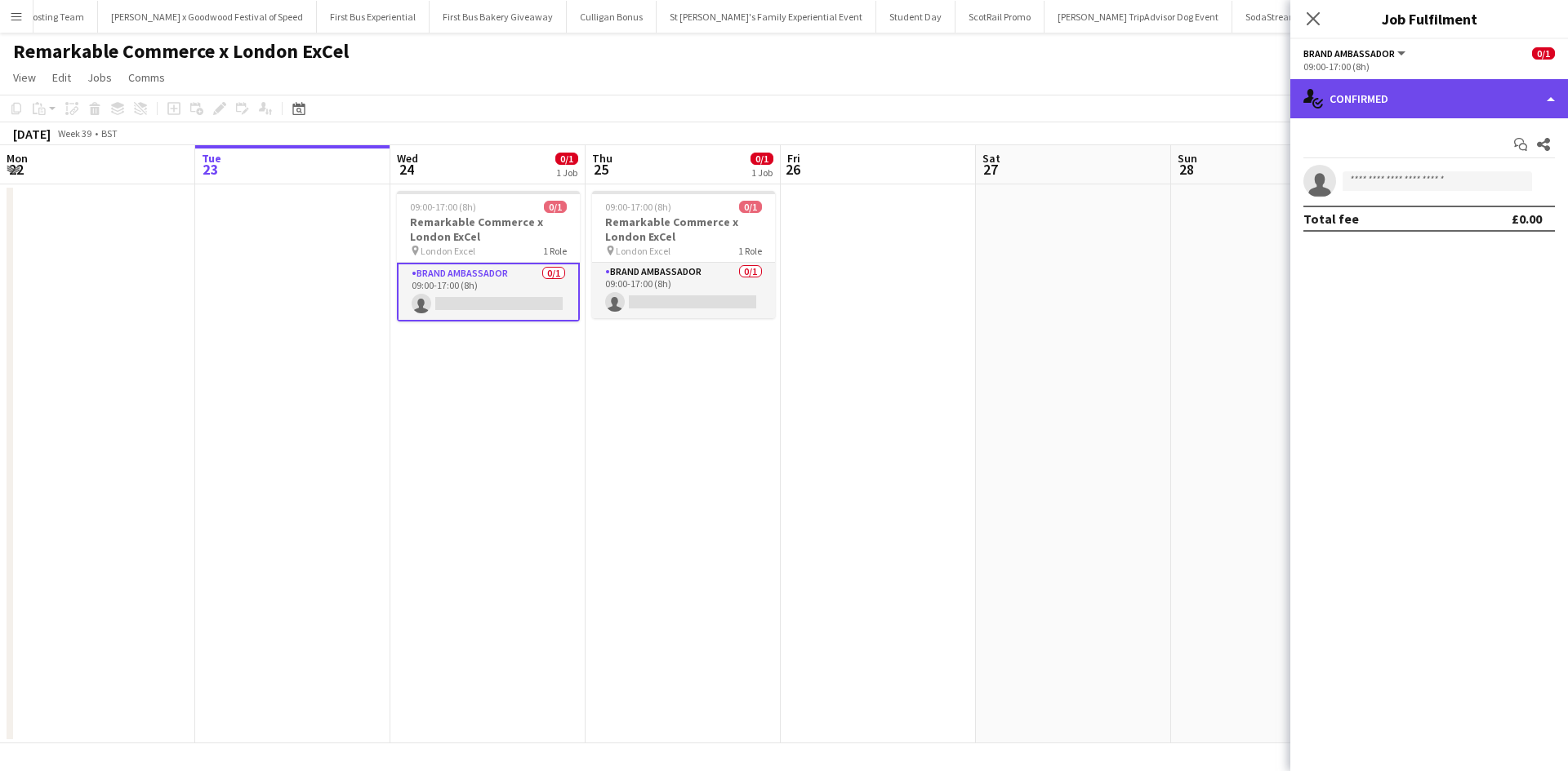
click at [1509, 103] on div "single-neutral-actions-check-2 Confirmed" at bounding box center [1429, 98] width 278 height 40
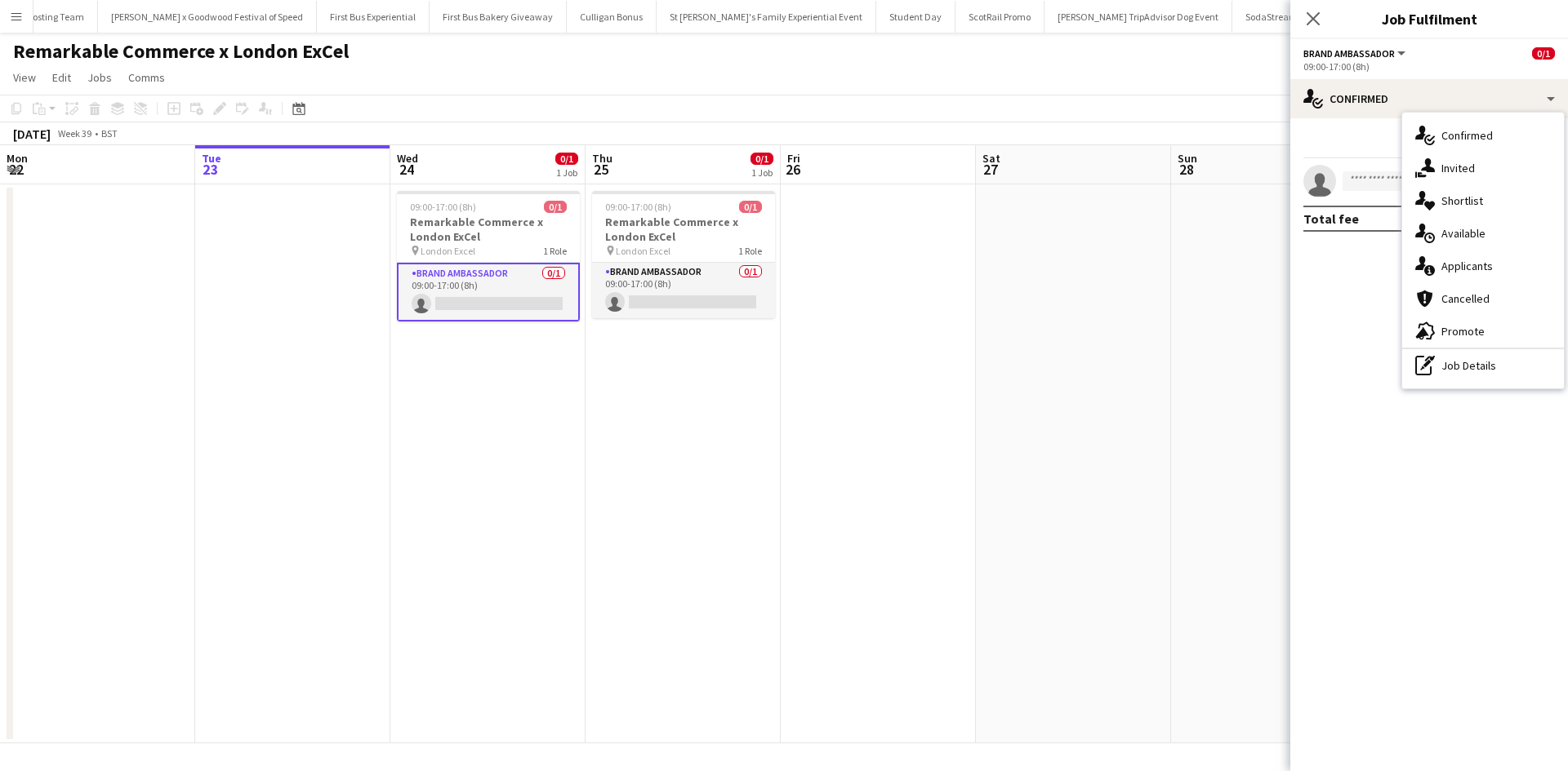
click at [1505, 383] on div "single-neutral-actions-check-2 Confirmed single-neutral-actions-share-1 Invited…" at bounding box center [1482, 251] width 161 height 276
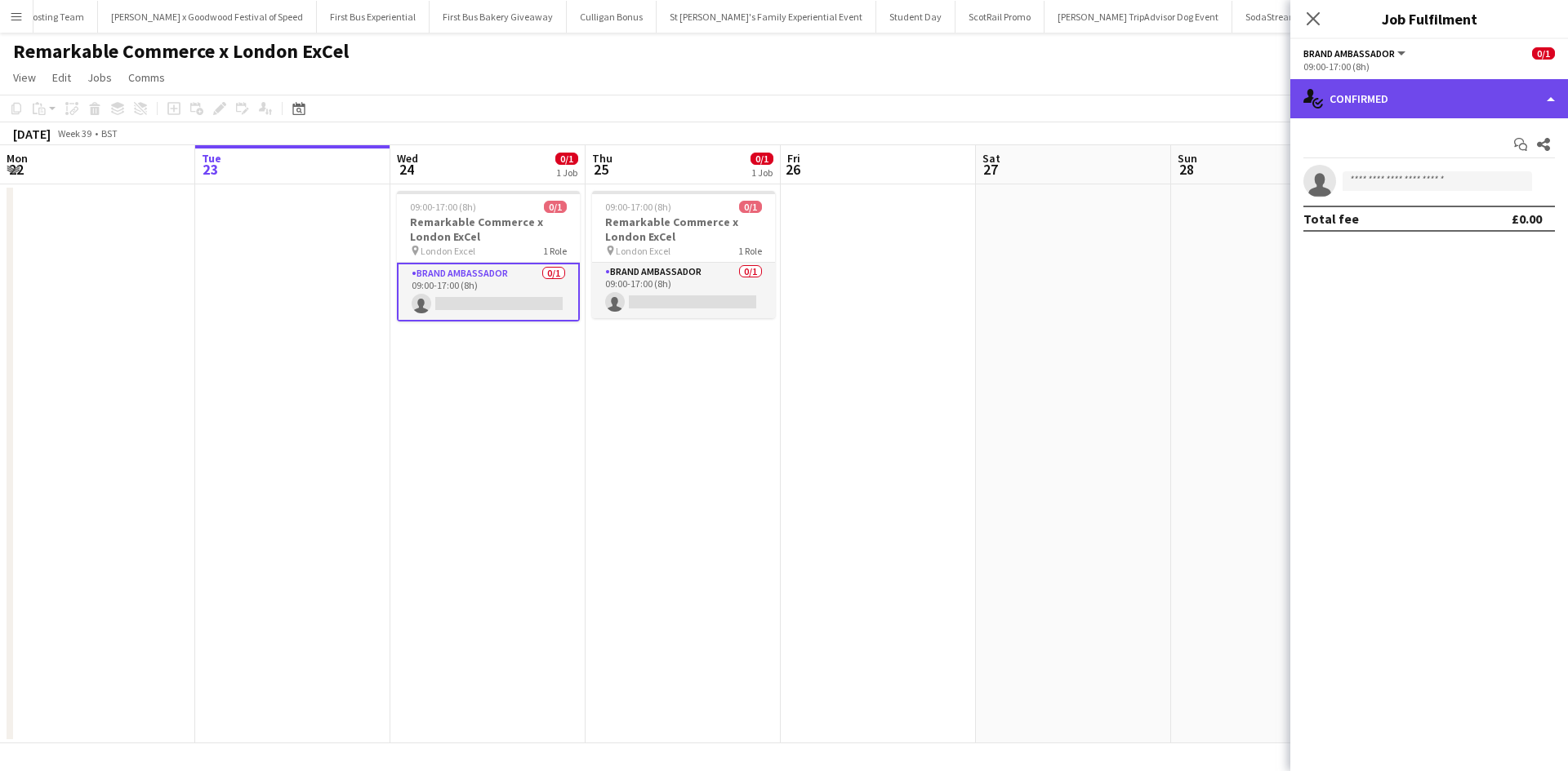
click at [1469, 113] on div "single-neutral-actions-check-2 Confirmed" at bounding box center [1429, 98] width 278 height 40
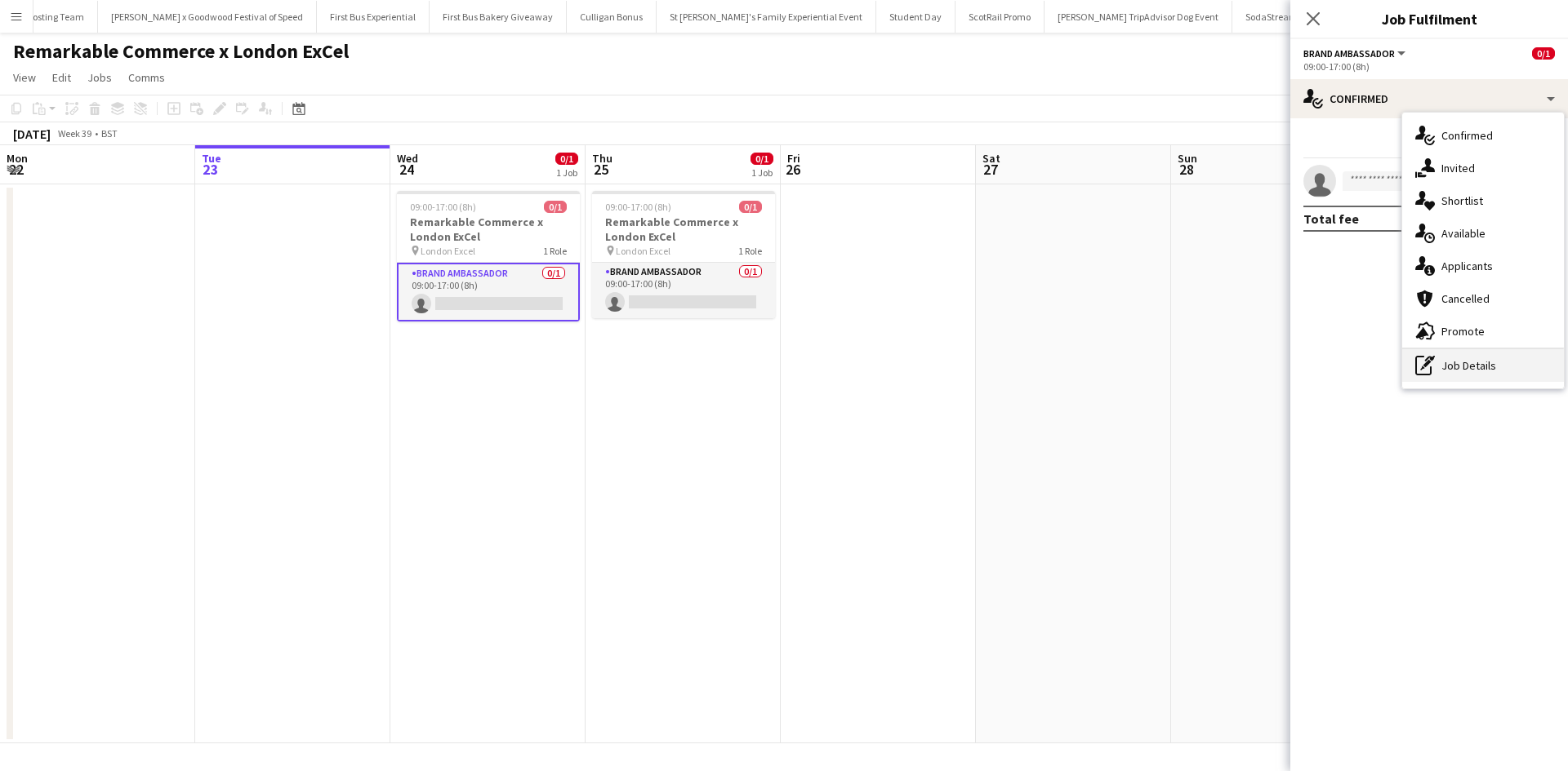
click at [1482, 372] on div "pen-write Job Details" at bounding box center [1482, 366] width 161 height 33
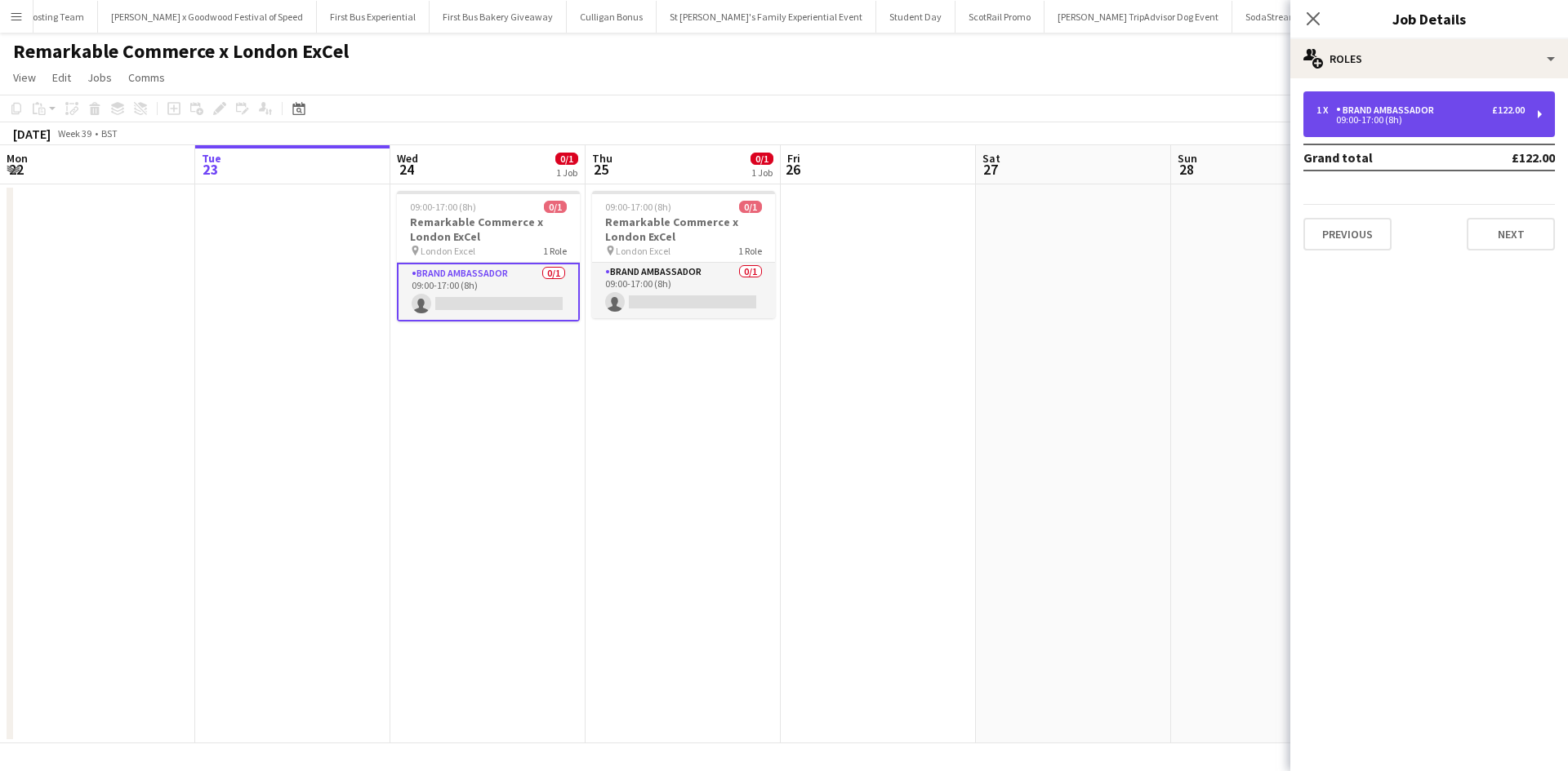
click at [1457, 120] on div "09:00-17:00 (8h)" at bounding box center [1420, 120] width 209 height 8
